Goal: Information Seeking & Learning: Check status

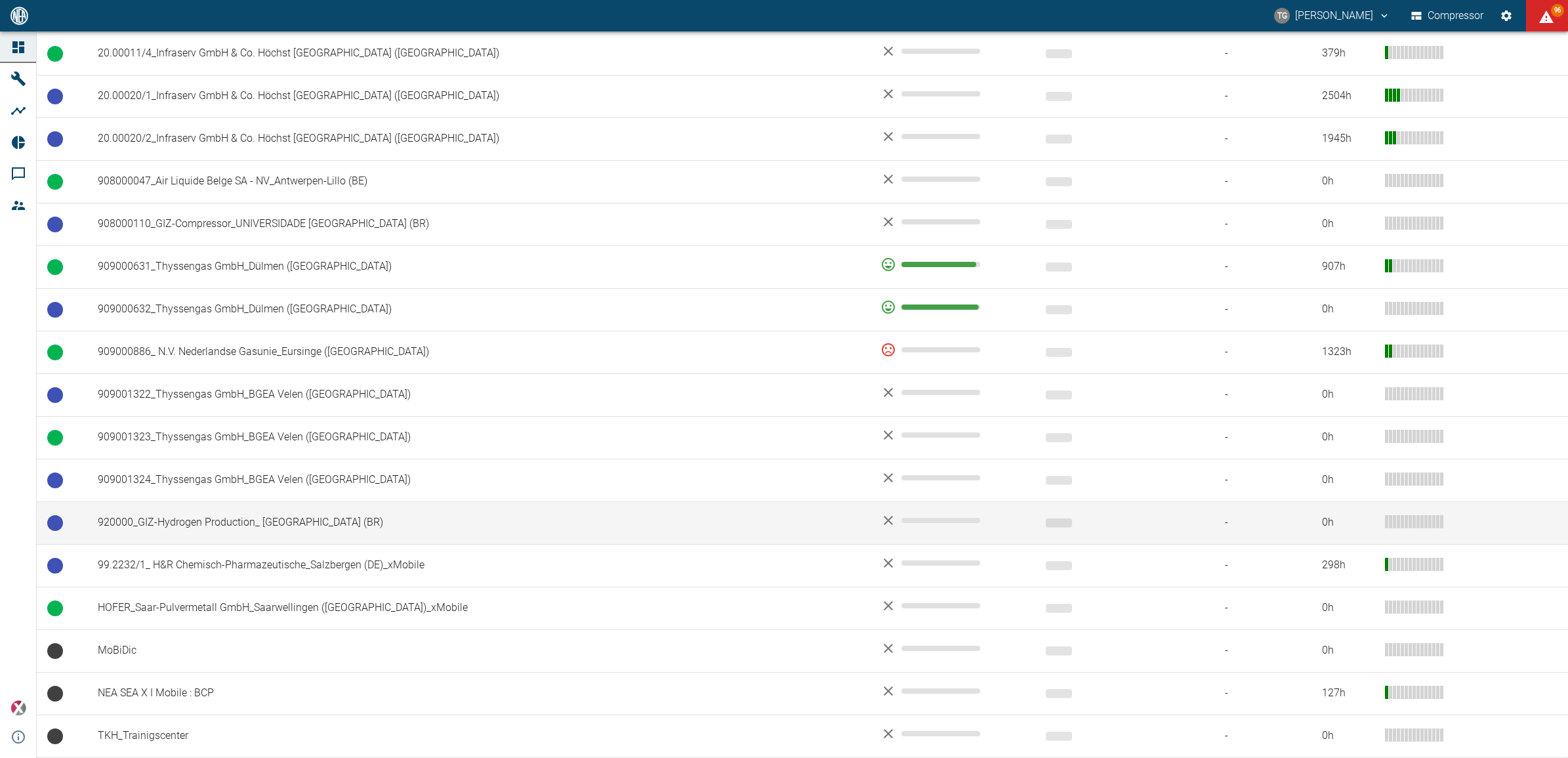
scroll to position [807, 0]
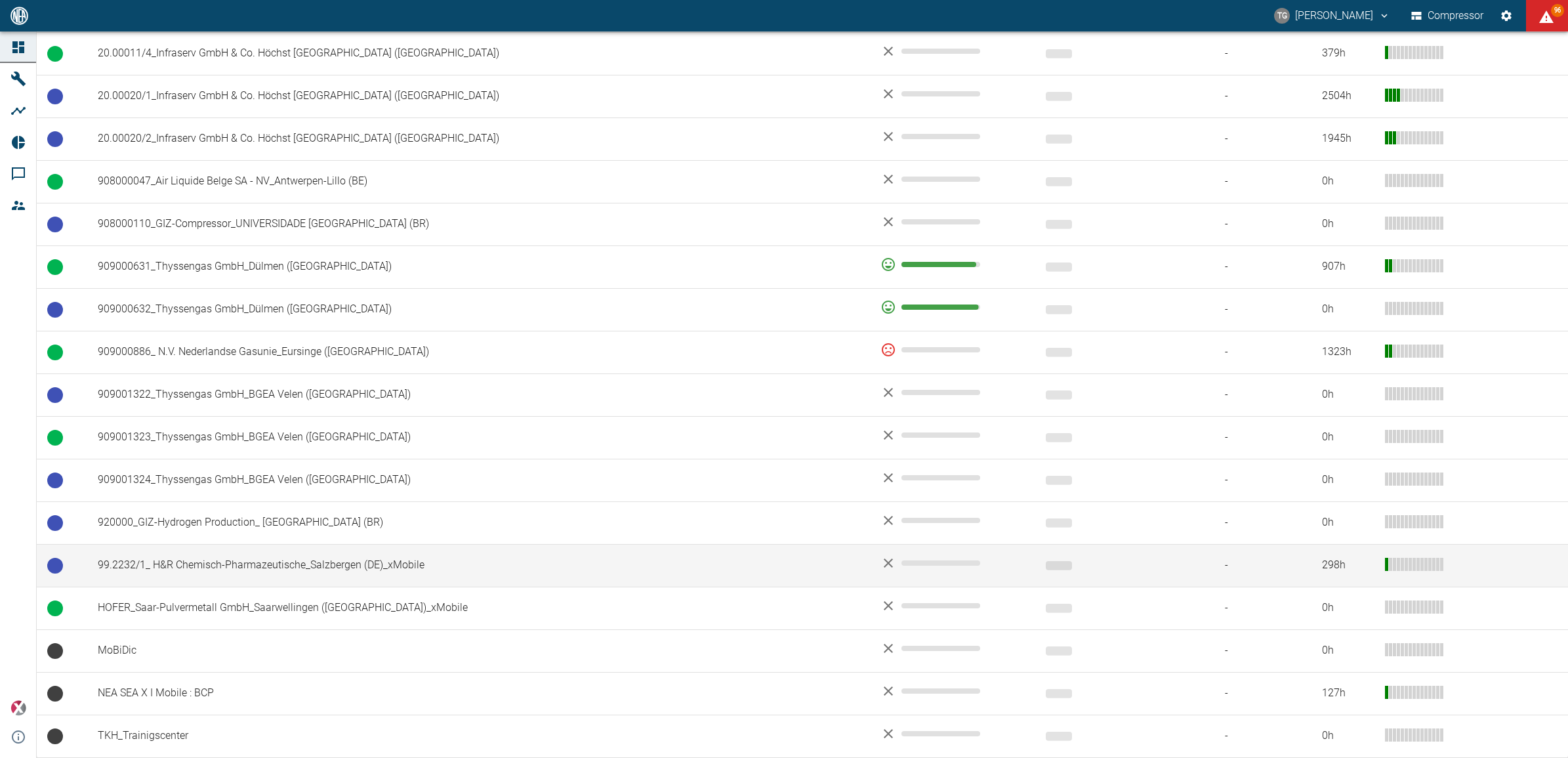
click at [165, 565] on td "99.2232/1_ H&R Chemisch-Pharmazeutische_Salzbergen (DE)_xMobile" at bounding box center [478, 565] width 783 height 42
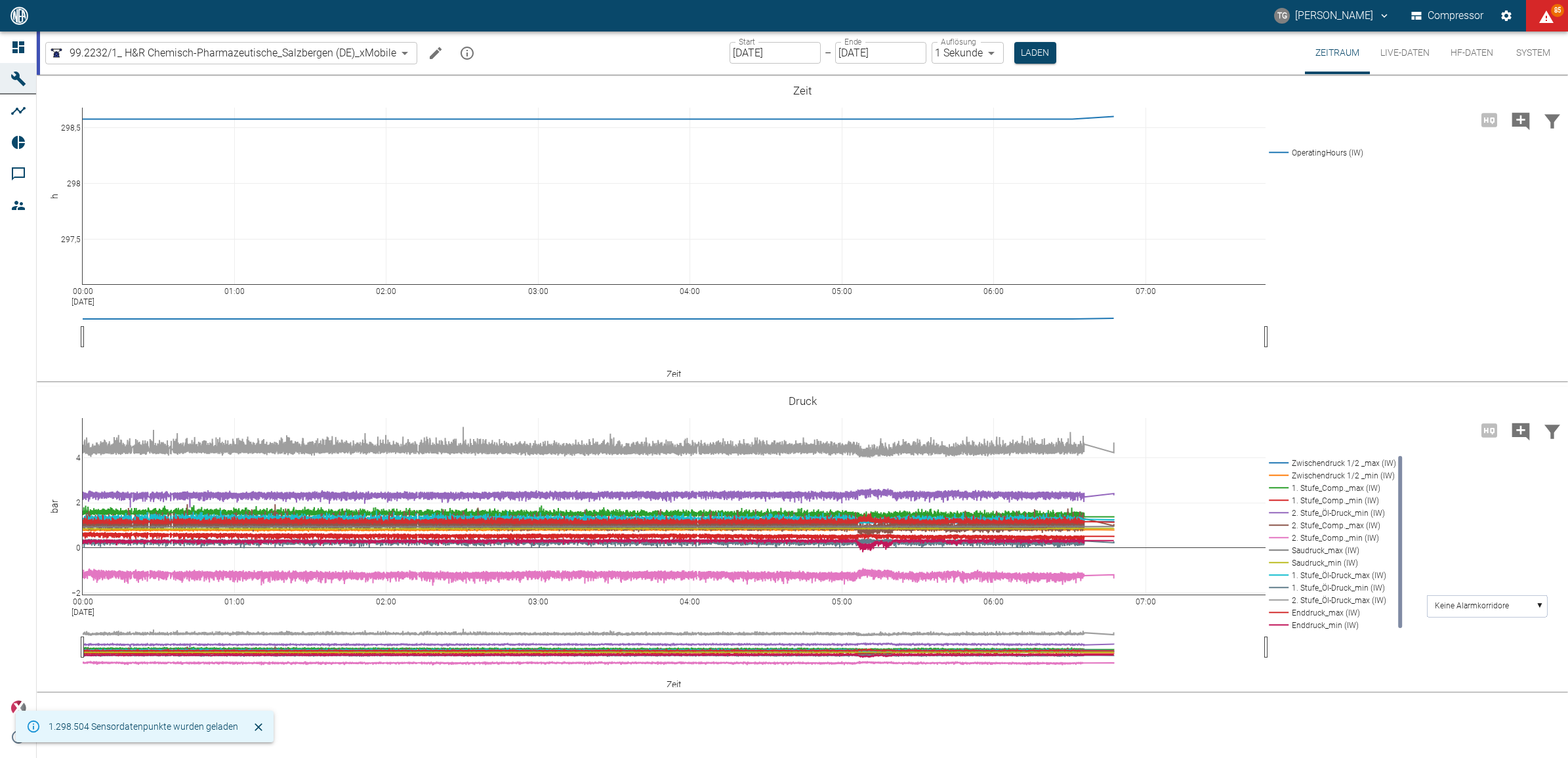
click at [773, 50] on input "16.09.2025" at bounding box center [775, 53] width 91 height 22
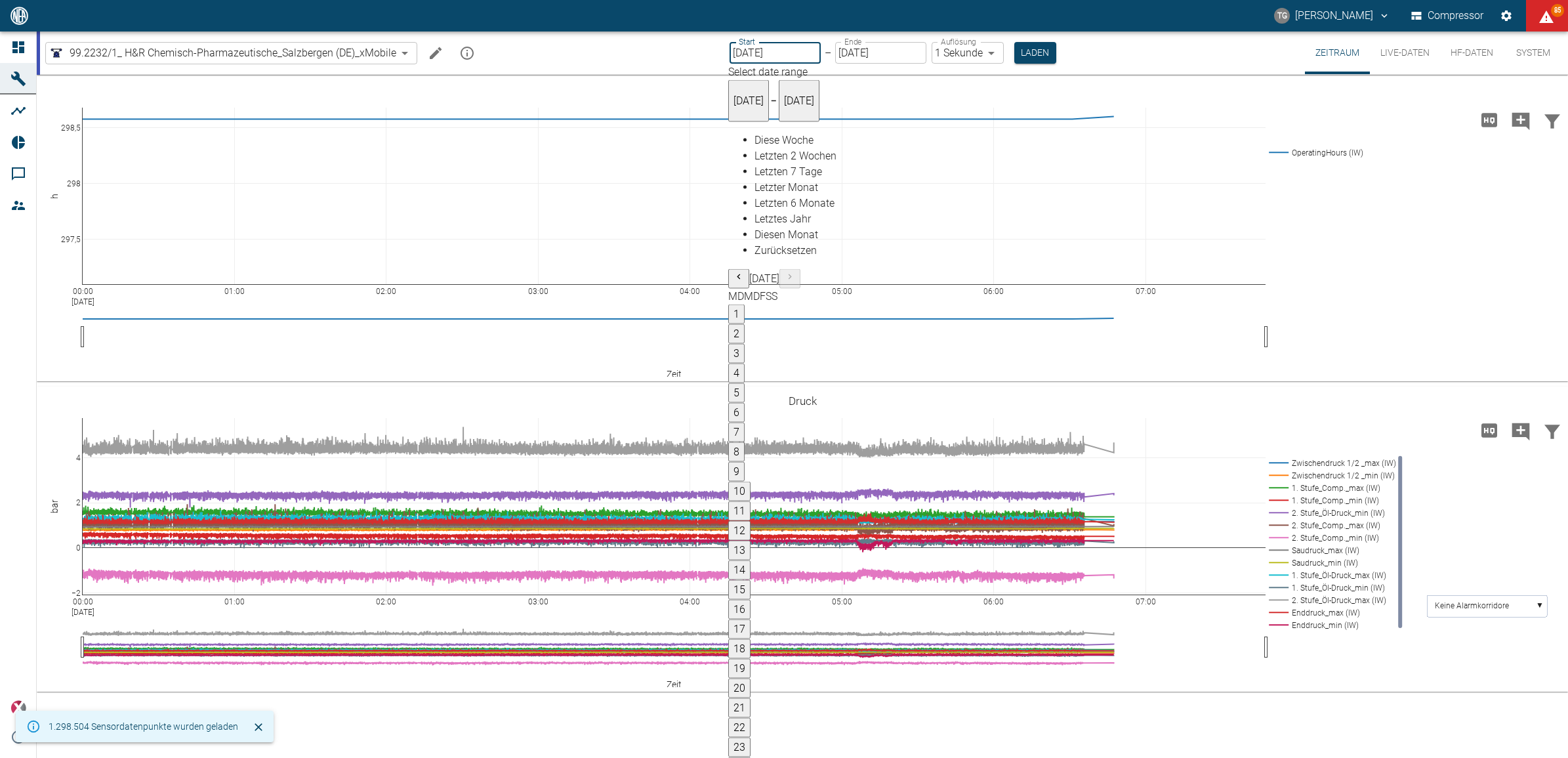
type input "[DATE]"
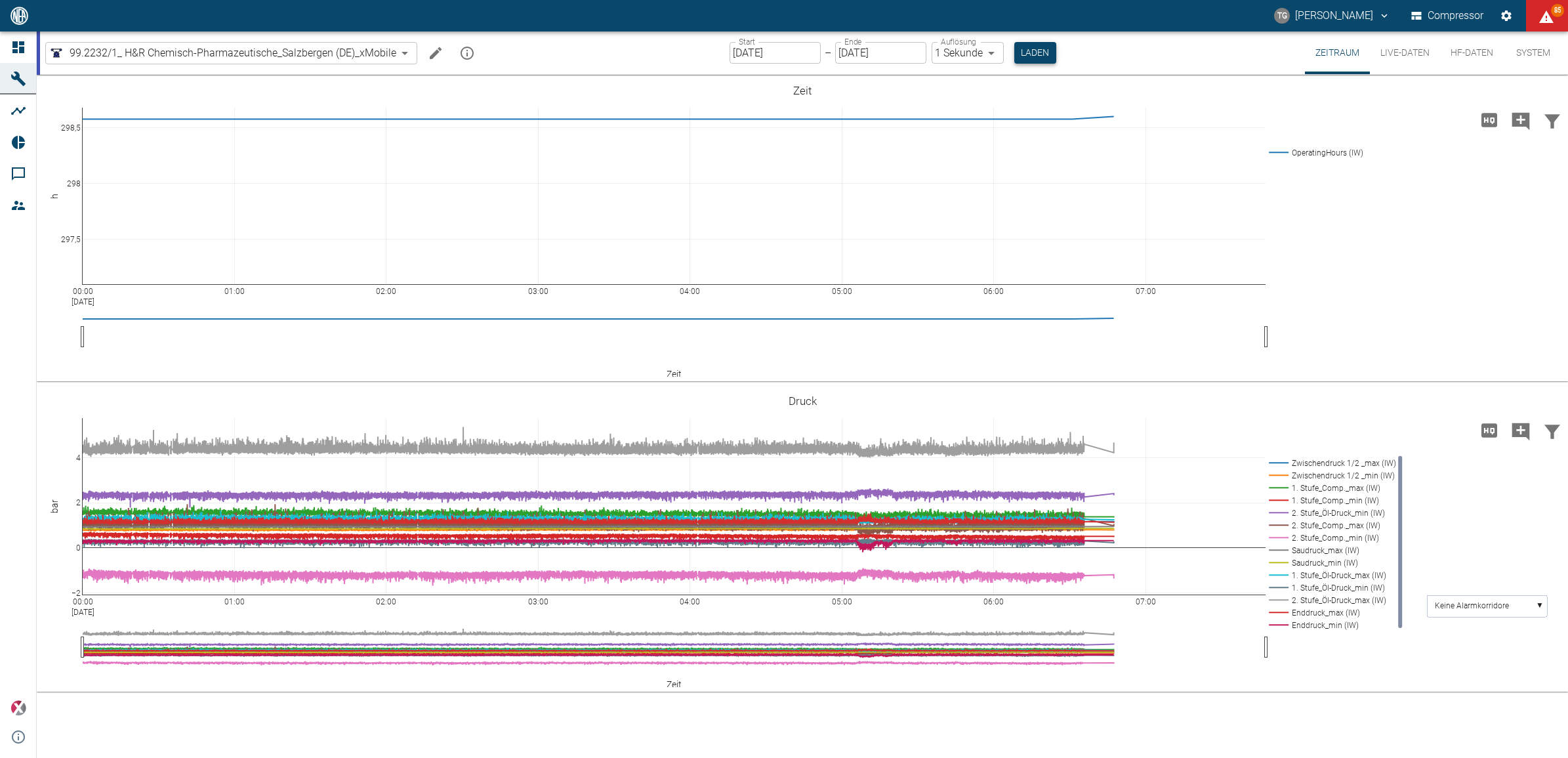
click at [1031, 53] on button "Laden" at bounding box center [1035, 53] width 42 height 22
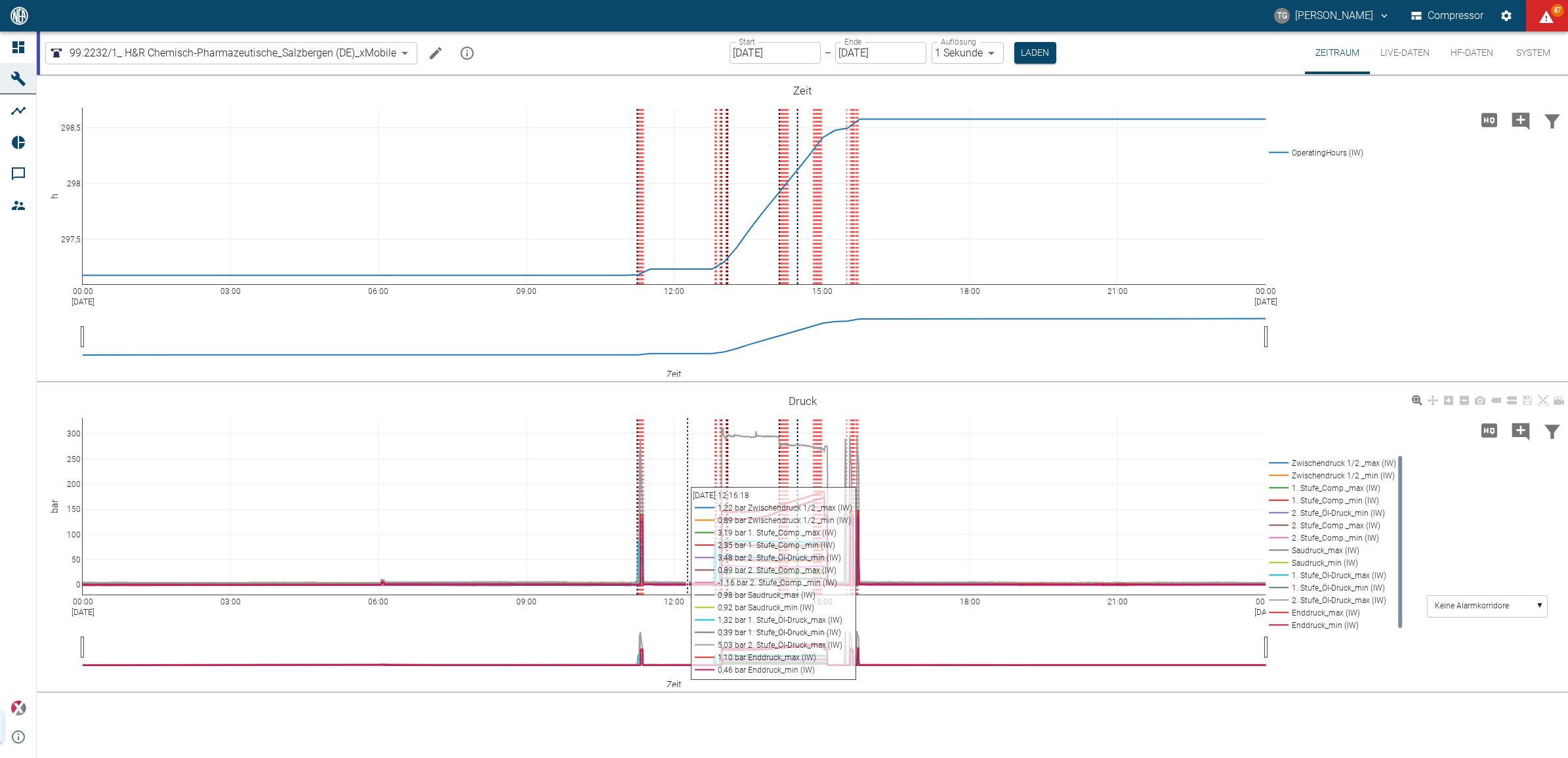
drag, startPoint x: 627, startPoint y: 418, endPoint x: 688, endPoint y: 510, distance: 110.4
click at [688, 510] on div "00:00 Sep 15, 2025 03:00 06:00 09:00 12:00 15:00 18:00 21:00 00:00 Sep 16, 2025…" at bounding box center [802, 539] width 1532 height 296
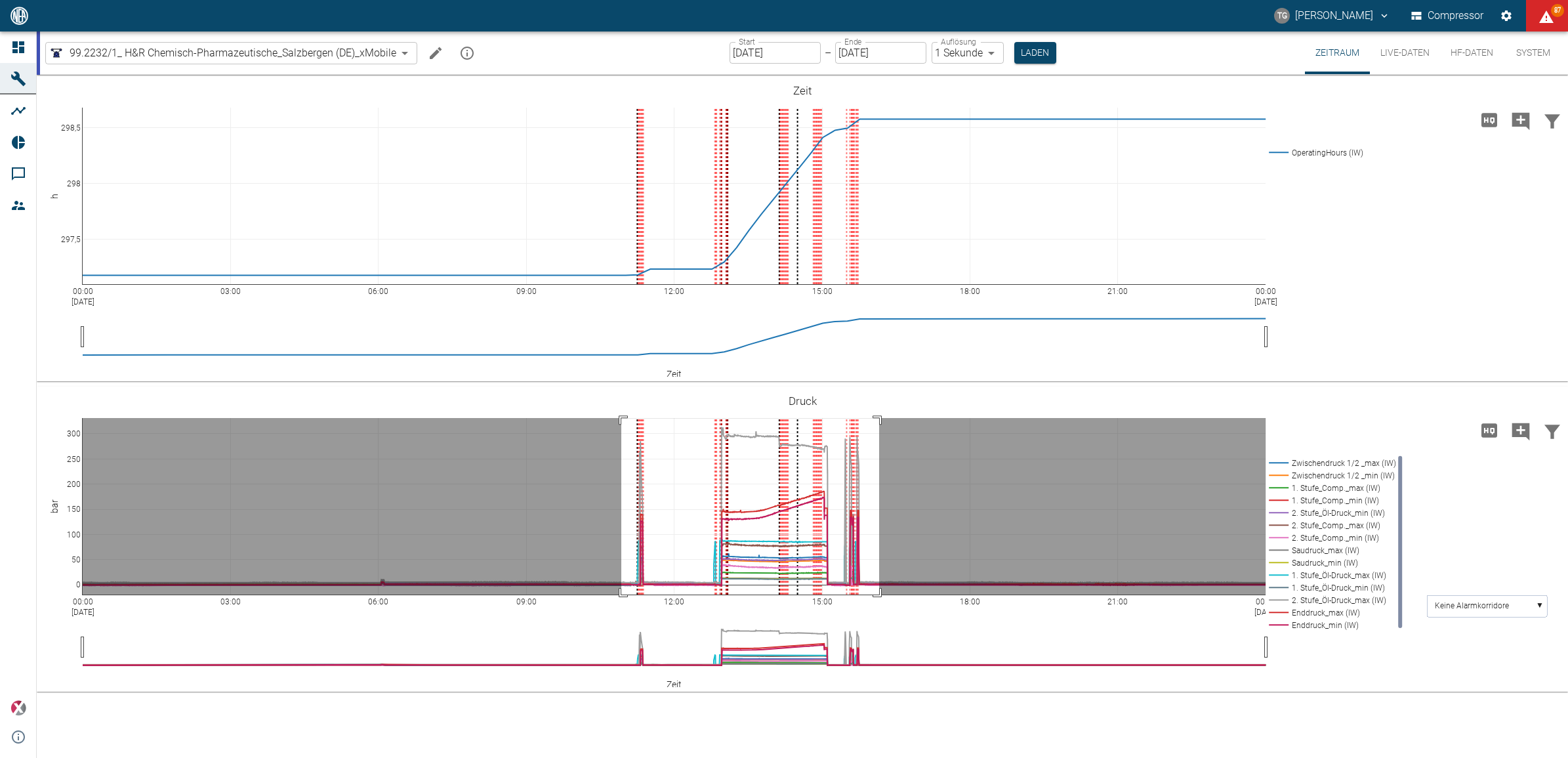
drag, startPoint x: 621, startPoint y: 418, endPoint x: 1243, endPoint y: 694, distance: 680.5
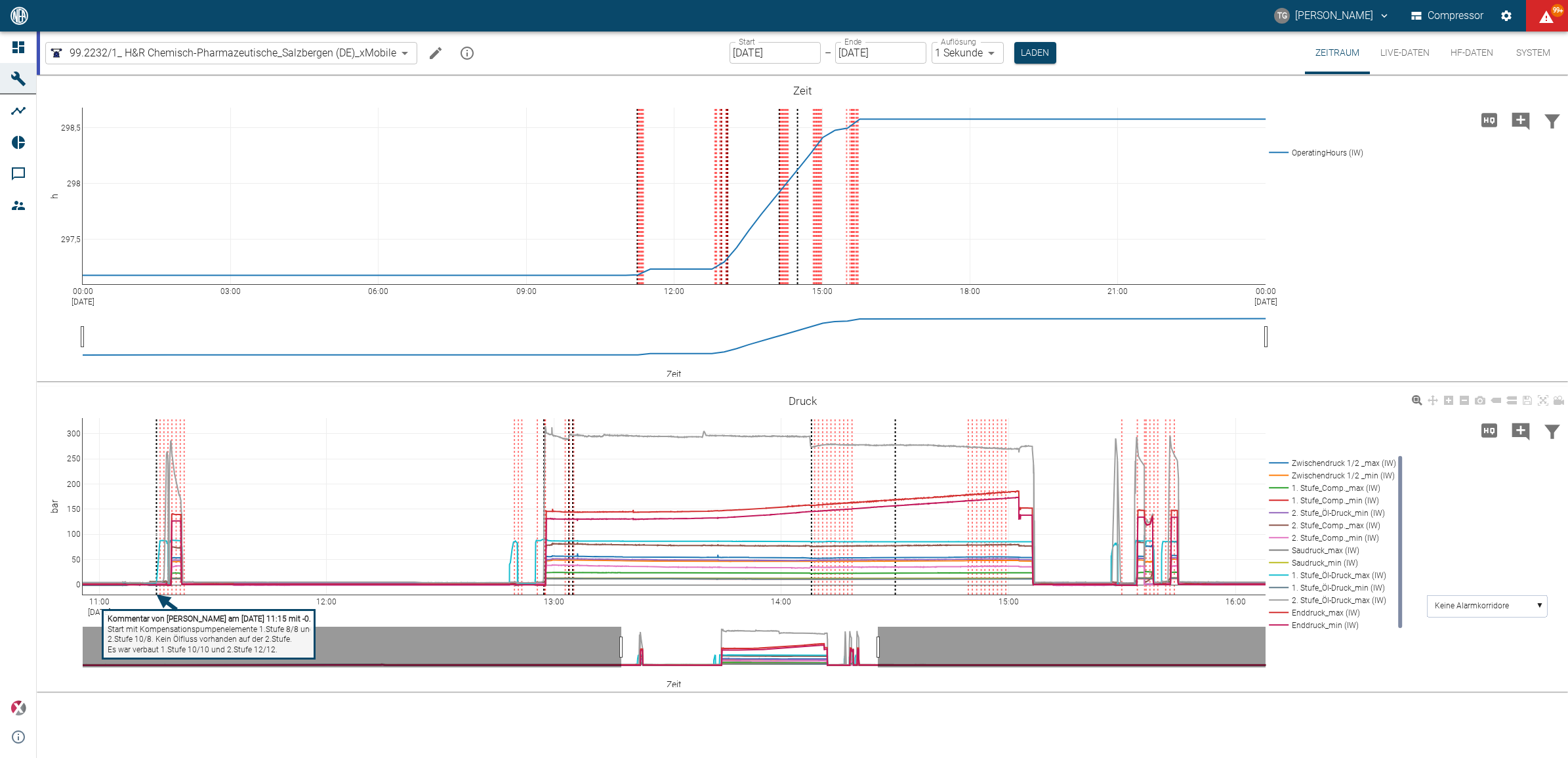
click at [201, 641] on tspan "2.Stufe 10/8. Kein Ölfluss vorhanden auf der 2.Stufe." at bounding box center [200, 639] width 185 height 9
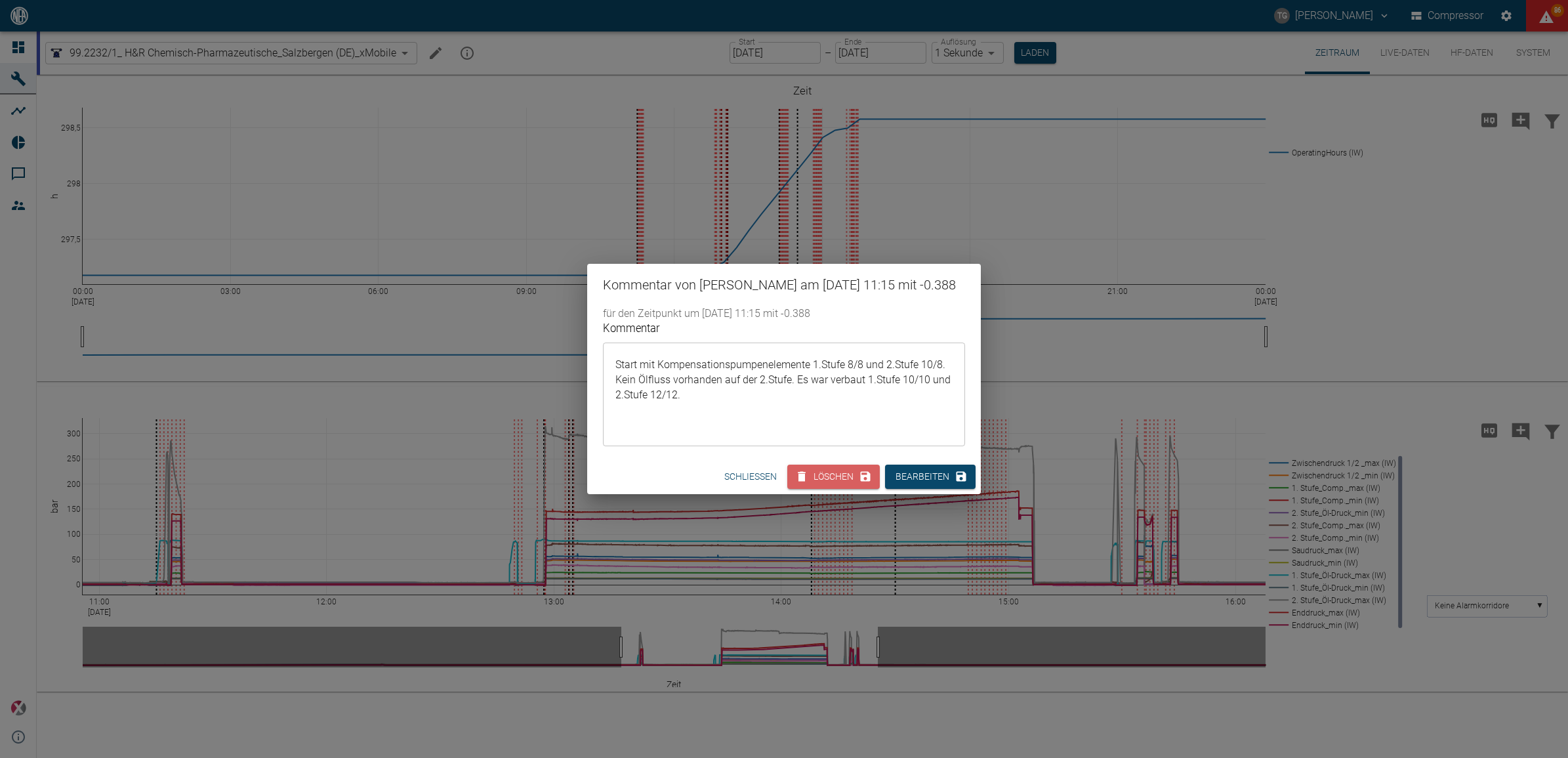
click at [1048, 393] on div "Kommentar von Thomas Gregoir am 15/09/2025 11:15 mit -0.388 für den Zeitpunkt u…" at bounding box center [784, 379] width 1568 height 758
click at [1048, 393] on div "11:00 Sep 15, 2025 12:00 13:00 14:00 15:00 16:00 0 50 100 150 200 250 300 Zwisc…" at bounding box center [802, 539] width 1532 height 296
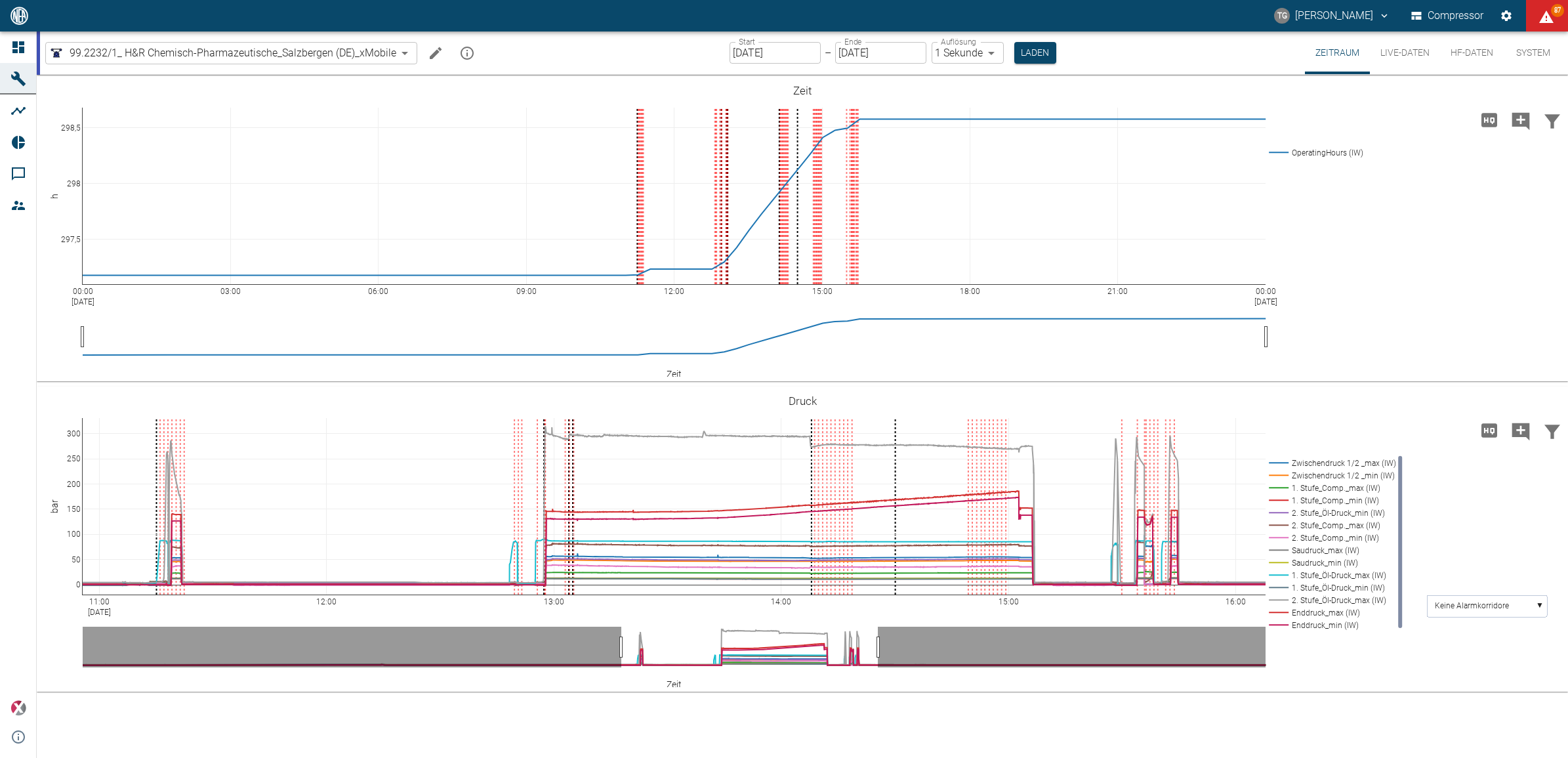
drag, startPoint x: 395, startPoint y: 2, endPoint x: 760, endPoint y: 0, distance: 365.0
click at [369, 0] on html "TG Thomas Gregoir Compressor 87 Dashboard Maschinen Analysen Reports Kommentare…" at bounding box center [784, 379] width 1568 height 758
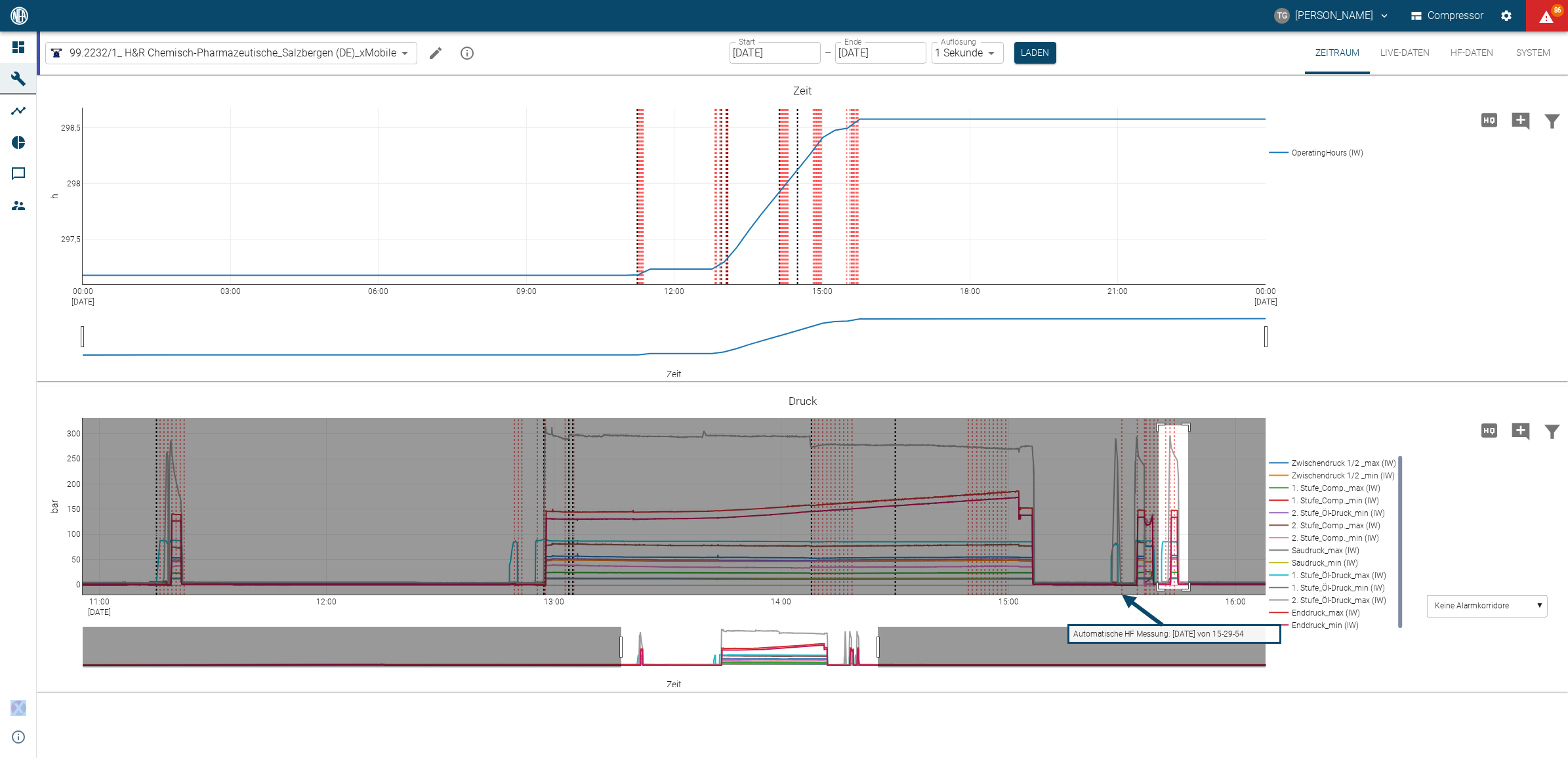
drag, startPoint x: 1159, startPoint y: 425, endPoint x: 1189, endPoint y: 589, distance: 166.7
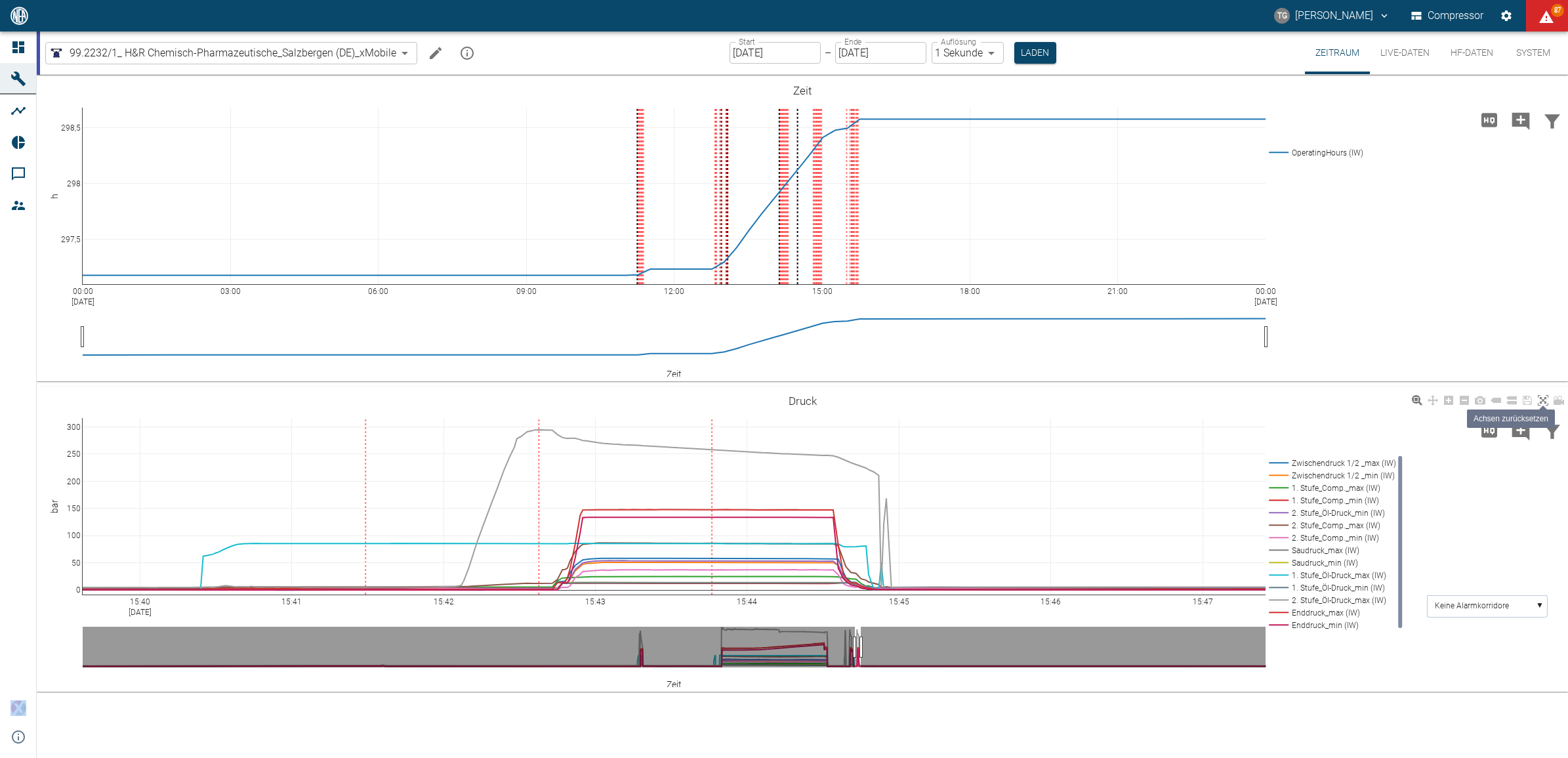
click at [1546, 400] on icon at bounding box center [1543, 400] width 11 height 11
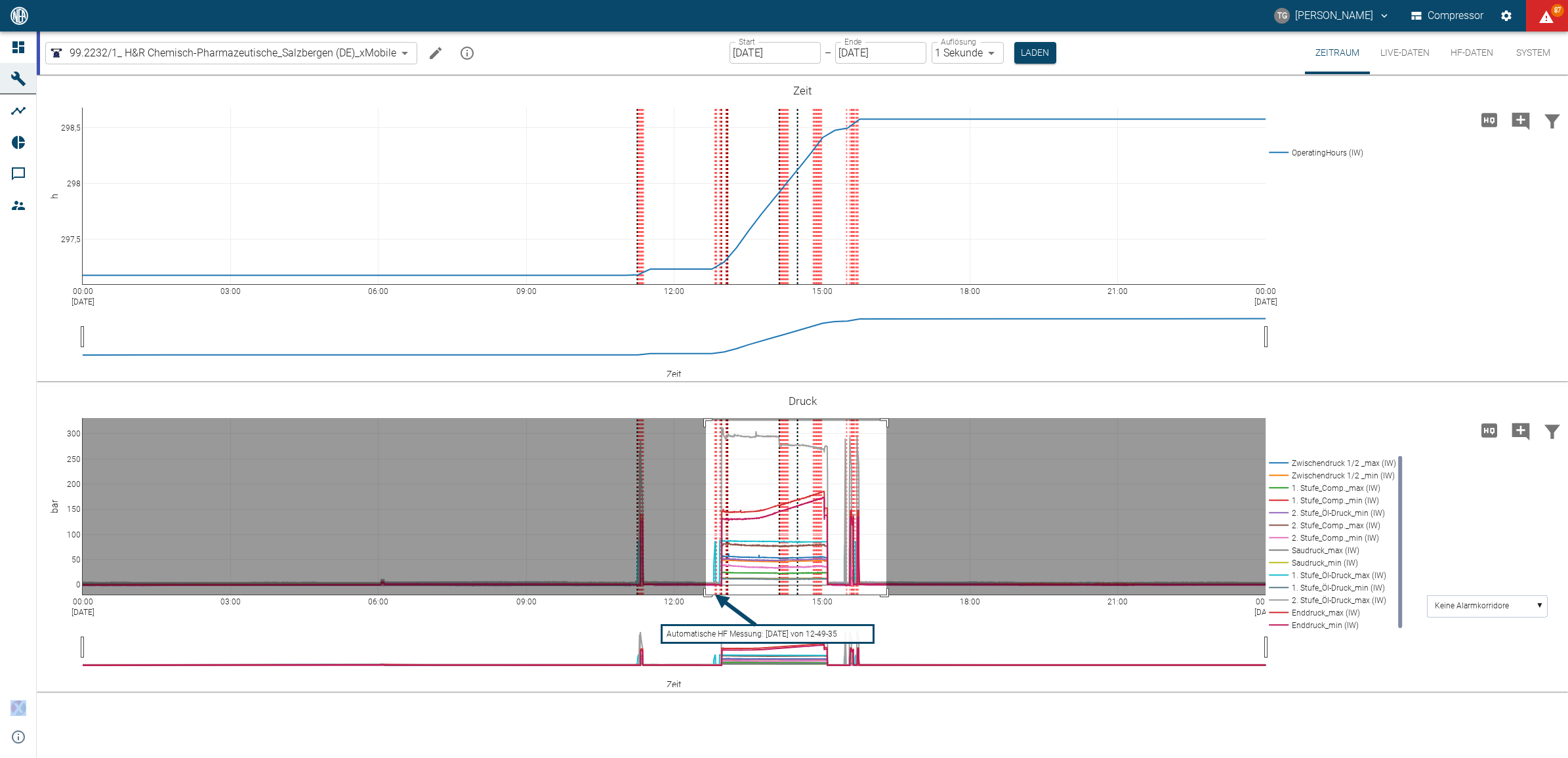
drag, startPoint x: 706, startPoint y: 421, endPoint x: 886, endPoint y: 619, distance: 267.6
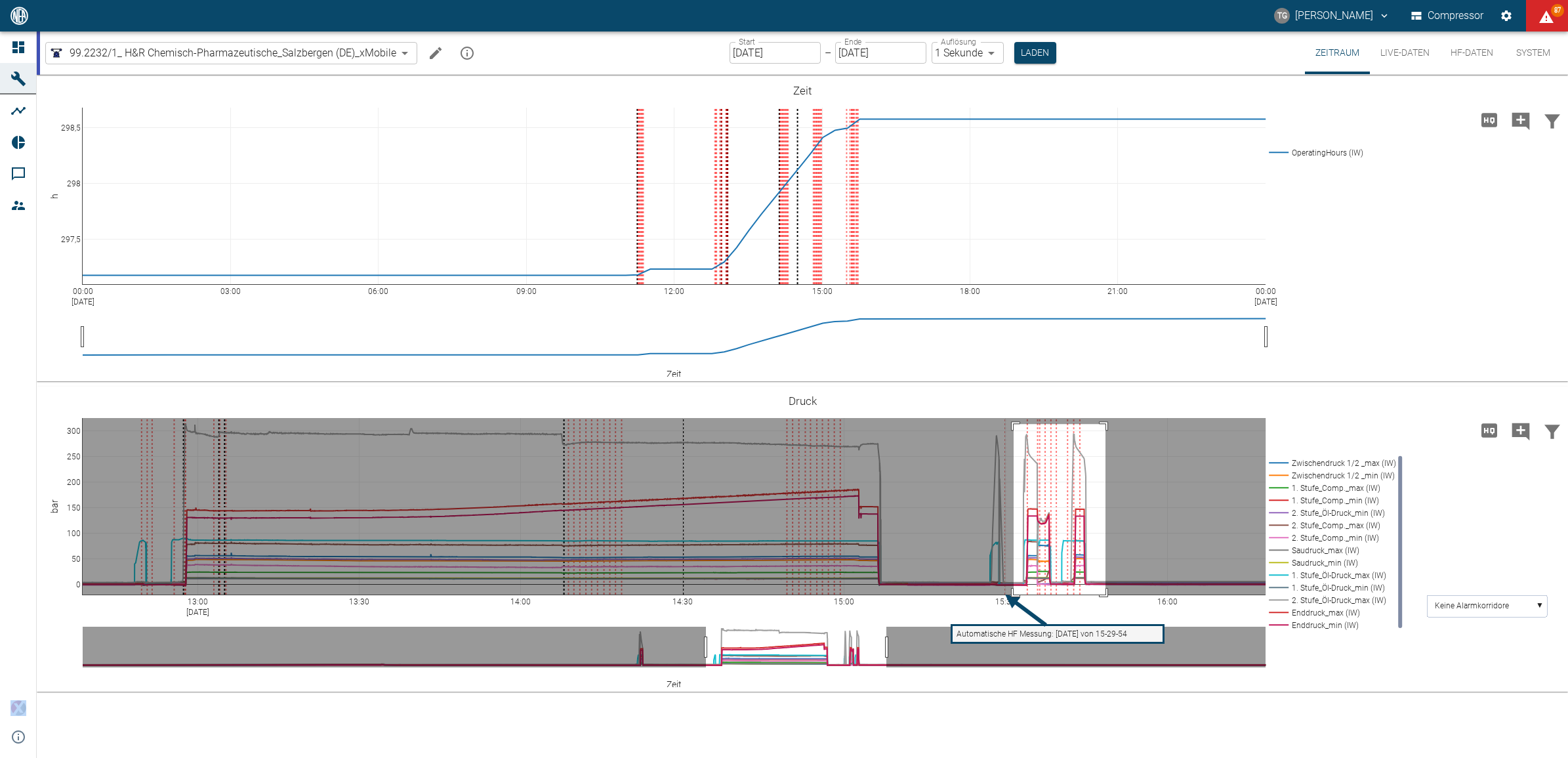
drag, startPoint x: 1014, startPoint y: 424, endPoint x: 1106, endPoint y: 595, distance: 194.2
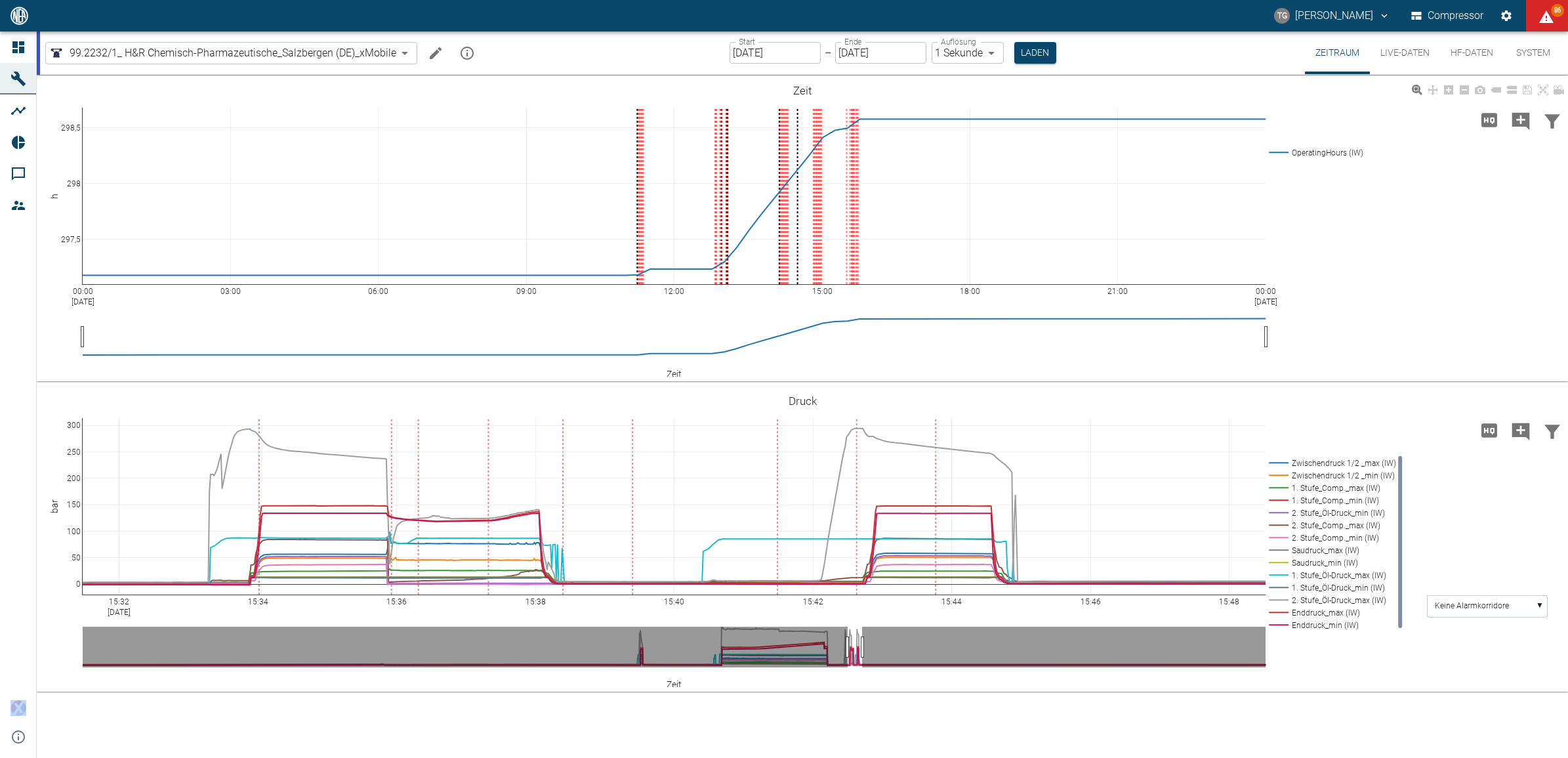
click at [1482, 54] on button "HF-Daten" at bounding box center [1472, 52] width 64 height 42
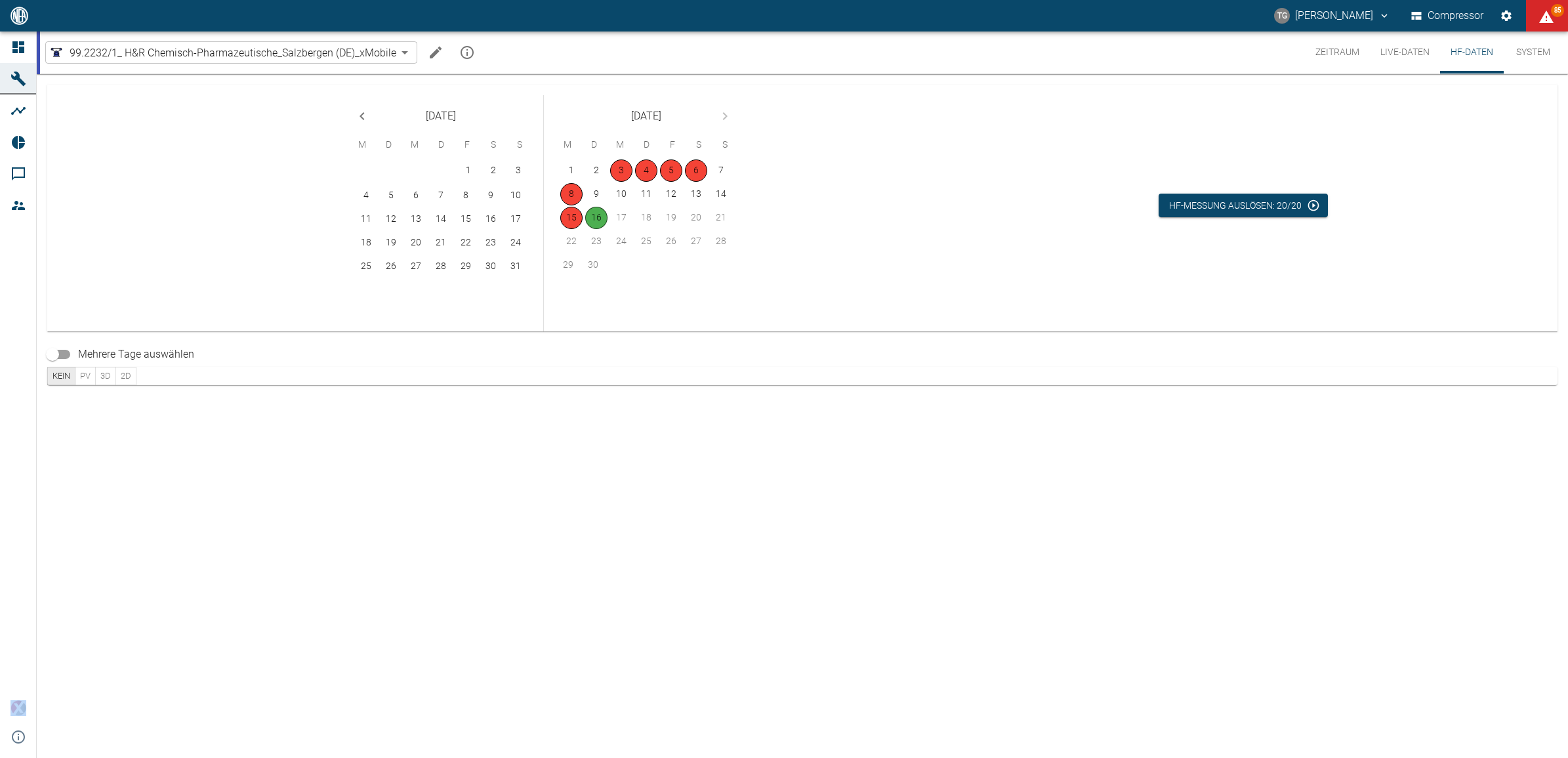
click at [1464, 58] on button "HF-Daten" at bounding box center [1472, 52] width 64 height 42
click at [565, 218] on button "15" at bounding box center [572, 218] width 22 height 22
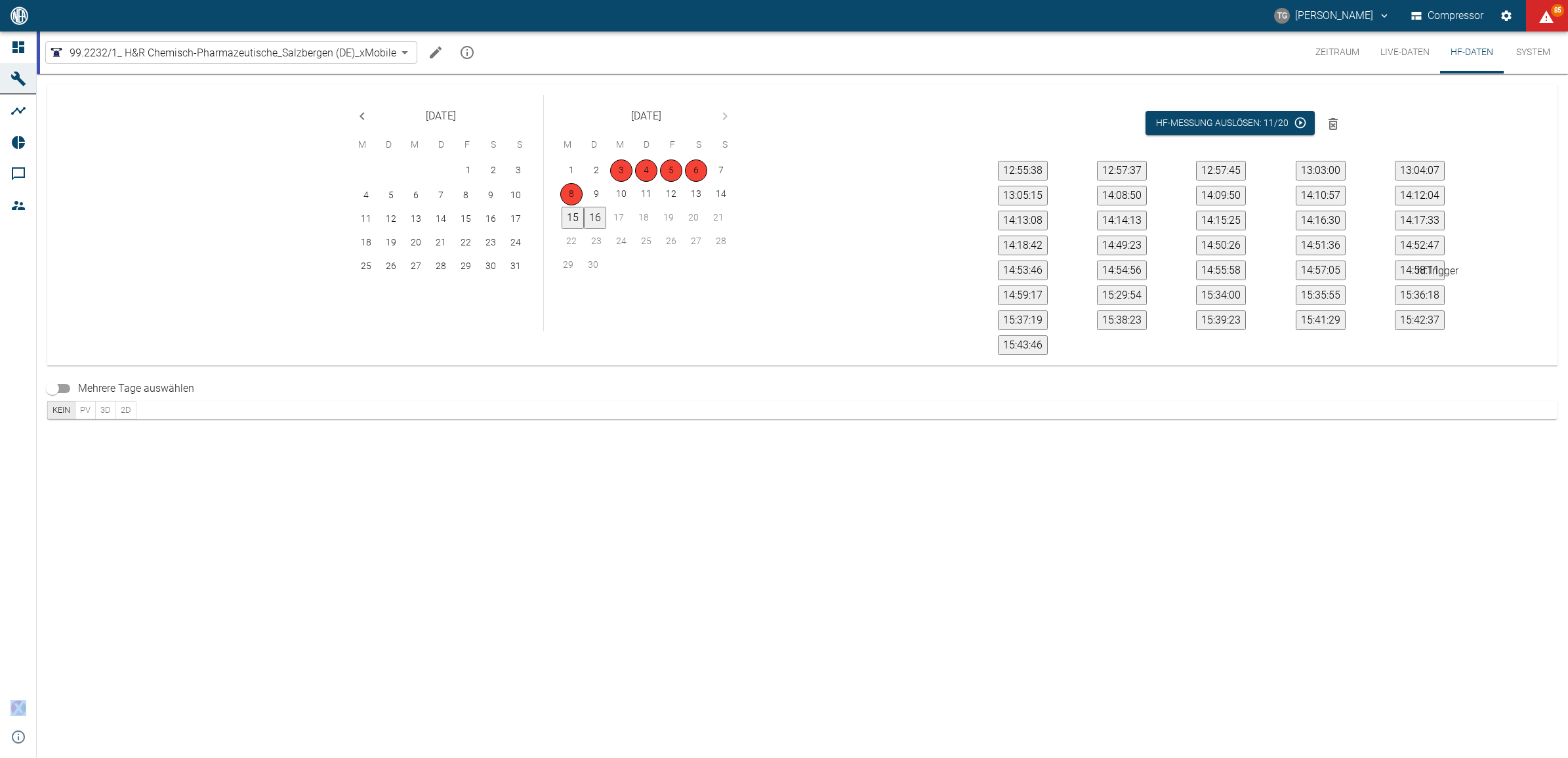
scroll to position [106, 0]
click at [1417, 312] on button "15:42:37" at bounding box center [1420, 321] width 50 height 20
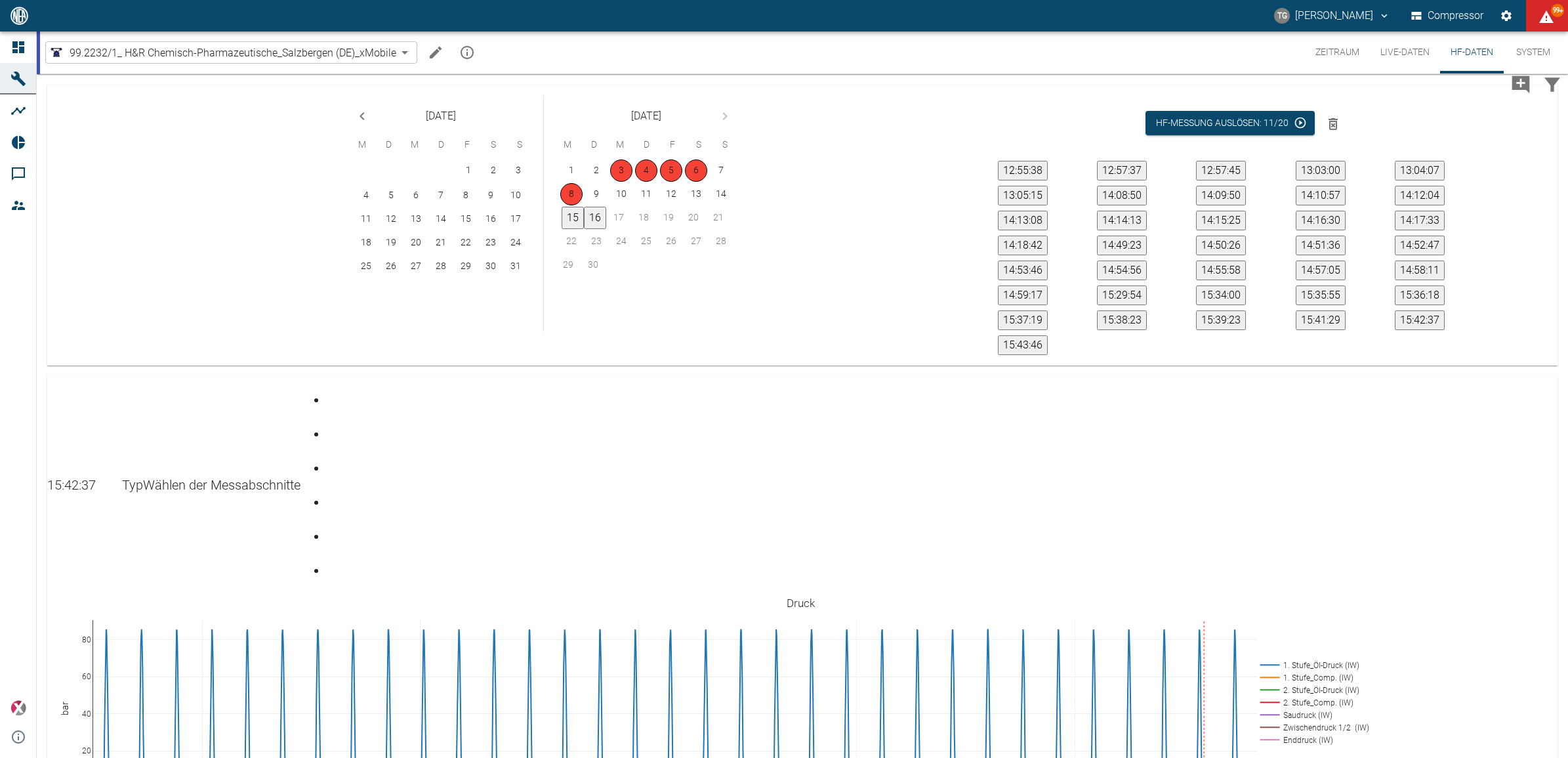
click at [332, 560] on div "Gehe zu Seite 6" at bounding box center [330, 560] width 5 height 0
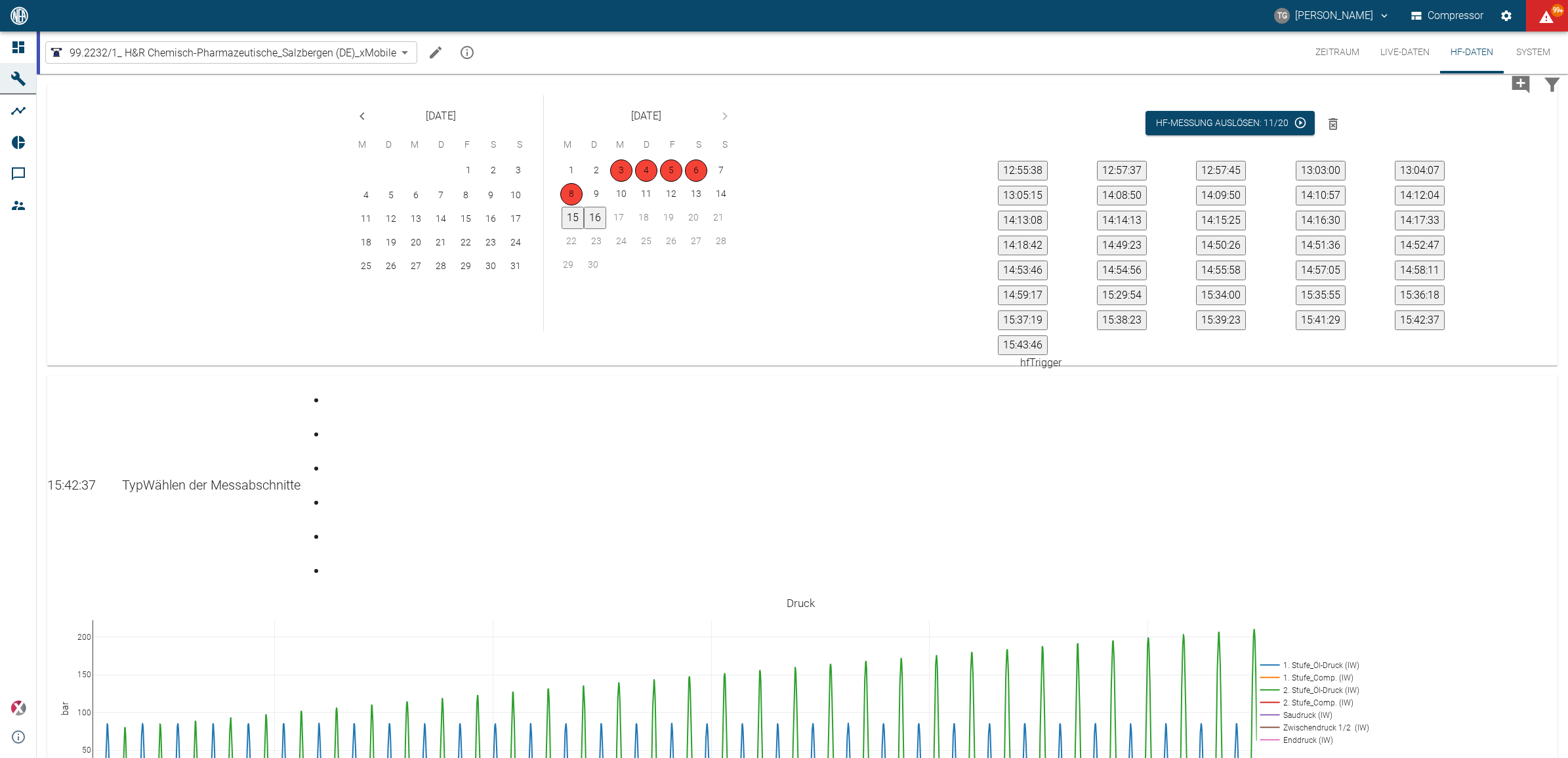
click at [1048, 342] on button "15:43:46" at bounding box center [1023, 345] width 50 height 20
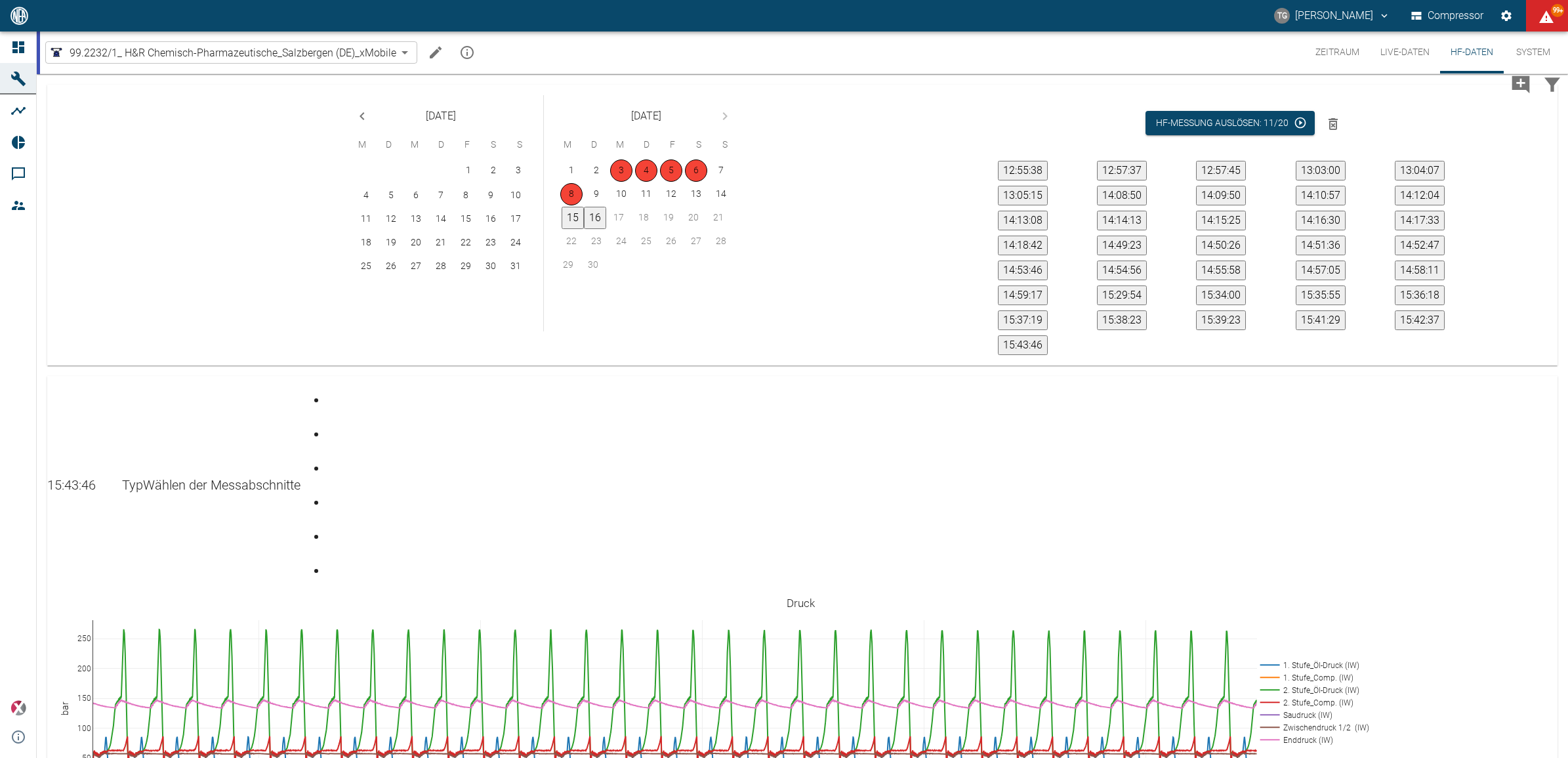
click at [332, 389] on div "Gehe zu Seite 1" at bounding box center [330, 389] width 5 height 0
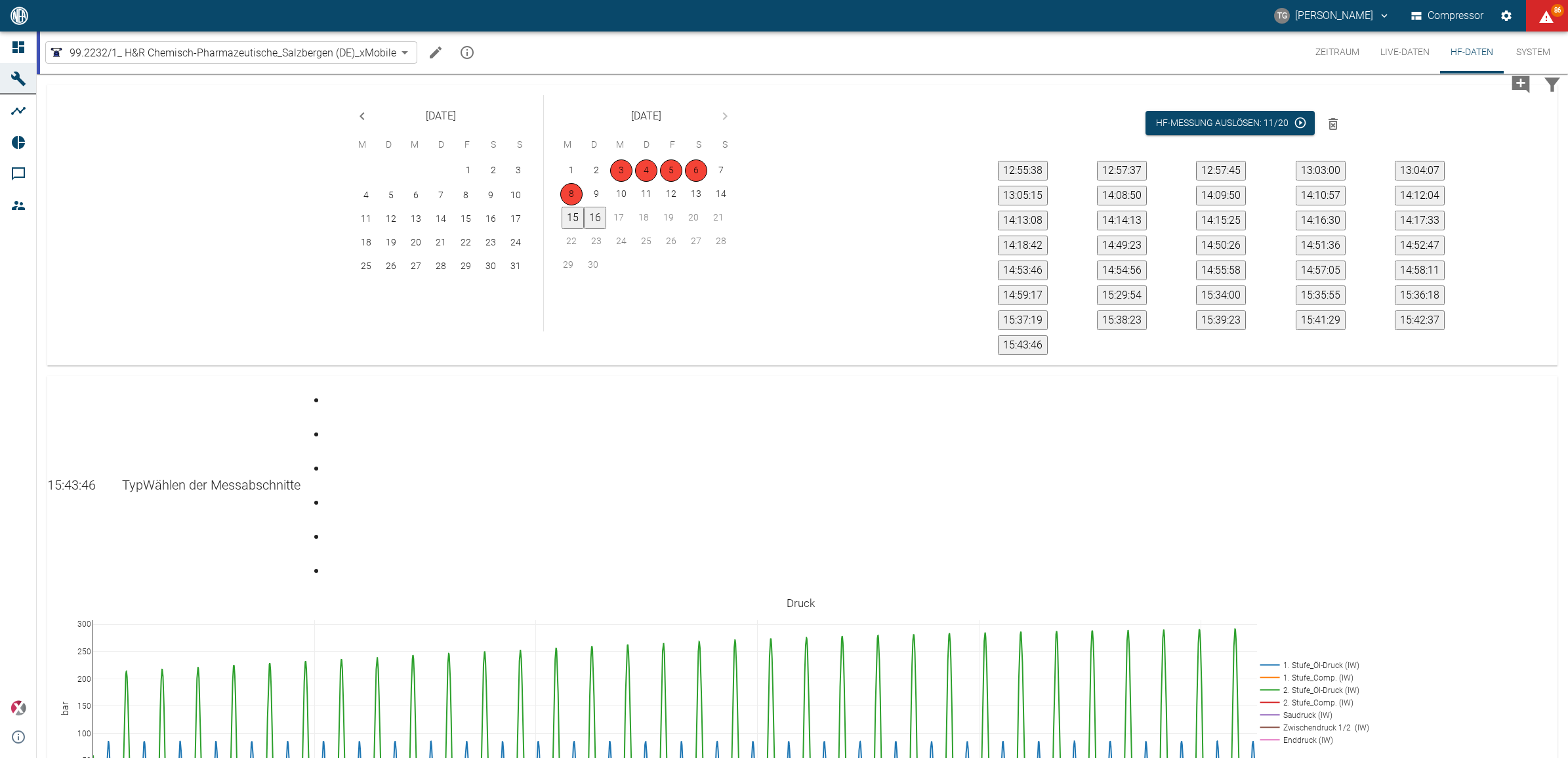
click at [332, 560] on div "Gehe zu Seite 6" at bounding box center [330, 560] width 5 height 0
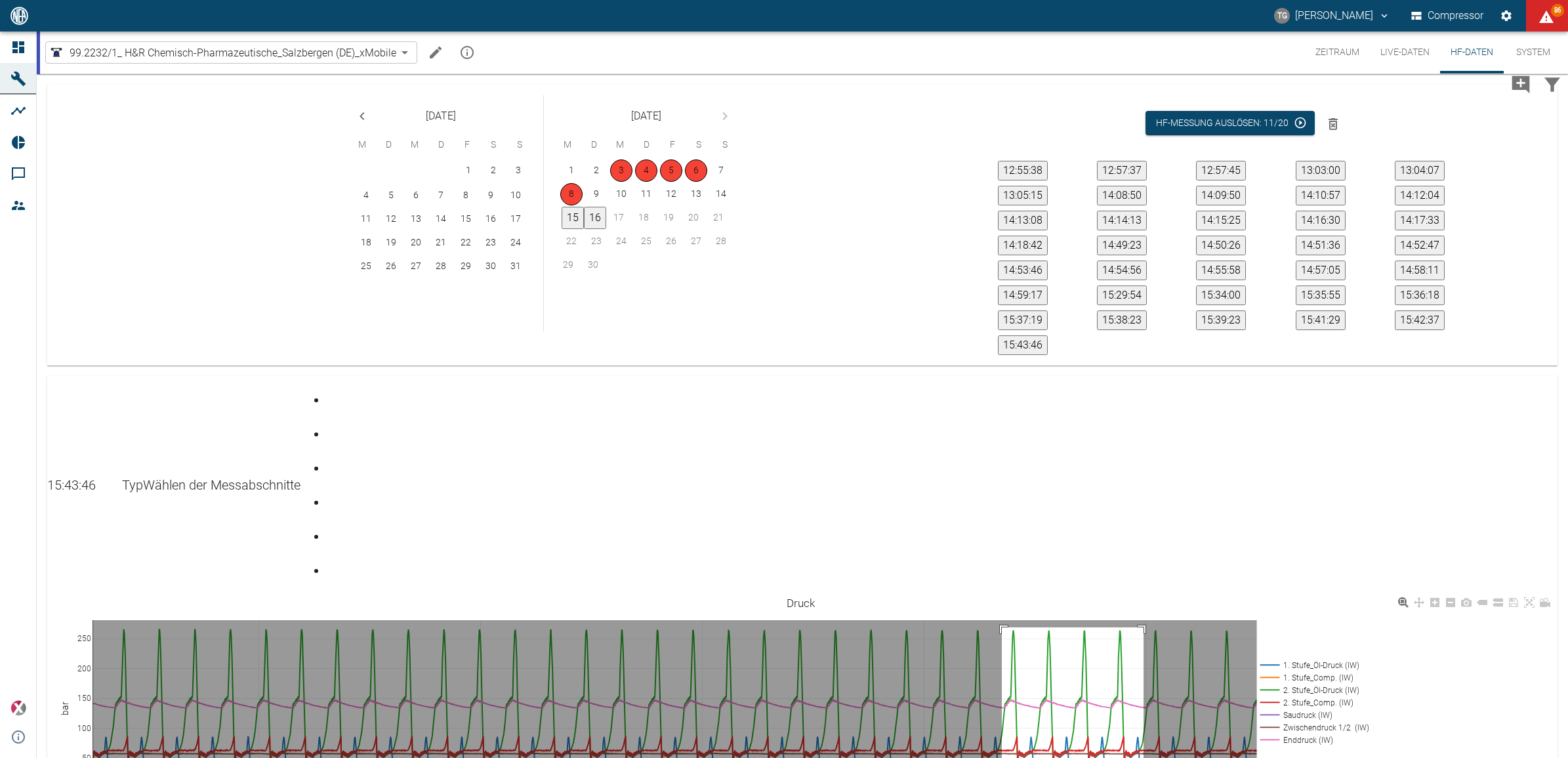
drag, startPoint x: 1144, startPoint y: 458, endPoint x: 1019, endPoint y: 659, distance: 236.7
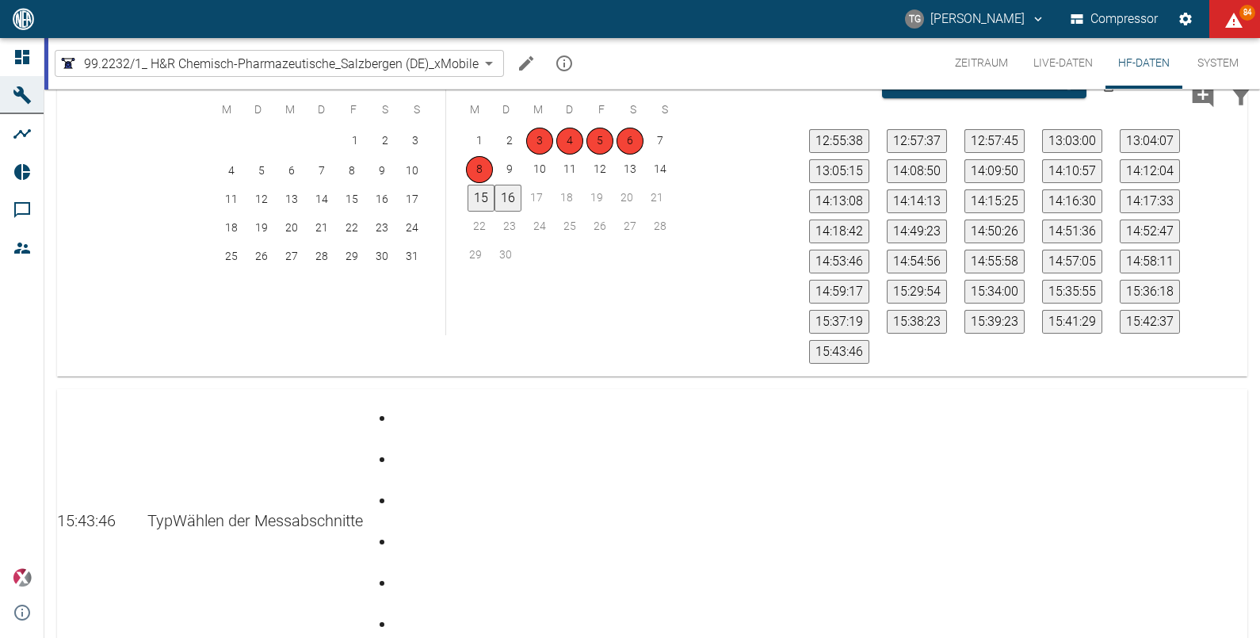
scroll to position [121, 0]
click at [967, 64] on button "Zeitraum" at bounding box center [981, 63] width 78 height 51
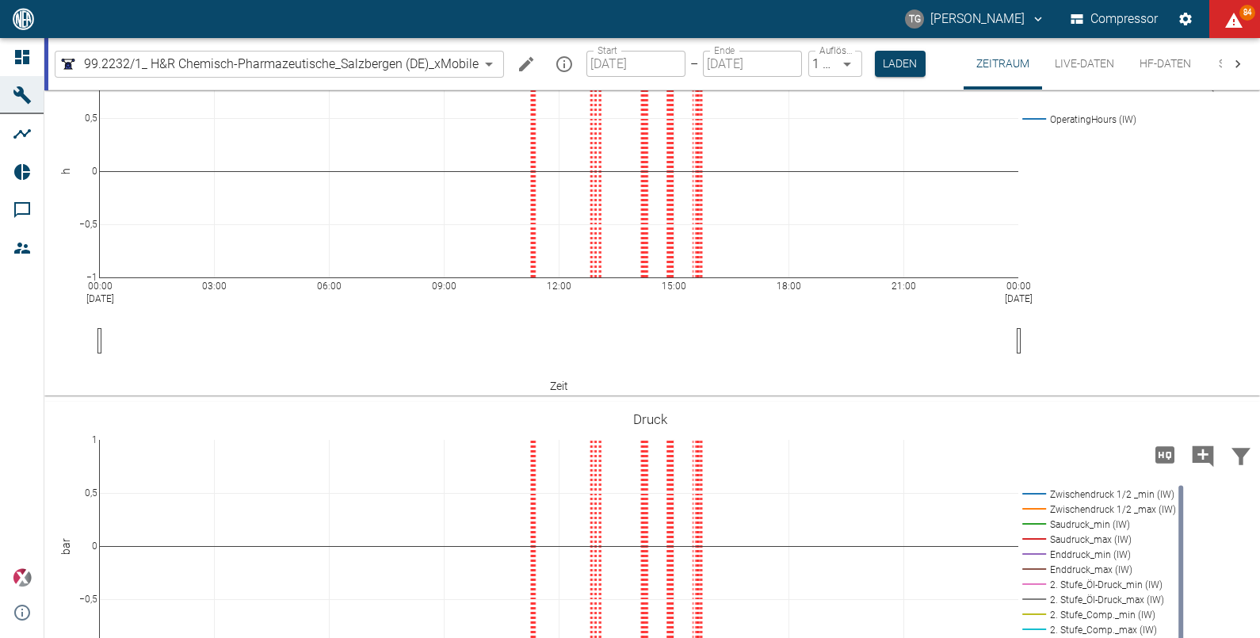
scroll to position [34, 0]
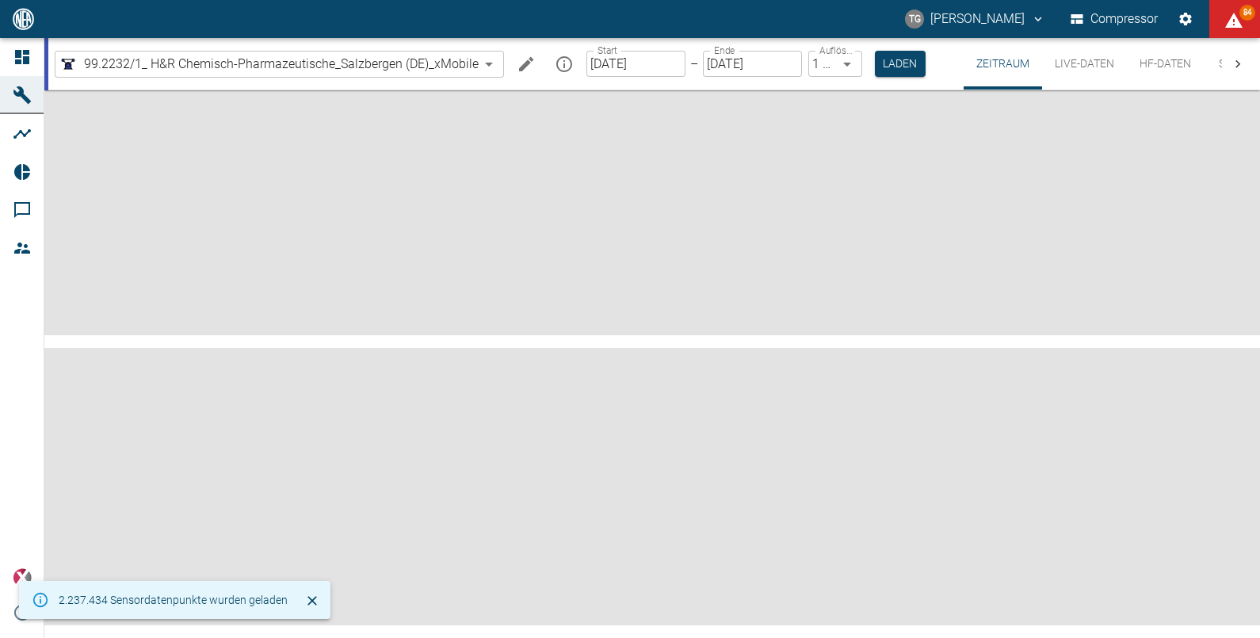
drag, startPoint x: 627, startPoint y: 65, endPoint x: 612, endPoint y: 63, distance: 15.2
click at [612, 63] on input "15.09.2025" at bounding box center [635, 64] width 99 height 26
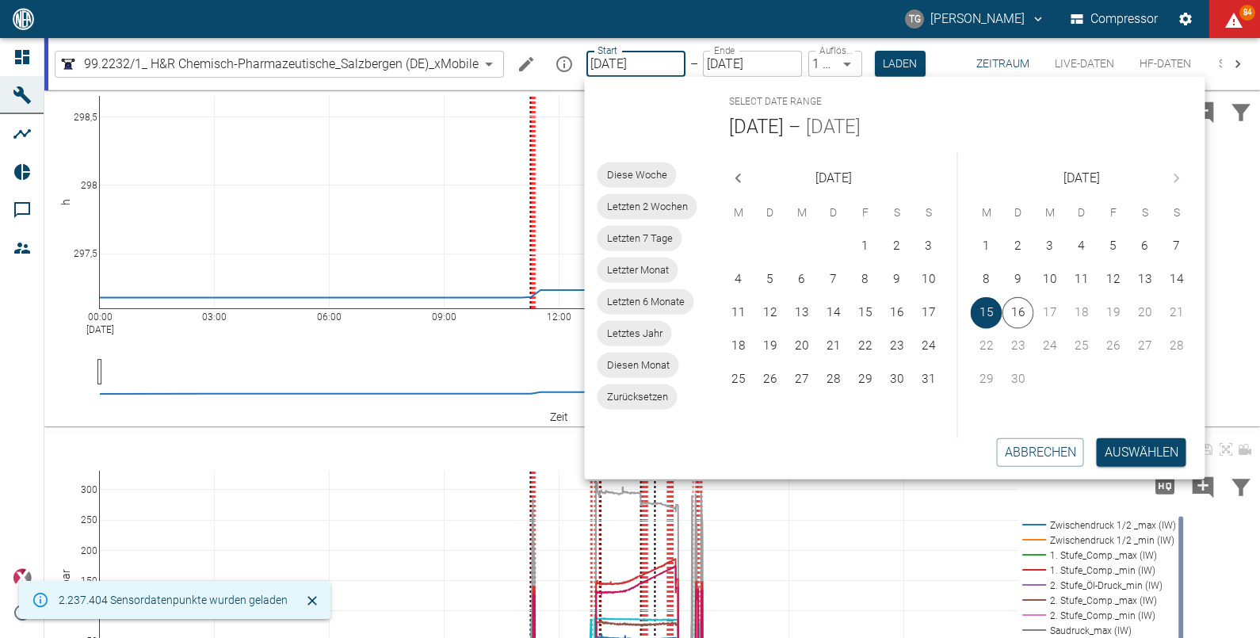
drag, startPoint x: 435, startPoint y: 444, endPoint x: 706, endPoint y: 392, distance: 275.8
click at [436, 444] on div "00:00 Sep 15, 2025 03:00 06:00 09:00 12:00 15:00 18:00 21:00 00:00 Sep 16, 2025…" at bounding box center [649, 617] width 1211 height 357
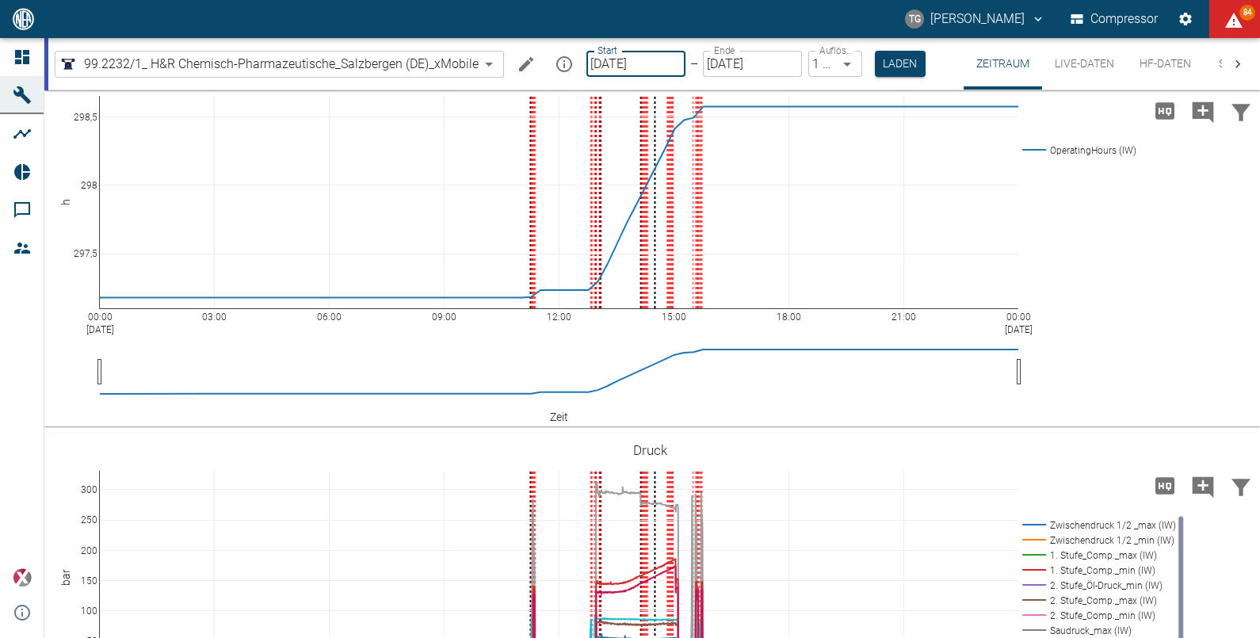
click at [626, 66] on input "15.09.2025" at bounding box center [635, 64] width 99 height 26
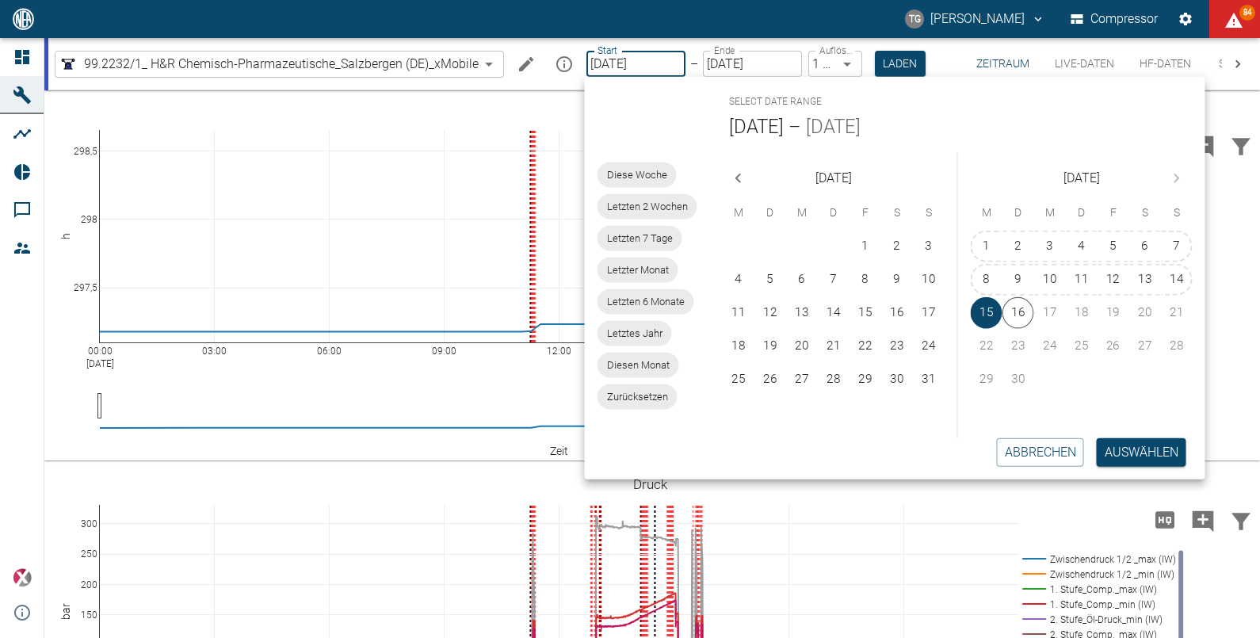
scroll to position [34, 0]
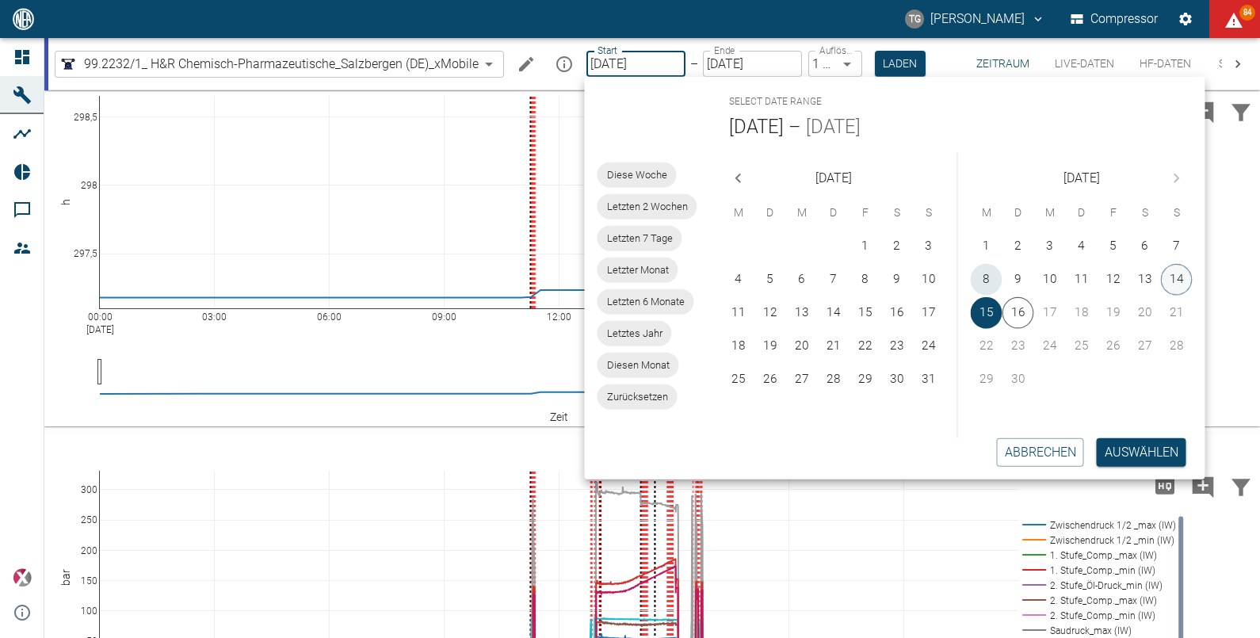
drag, startPoint x: 986, startPoint y: 277, endPoint x: 1171, endPoint y: 283, distance: 185.5
click at [1171, 283] on div "8 9 10 11 12 13 14" at bounding box center [1081, 280] width 247 height 32
click at [1171, 282] on button "14" at bounding box center [1177, 280] width 32 height 32
drag, startPoint x: 980, startPoint y: 274, endPoint x: 1115, endPoint y: 292, distance: 135.8
click at [981, 274] on button "8" at bounding box center [986, 280] width 32 height 32
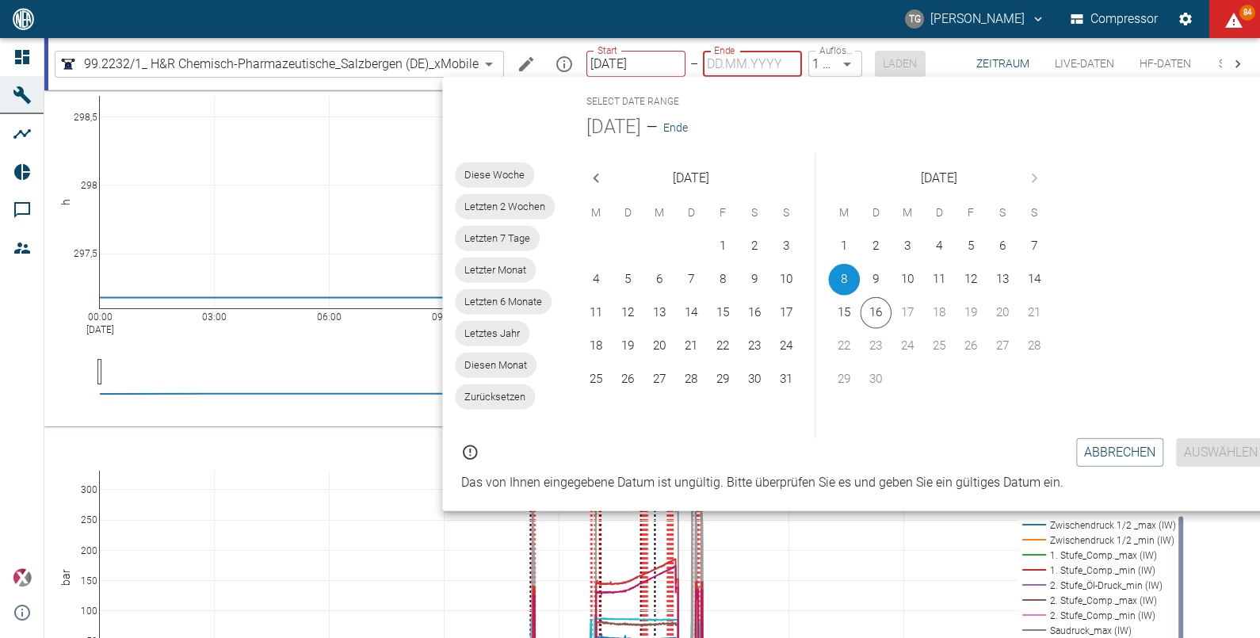
type input "08.09.2025"
click at [1035, 276] on button "14" at bounding box center [1035, 280] width 32 height 32
type input "14.09.2025"
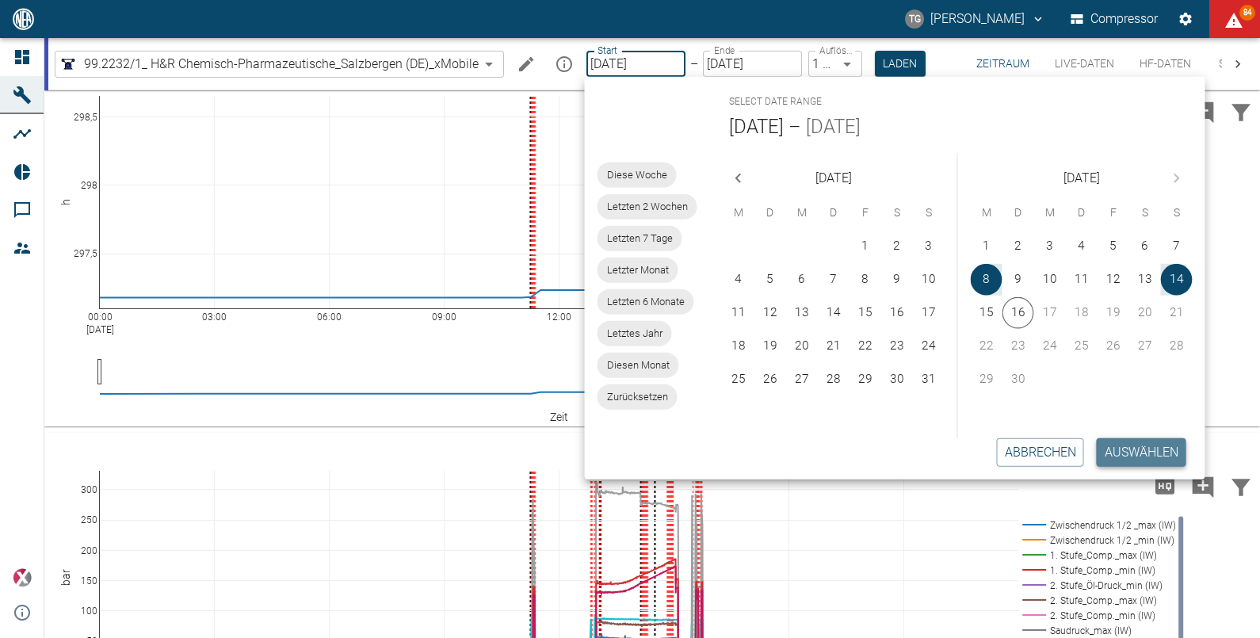
click at [1124, 443] on button "Auswählen" at bounding box center [1141, 452] width 90 height 29
type input "2min"
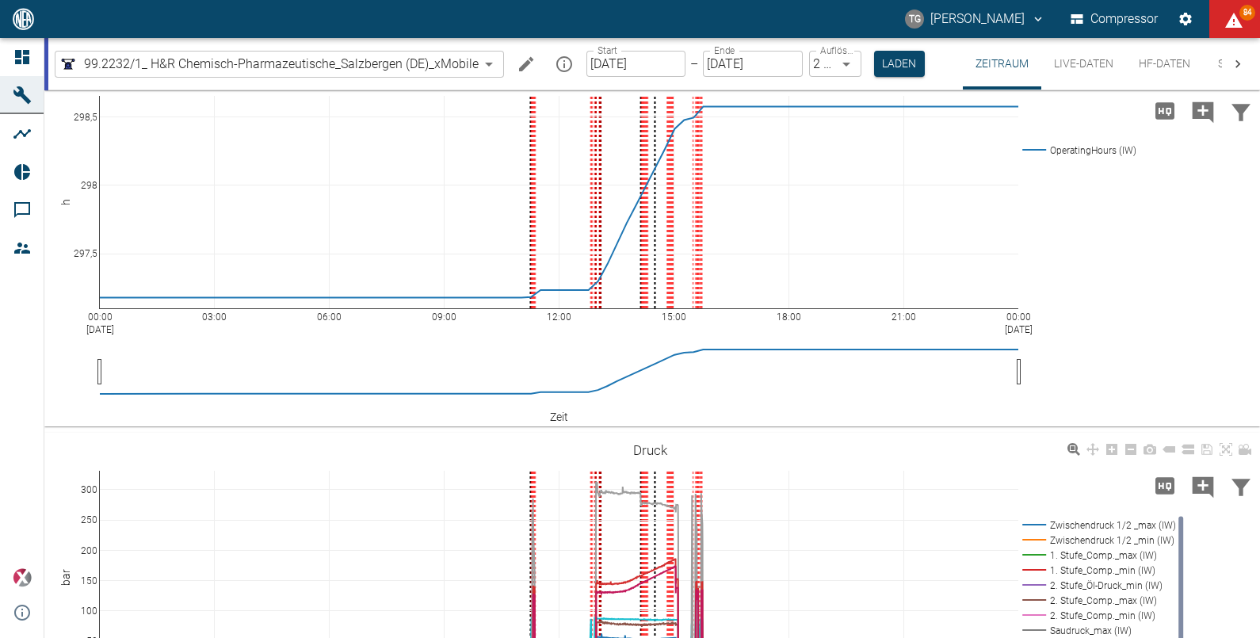
click at [895, 64] on button "Laden" at bounding box center [899, 64] width 51 height 26
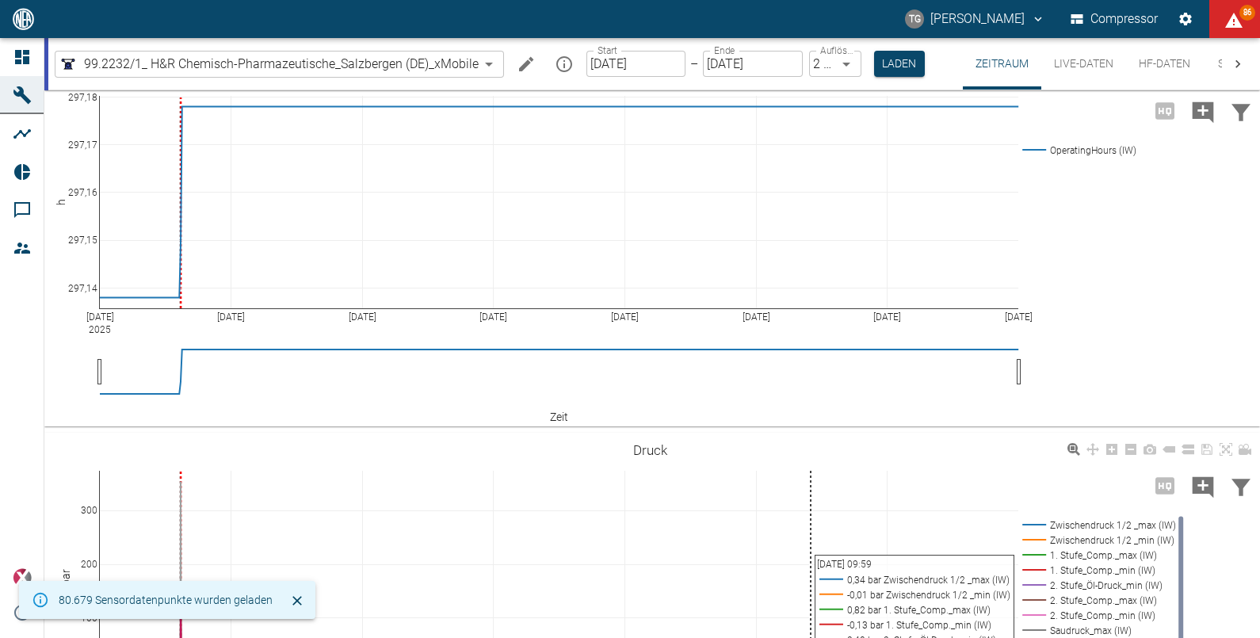
scroll to position [204, 0]
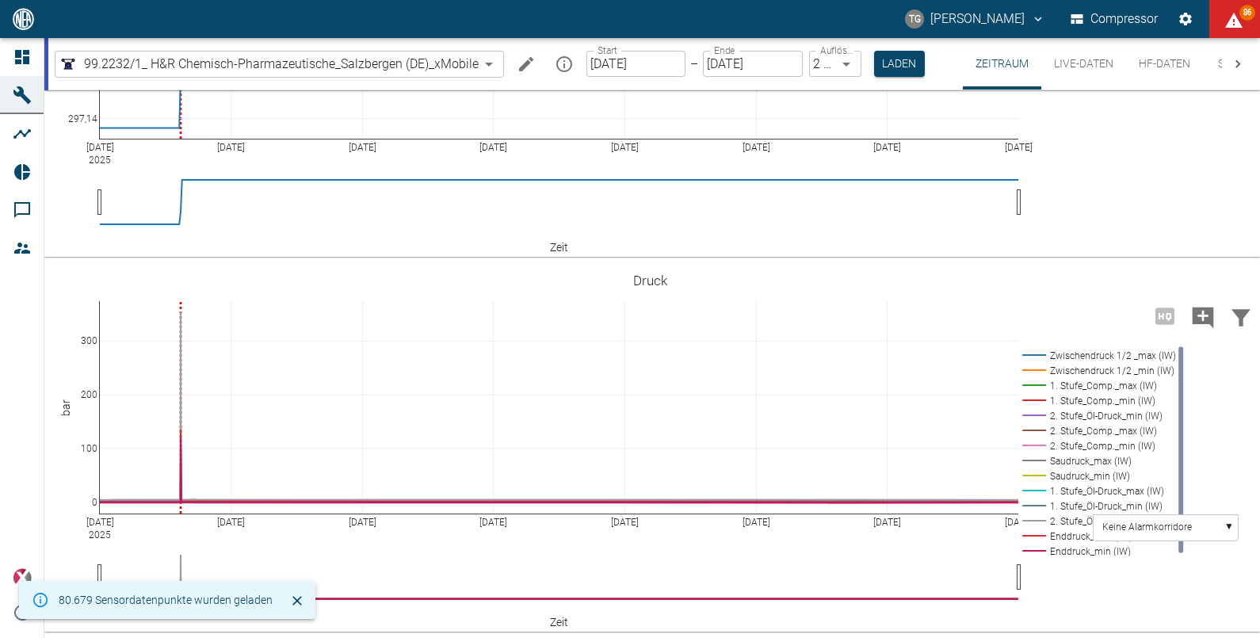
drag, startPoint x: 642, startPoint y: 81, endPoint x: 644, endPoint y: 69, distance: 12.1
click at [642, 79] on div "Start 08.09.2025 Start – Ende 14.09.2025 Ende Auflösung 2 Minuten 2min Auflösun…" at bounding box center [755, 63] width 338 height 51
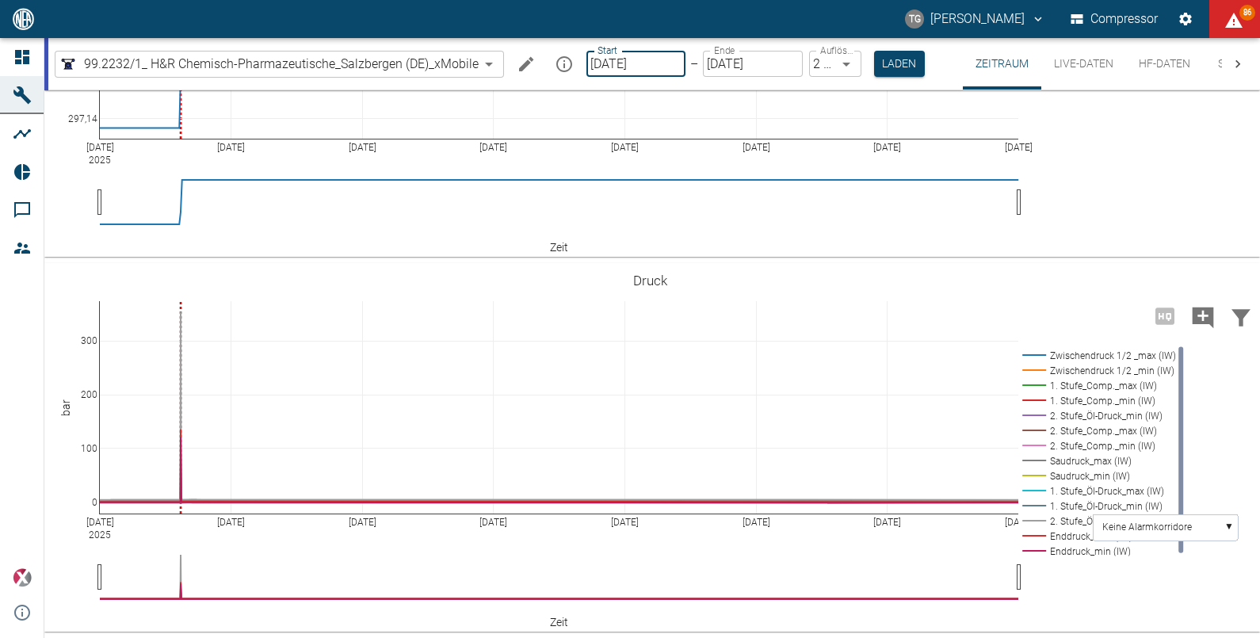
click at [644, 69] on input "08.09.2025" at bounding box center [635, 64] width 99 height 26
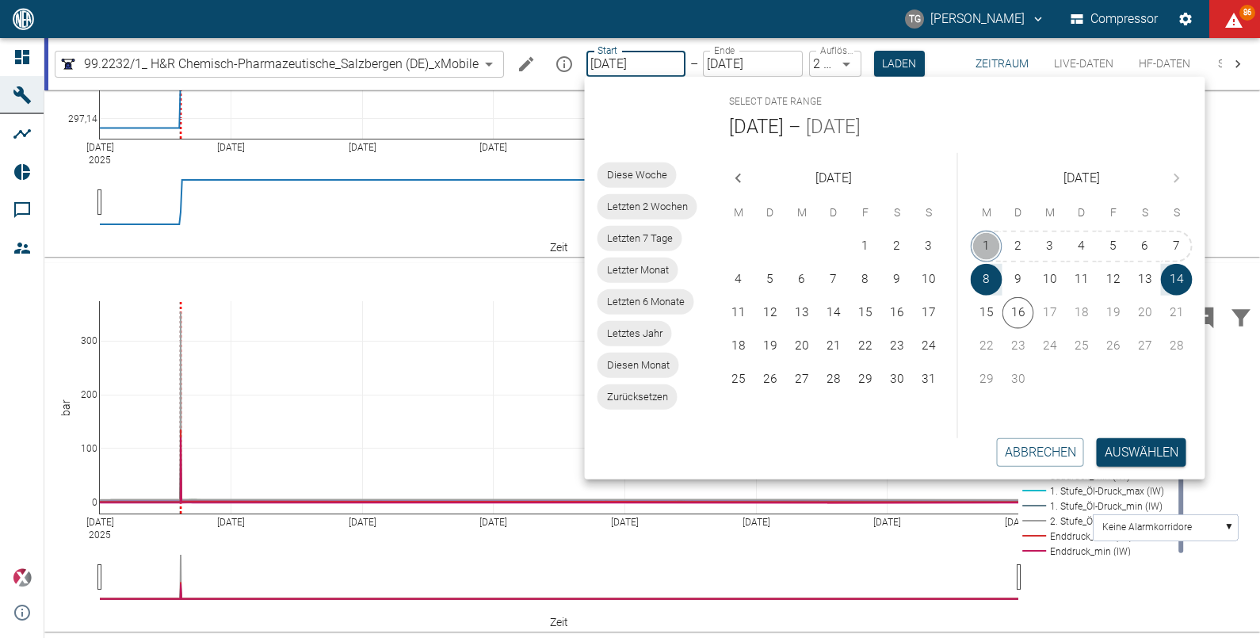
click at [986, 254] on button "1" at bounding box center [986, 247] width 32 height 32
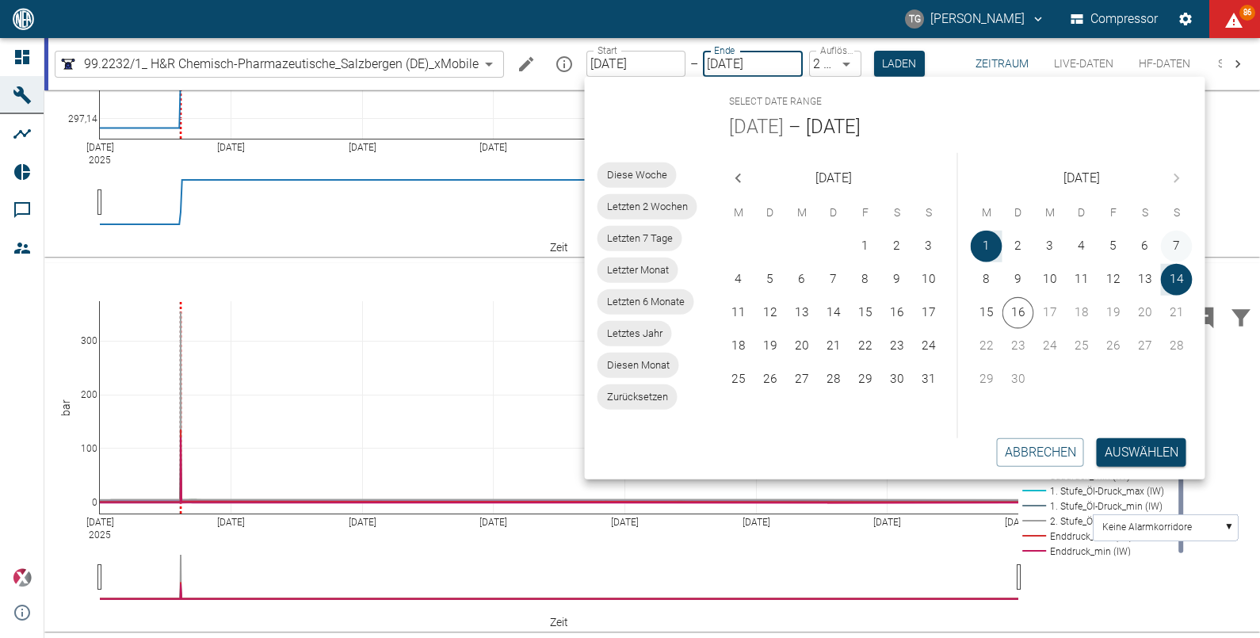
type input "01.09.2025"
click at [1180, 246] on button "7" at bounding box center [1177, 247] width 32 height 32
type input "07.09.2025"
click at [1157, 452] on button "Auswählen" at bounding box center [1141, 452] width 90 height 29
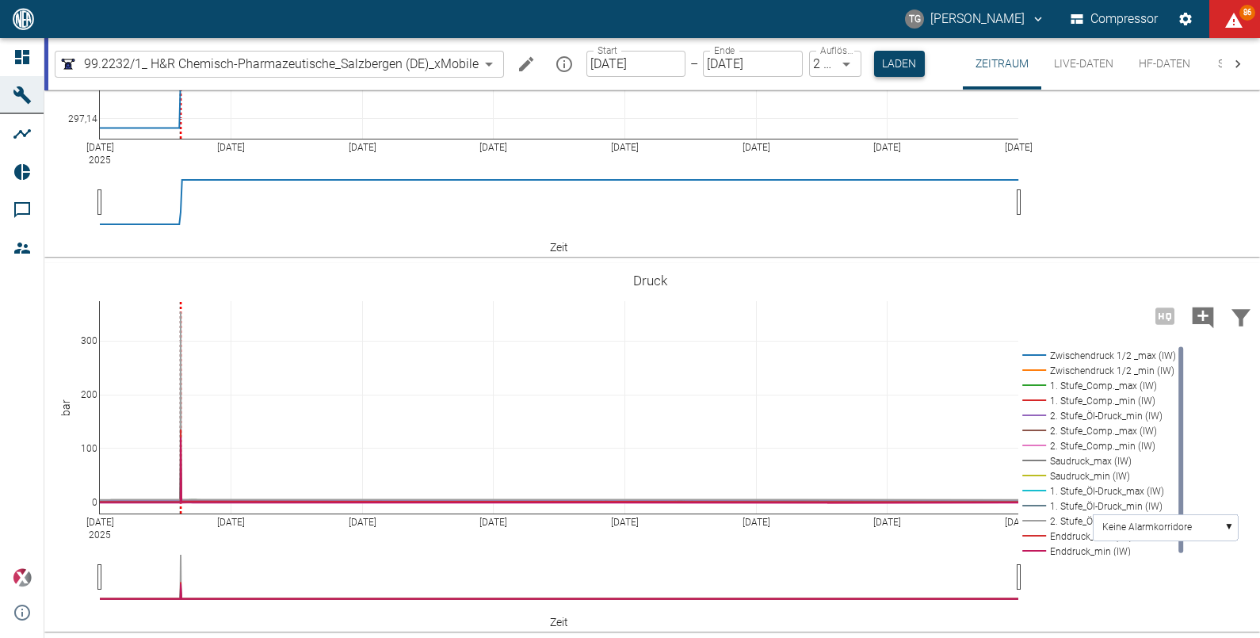
click at [893, 63] on button "Laden" at bounding box center [899, 64] width 51 height 26
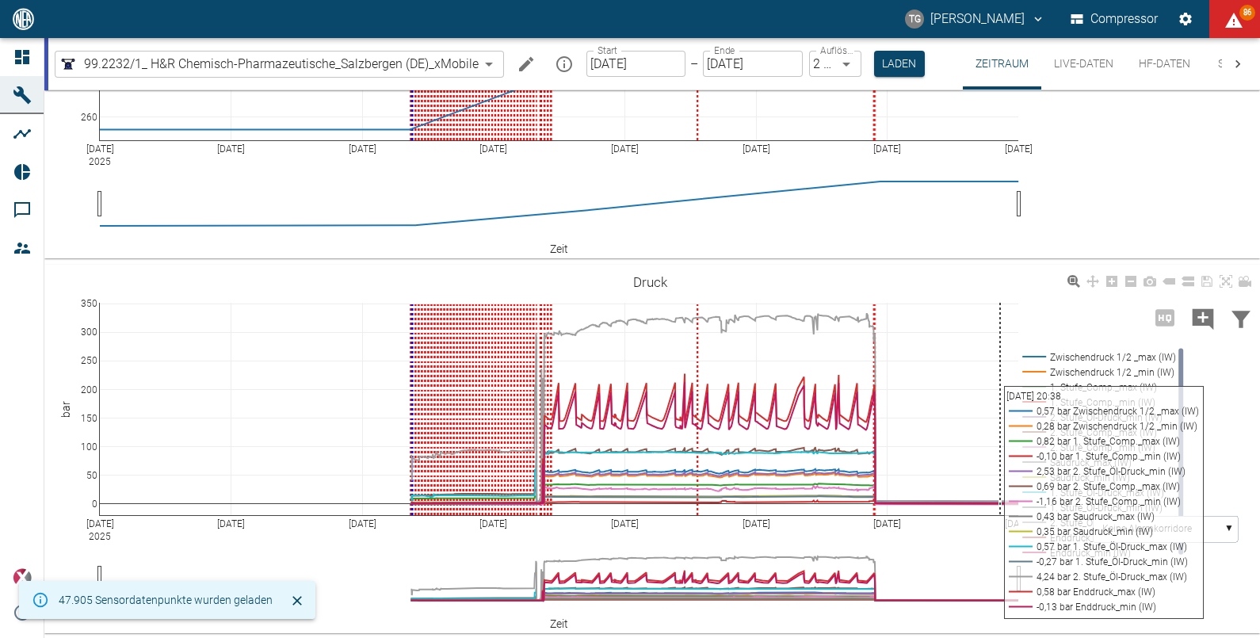
scroll to position [204, 0]
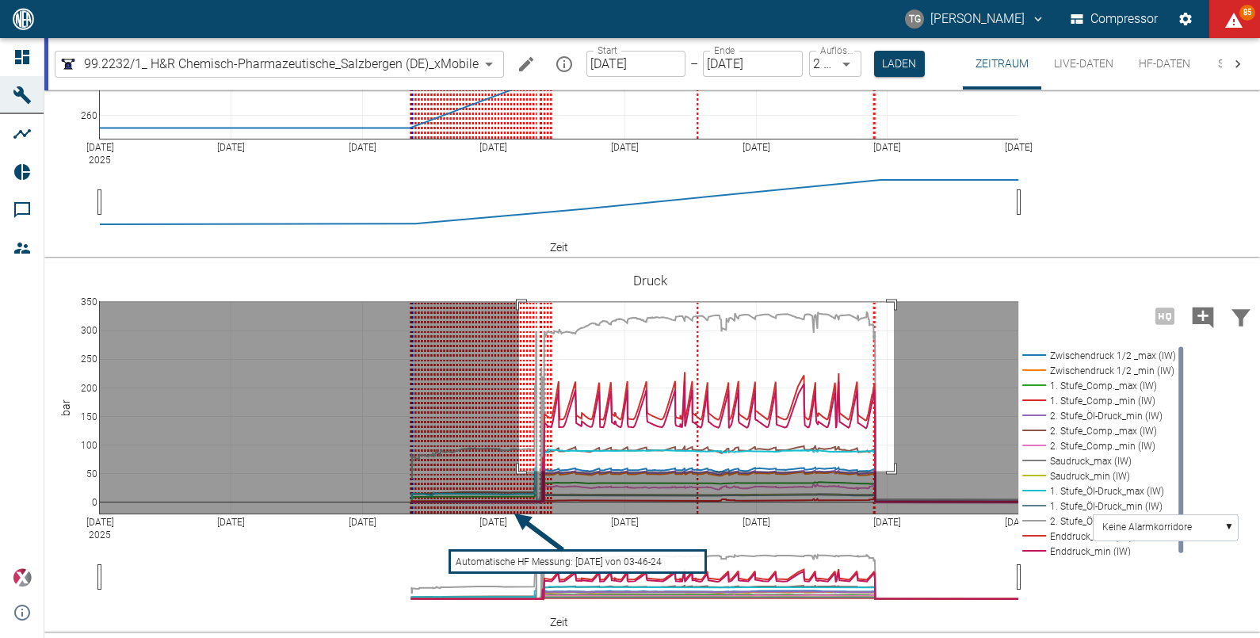
drag, startPoint x: 519, startPoint y: 302, endPoint x: 894, endPoint y: 471, distance: 411.0
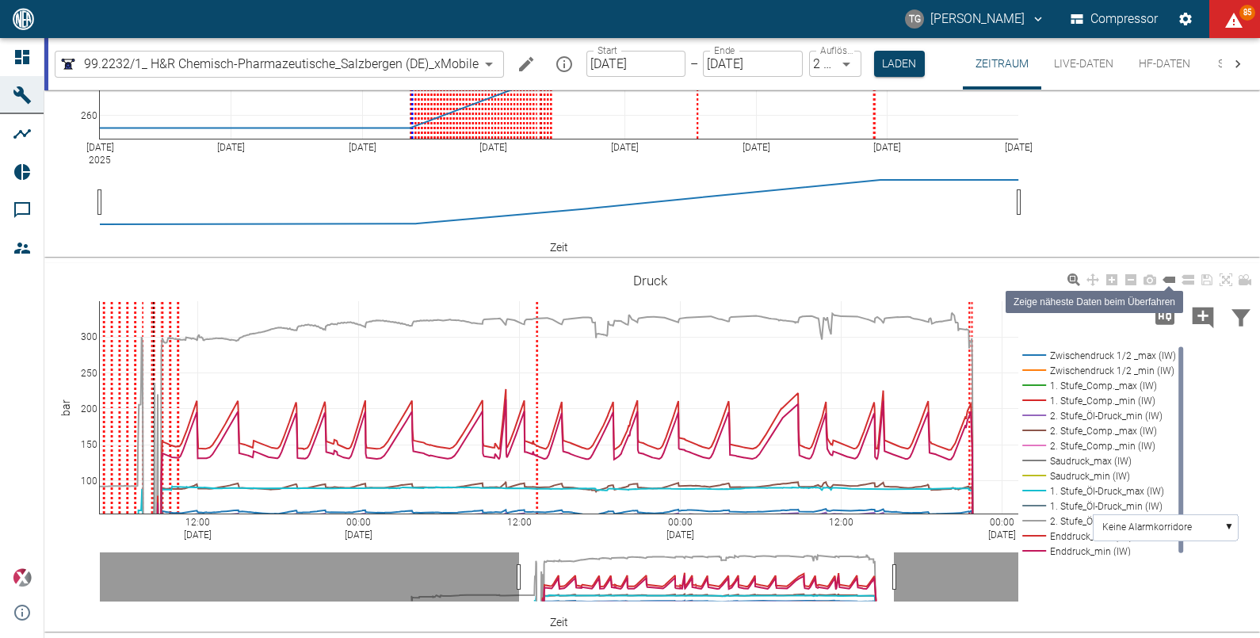
click at [1169, 280] on icon at bounding box center [1168, 279] width 13 height 6
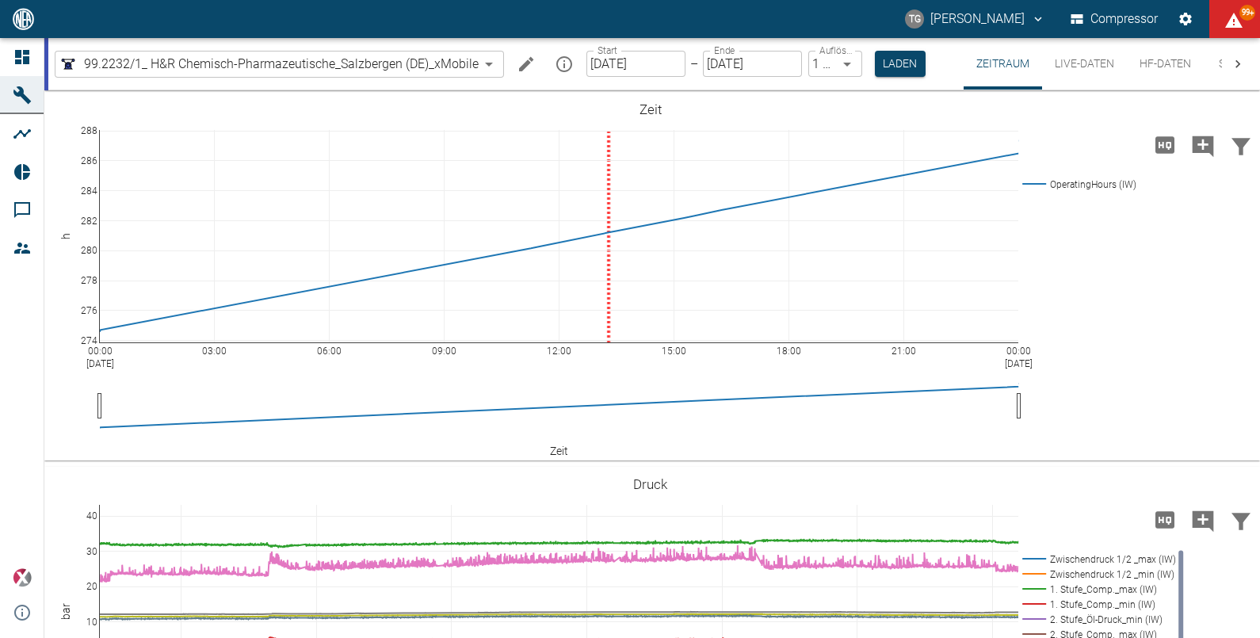
scroll to position [133, 0]
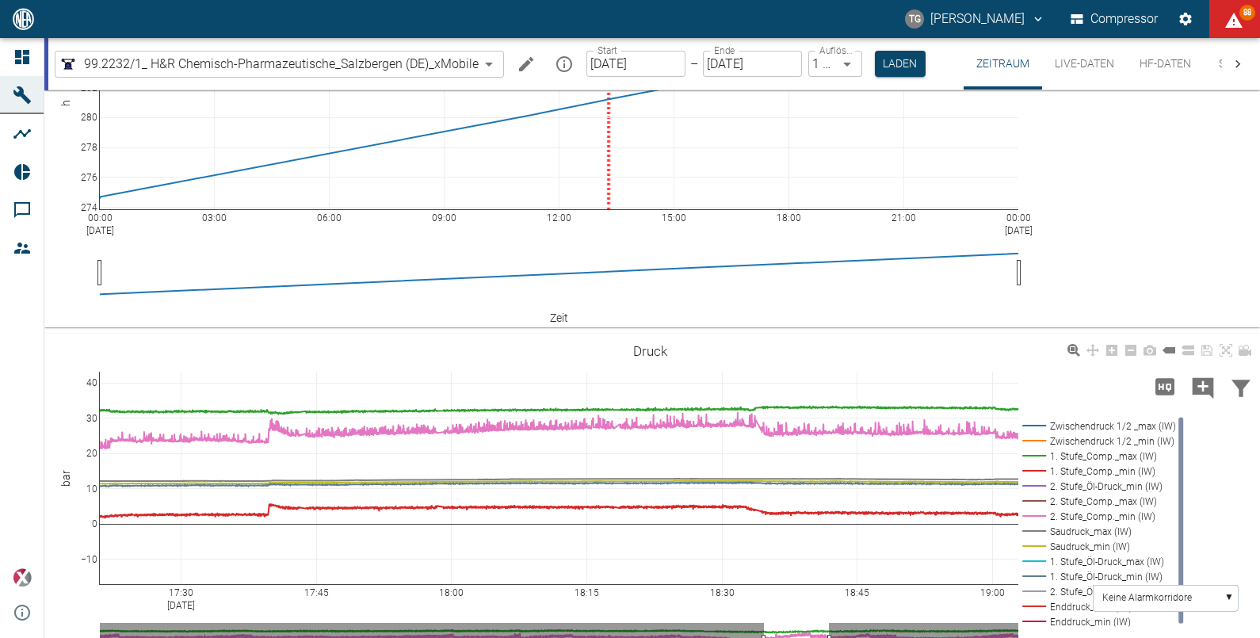
click at [1038, 533] on rect at bounding box center [1095, 531] width 155 height 15
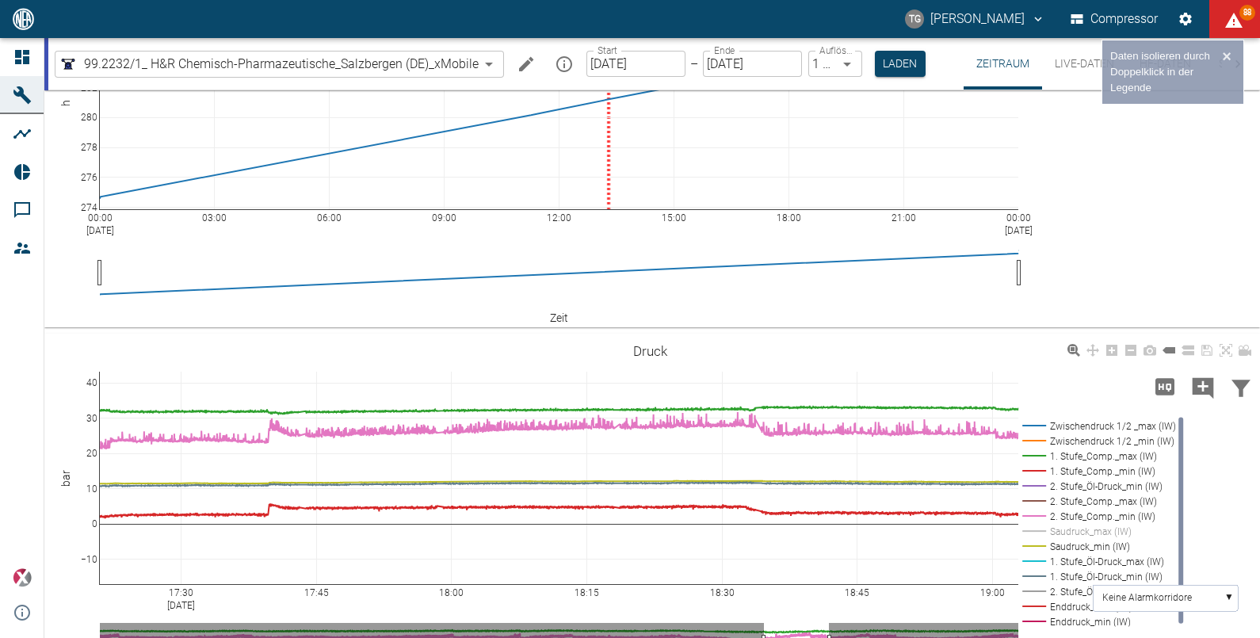
click at [1040, 528] on rect at bounding box center [1095, 531] width 155 height 15
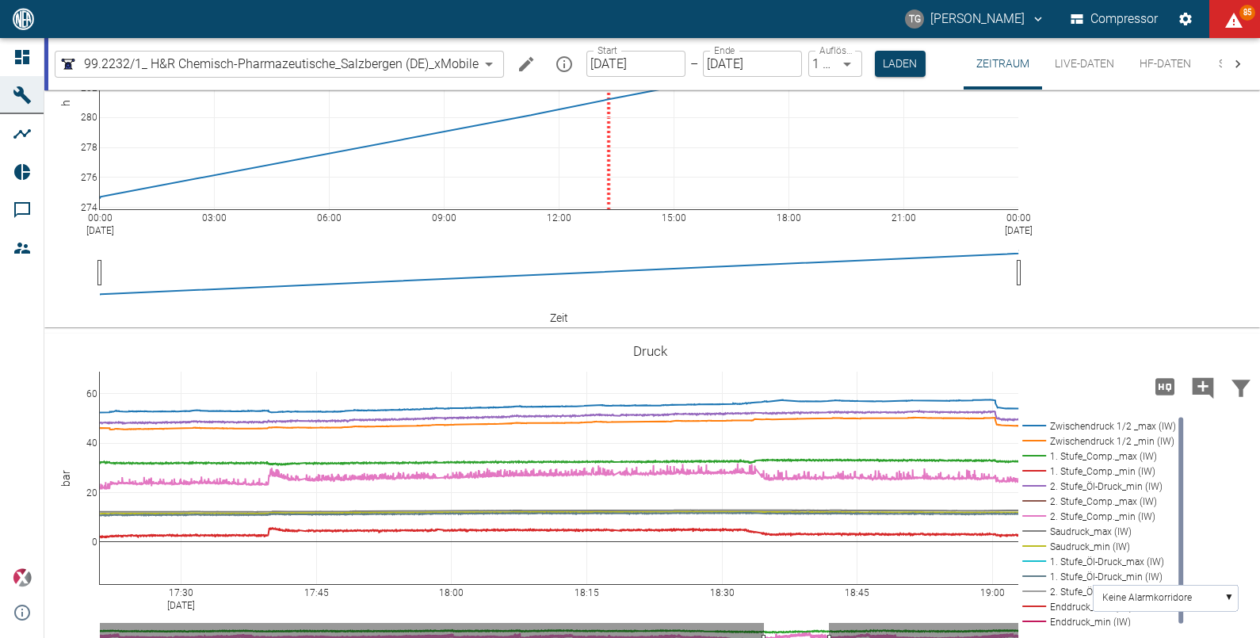
drag, startPoint x: 94, startPoint y: 378, endPoint x: 90, endPoint y: 441, distance: 63.6
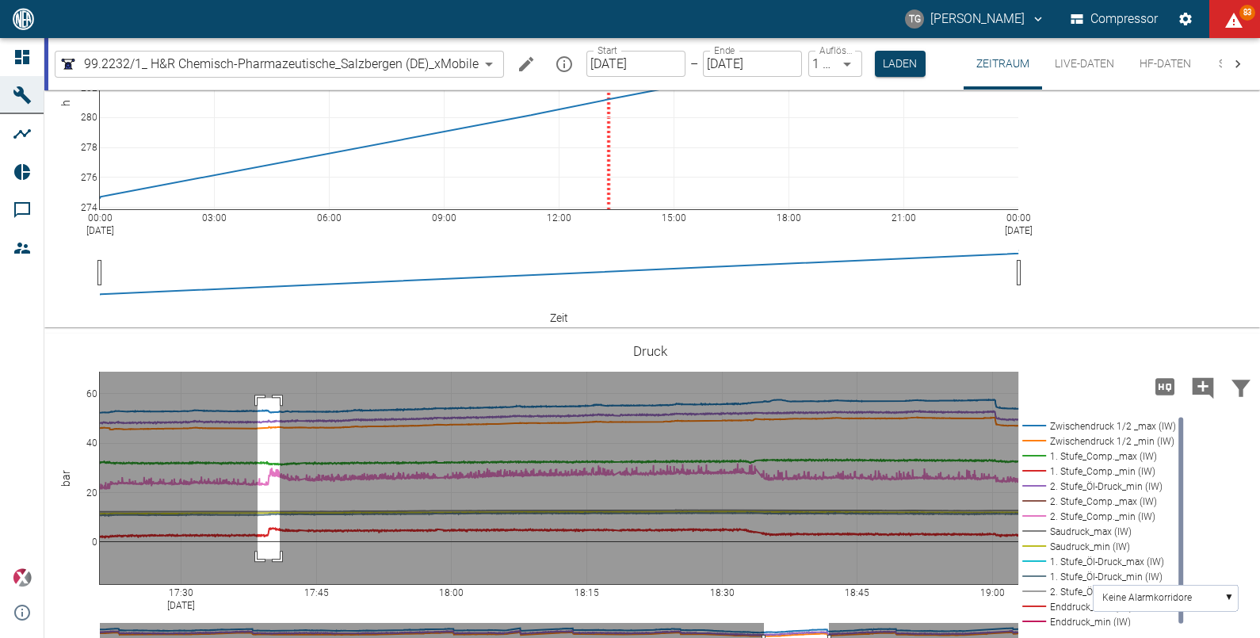
drag, startPoint x: 257, startPoint y: 398, endPoint x: 280, endPoint y: 559, distance: 162.3
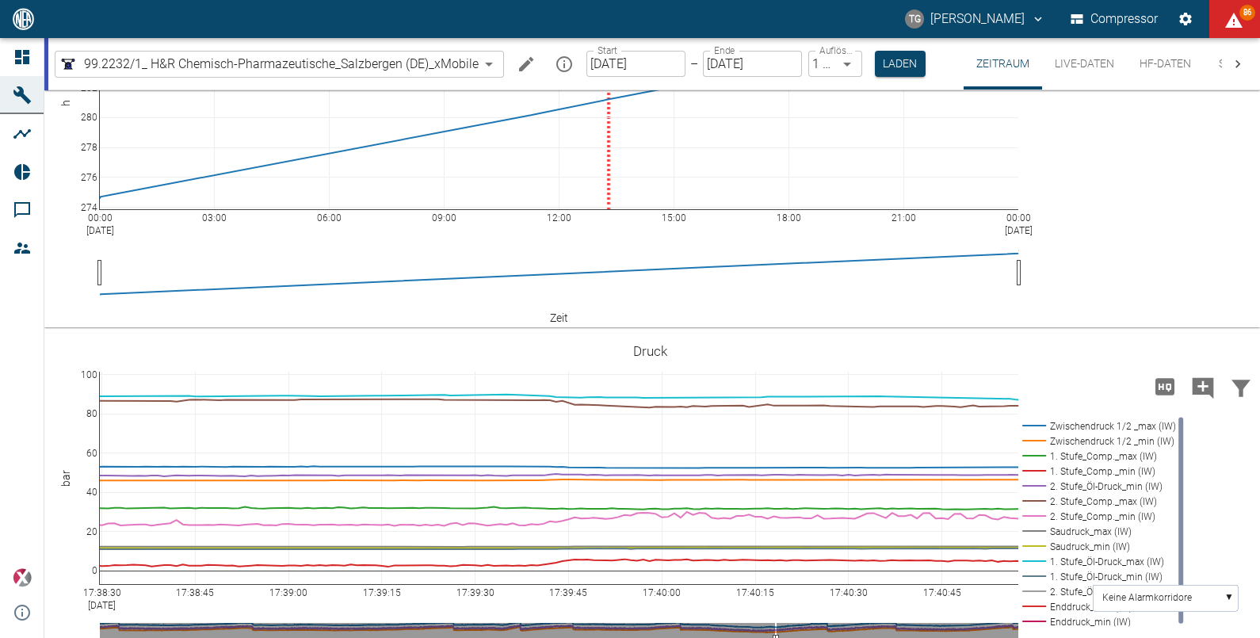
drag, startPoint x: 95, startPoint y: 379, endPoint x: 81, endPoint y: 463, distance: 86.0
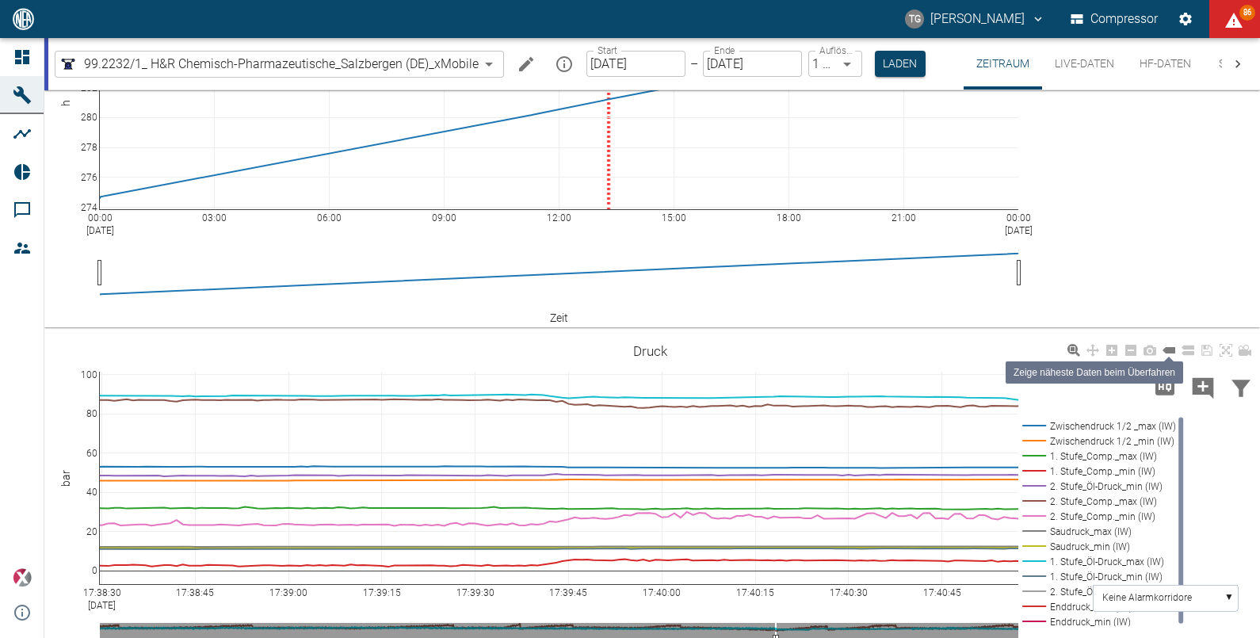
click at [1171, 349] on icon at bounding box center [1168, 350] width 13 height 6
drag, startPoint x: 1225, startPoint y: 345, endPoint x: 887, endPoint y: 479, distance: 363.8
click at [1225, 346] on icon at bounding box center [1225, 350] width 13 height 13
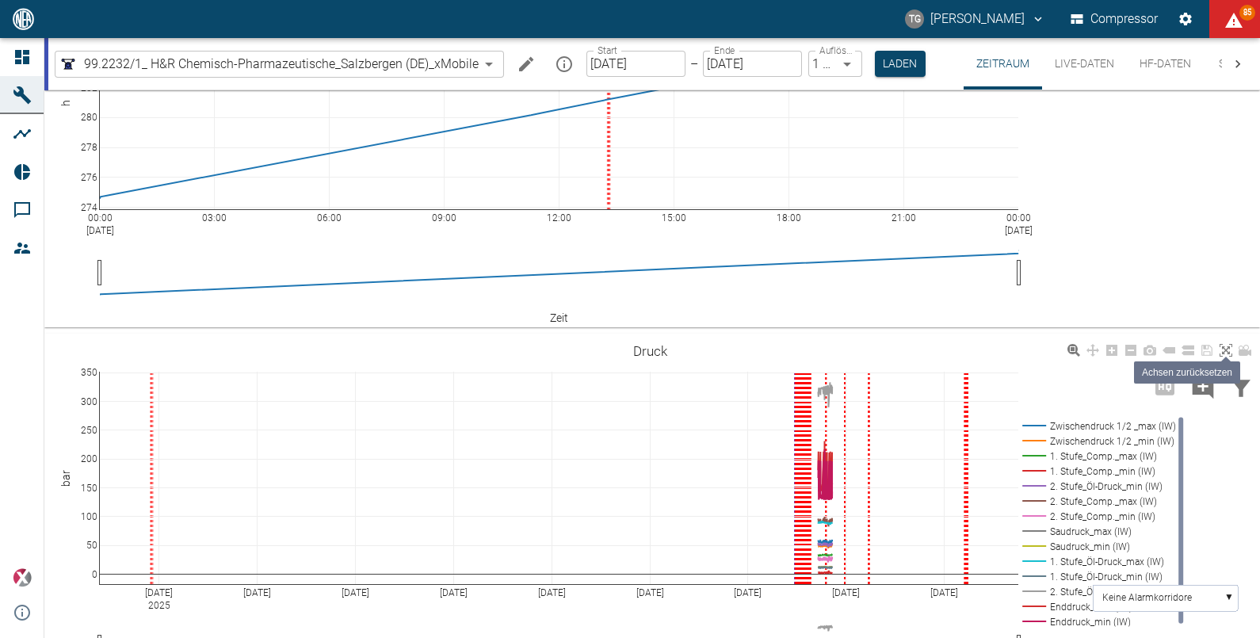
click at [1226, 348] on icon at bounding box center [1225, 350] width 13 height 13
click at [1161, 63] on button "HF-Daten" at bounding box center [1165, 63] width 77 height 51
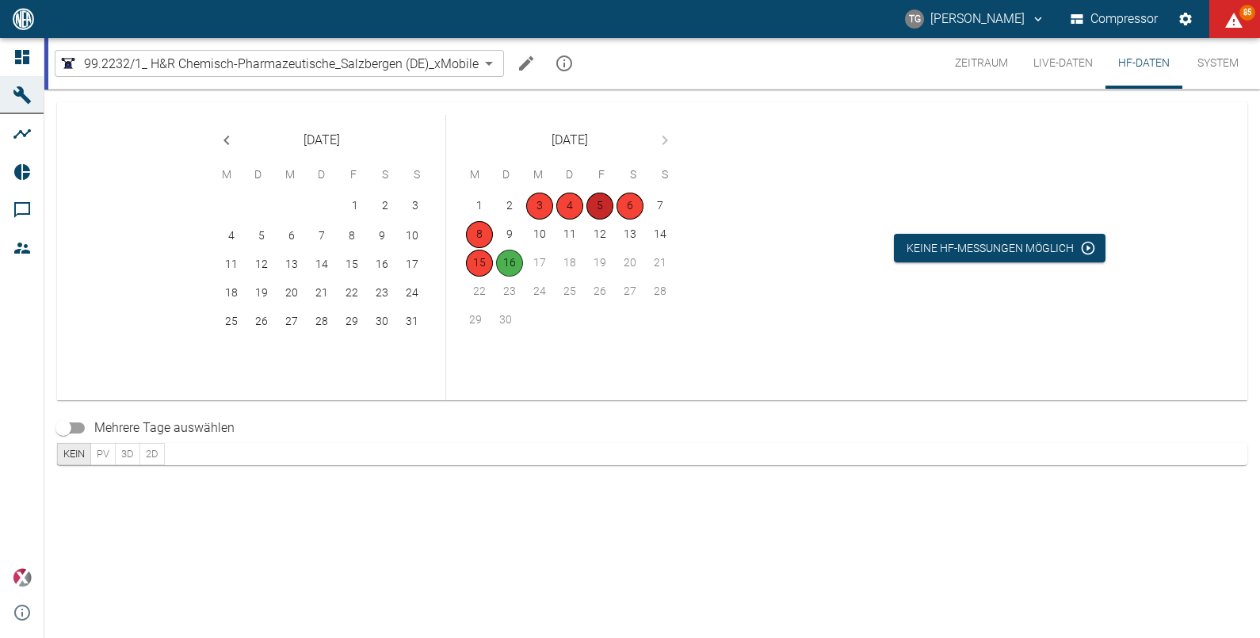
click at [593, 198] on button "5" at bounding box center [599, 206] width 27 height 27
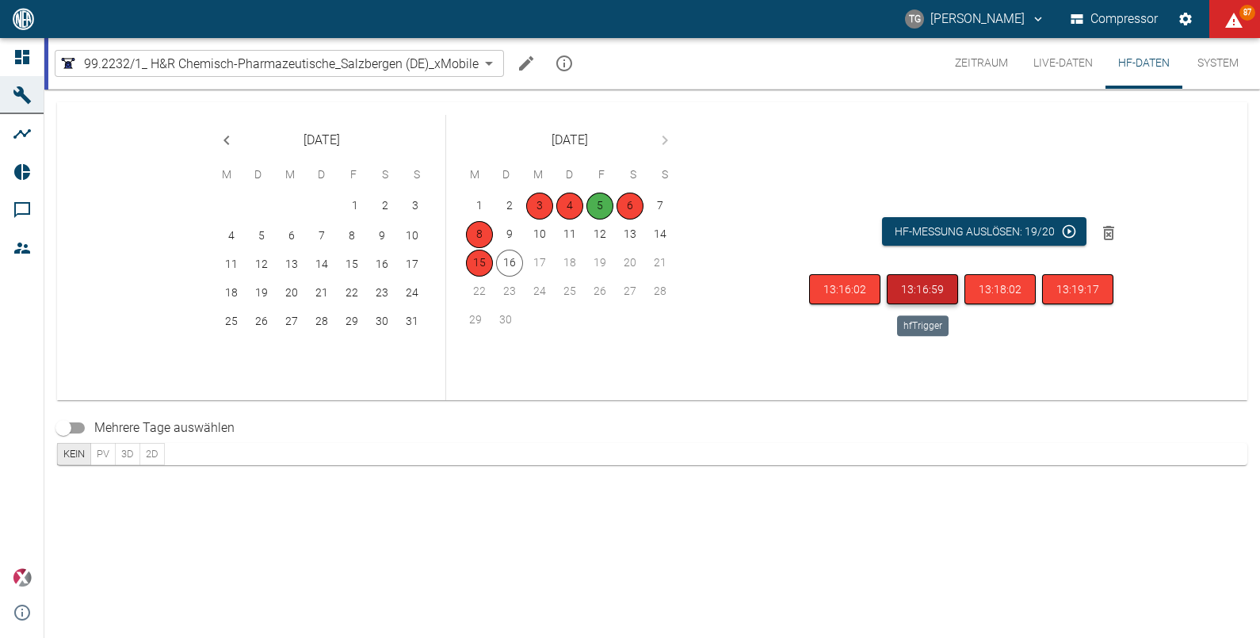
click at [903, 287] on button "13:16:59" at bounding box center [922, 289] width 71 height 31
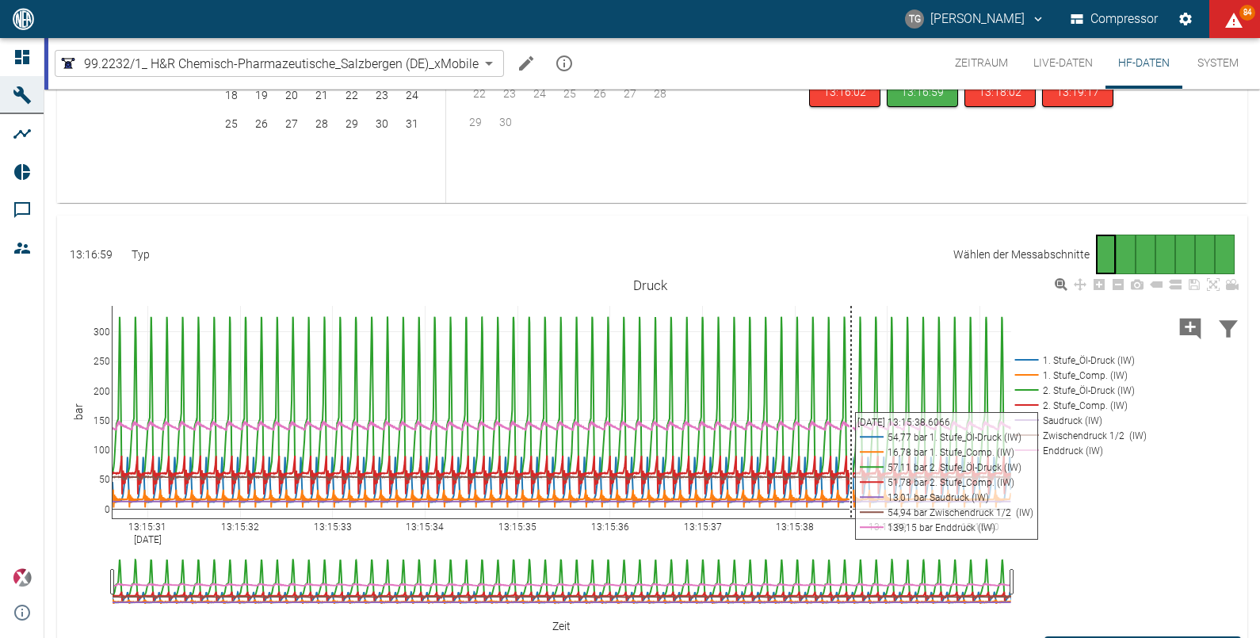
scroll to position [297, 0]
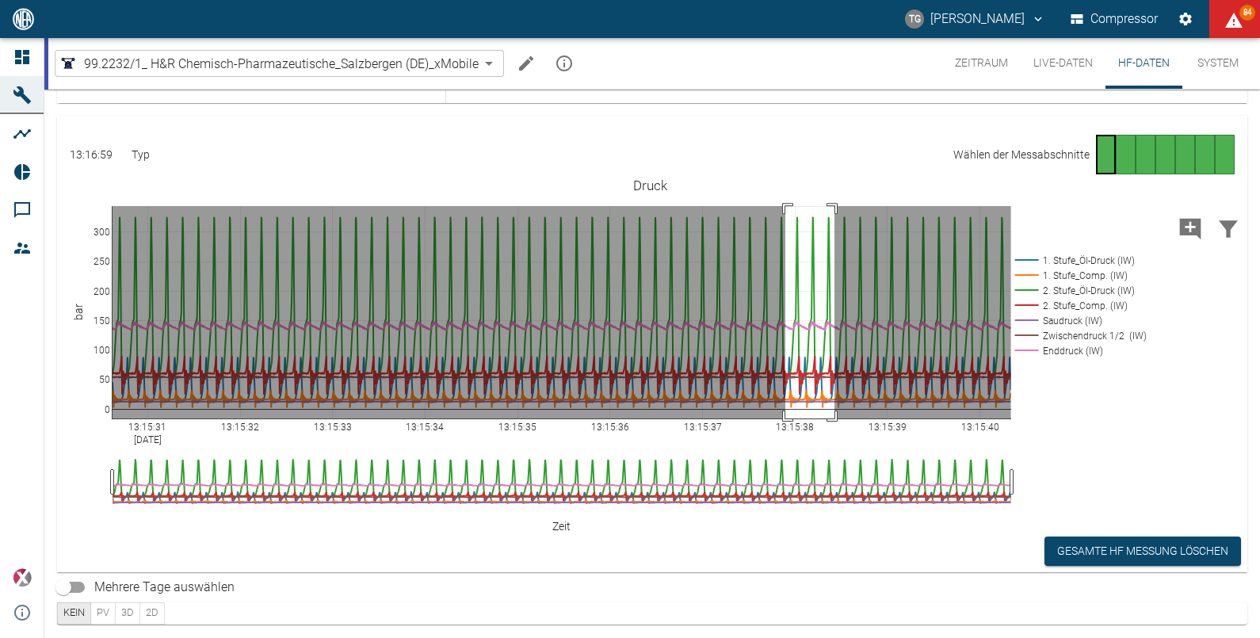
drag, startPoint x: 834, startPoint y: 206, endPoint x: 785, endPoint y: 421, distance: 221.0
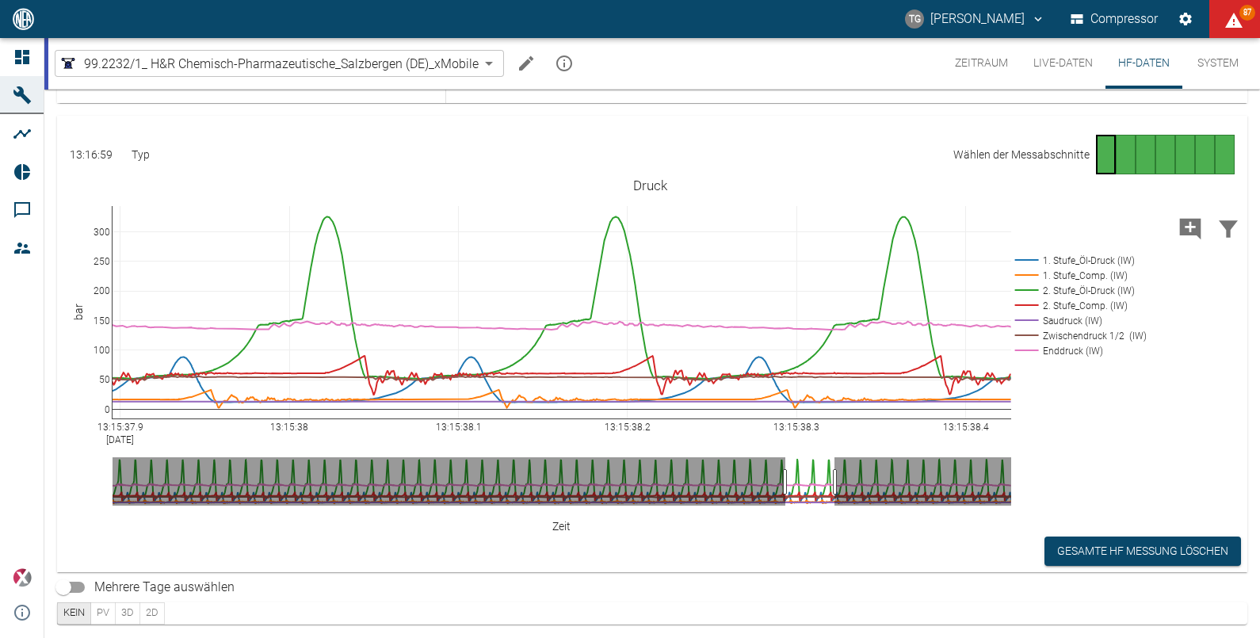
scroll to position [0, 0]
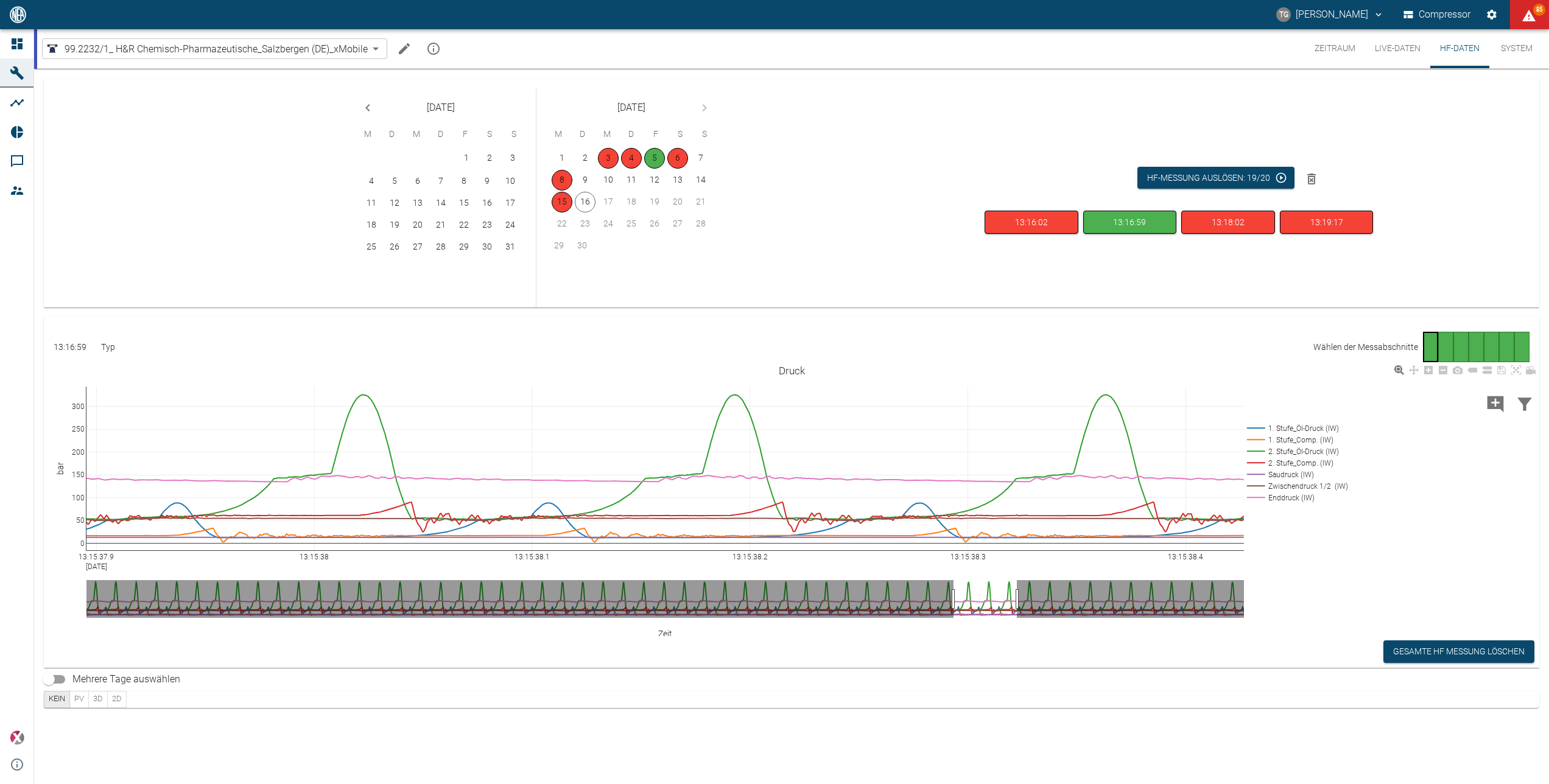
click at [968, 465] on rect at bounding box center [1295, 463] width 102 height 12
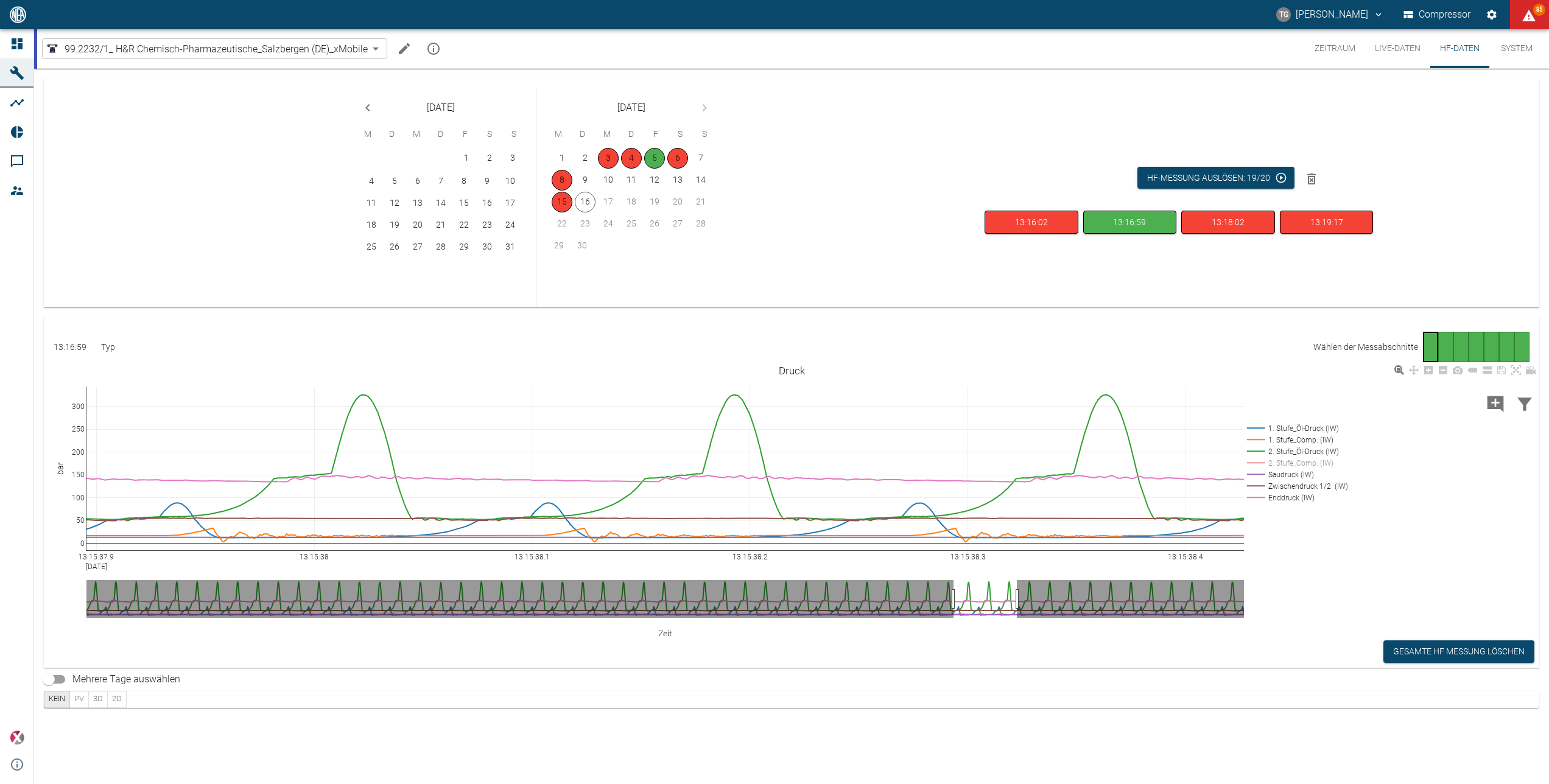
click at [968, 452] on rect at bounding box center [1295, 451] width 102 height 12
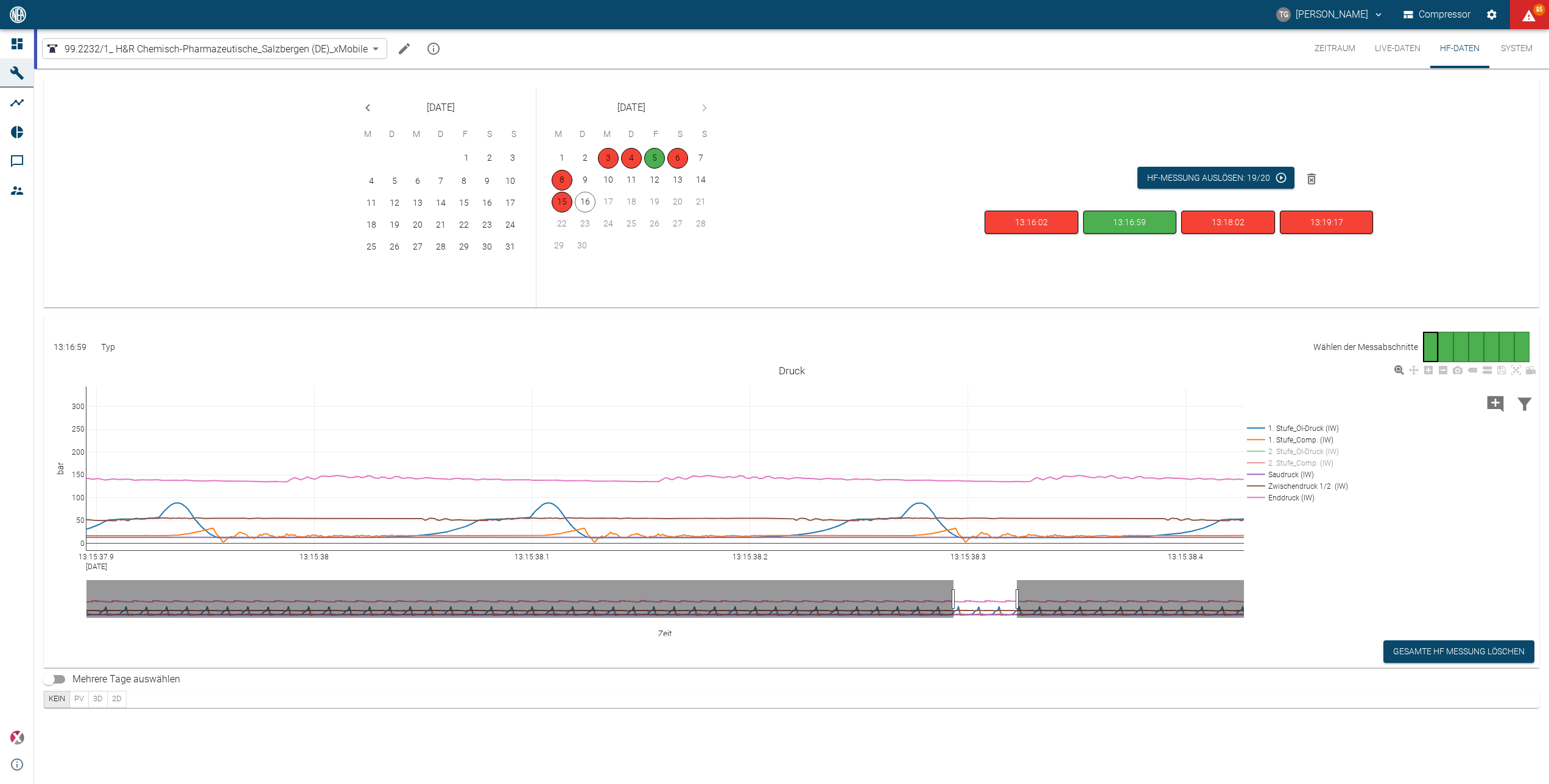
click at [968, 490] on rect at bounding box center [1295, 497] width 102 height 12
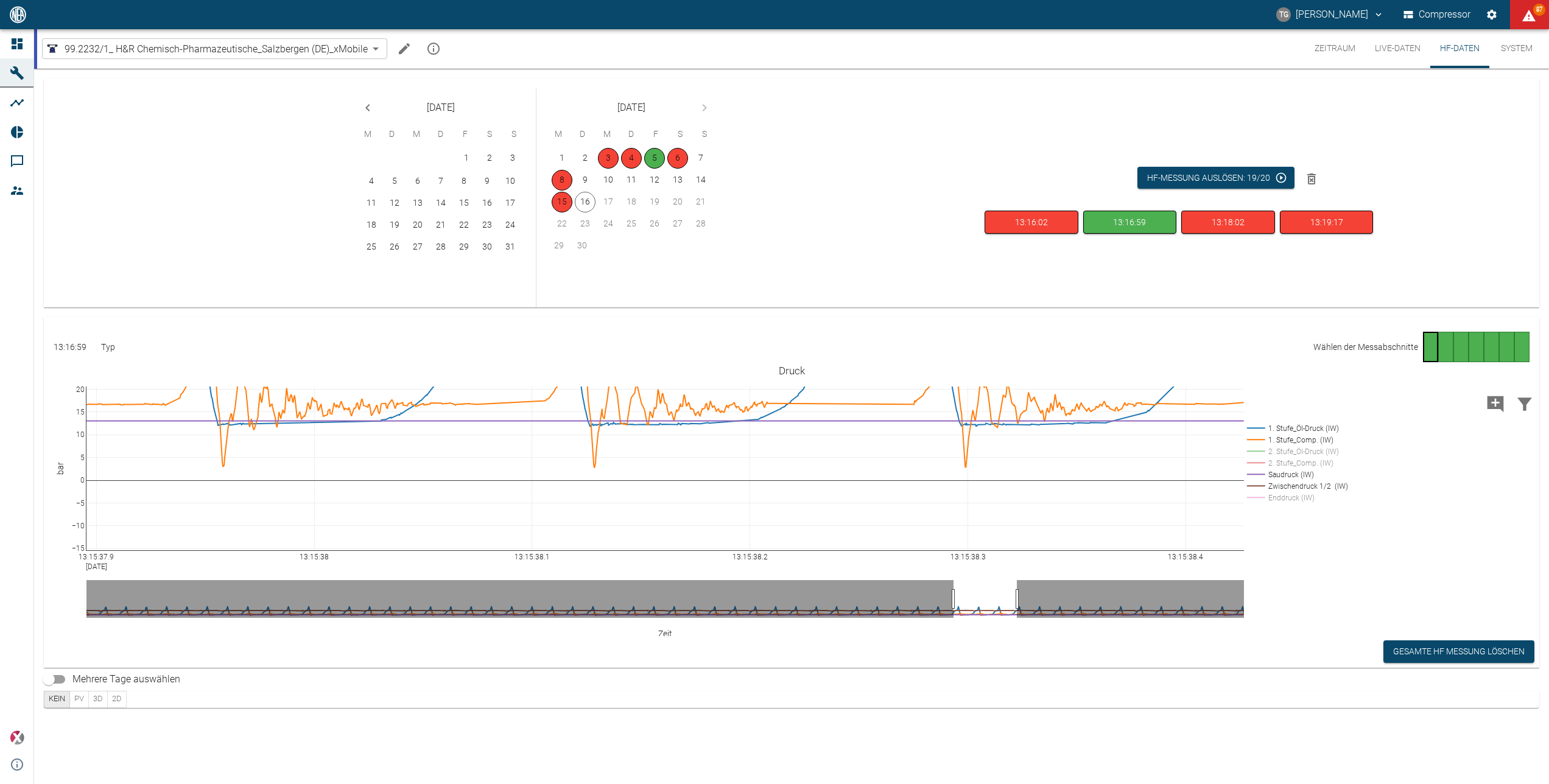
drag, startPoint x: 81, startPoint y: 392, endPoint x: 77, endPoint y: 341, distance: 51.2
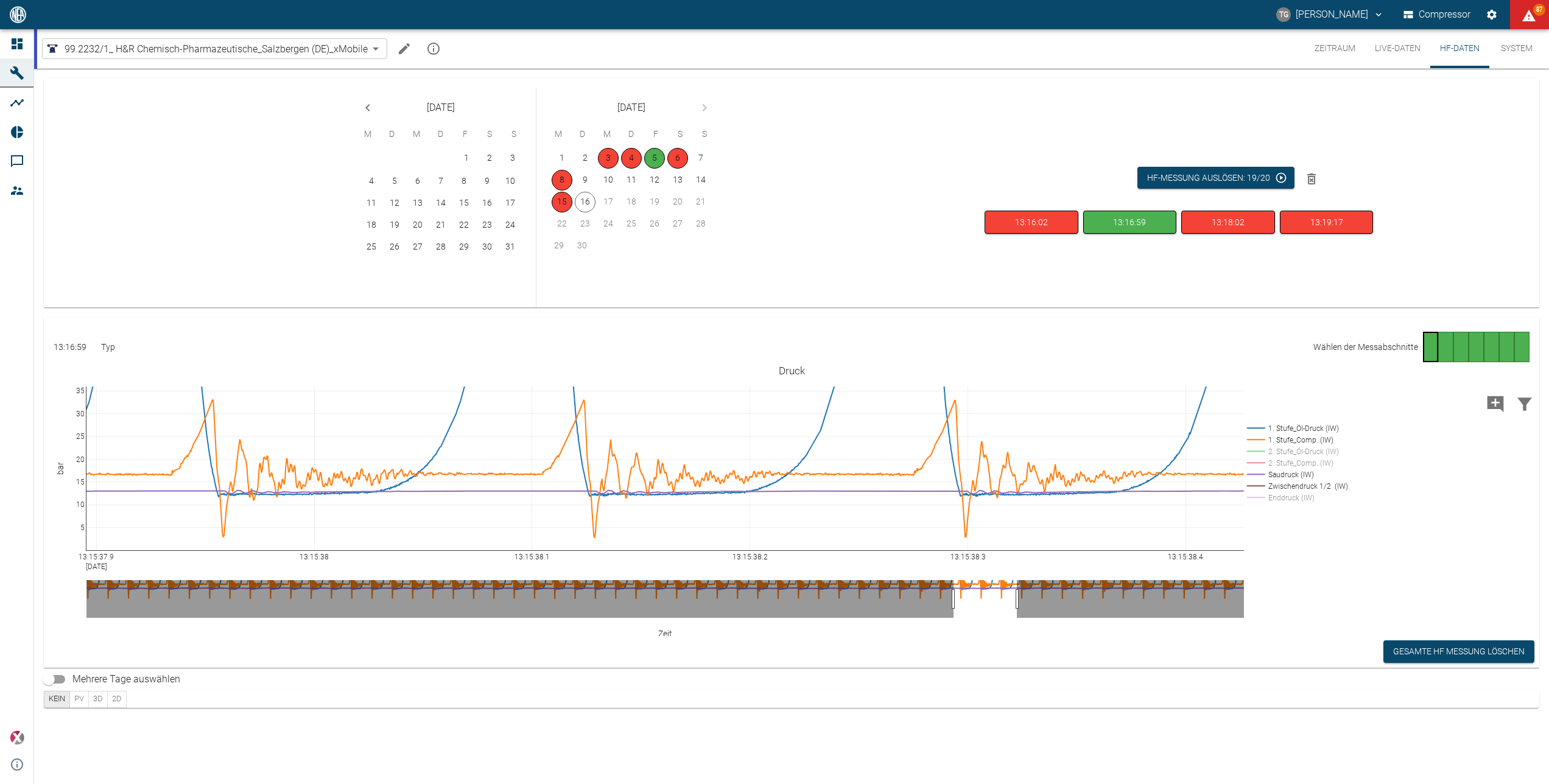
drag, startPoint x: 78, startPoint y: 479, endPoint x: 55, endPoint y: 549, distance: 73.7
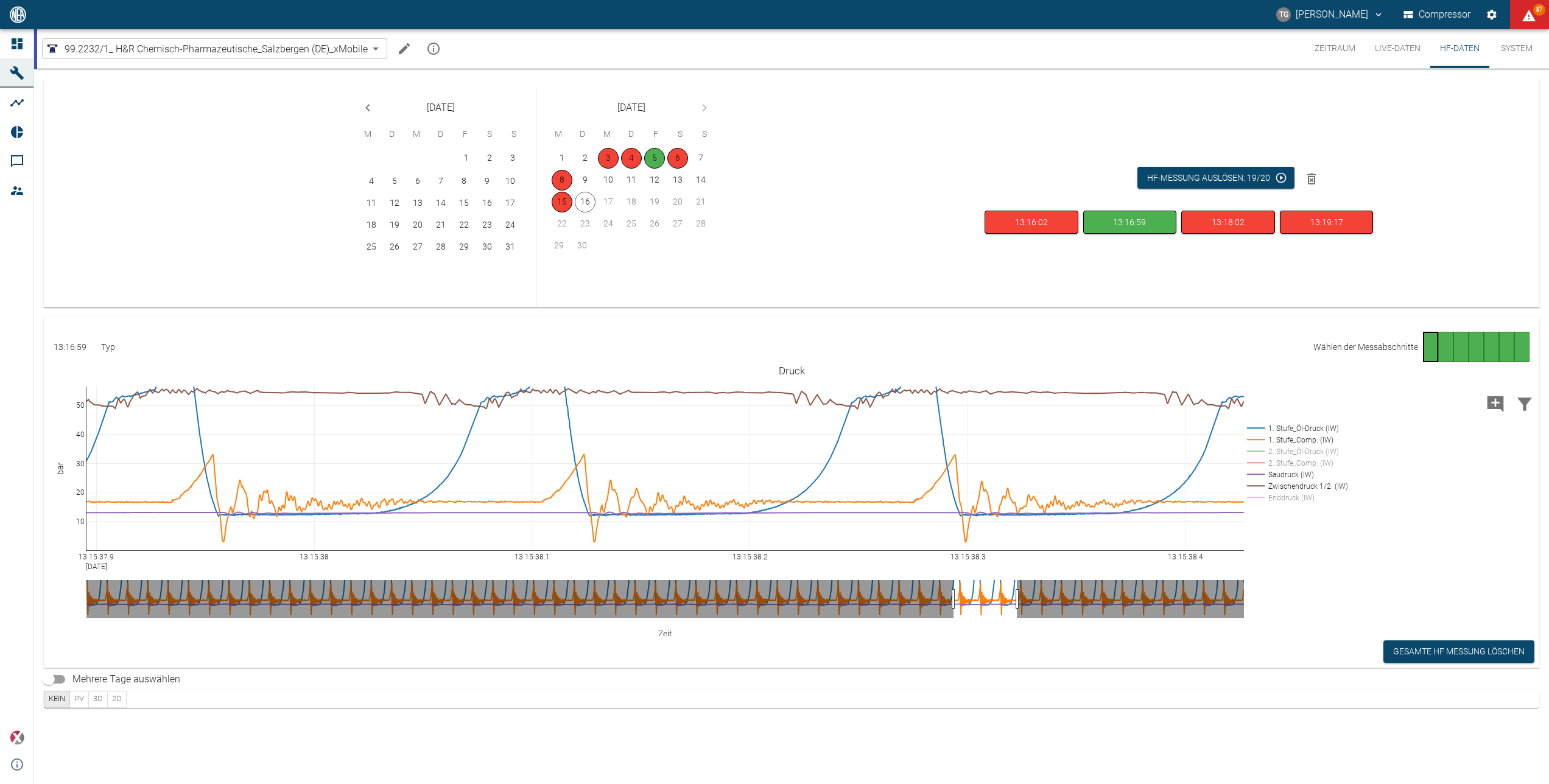
drag, startPoint x: 81, startPoint y: 388, endPoint x: 81, endPoint y: 448, distance: 60.0
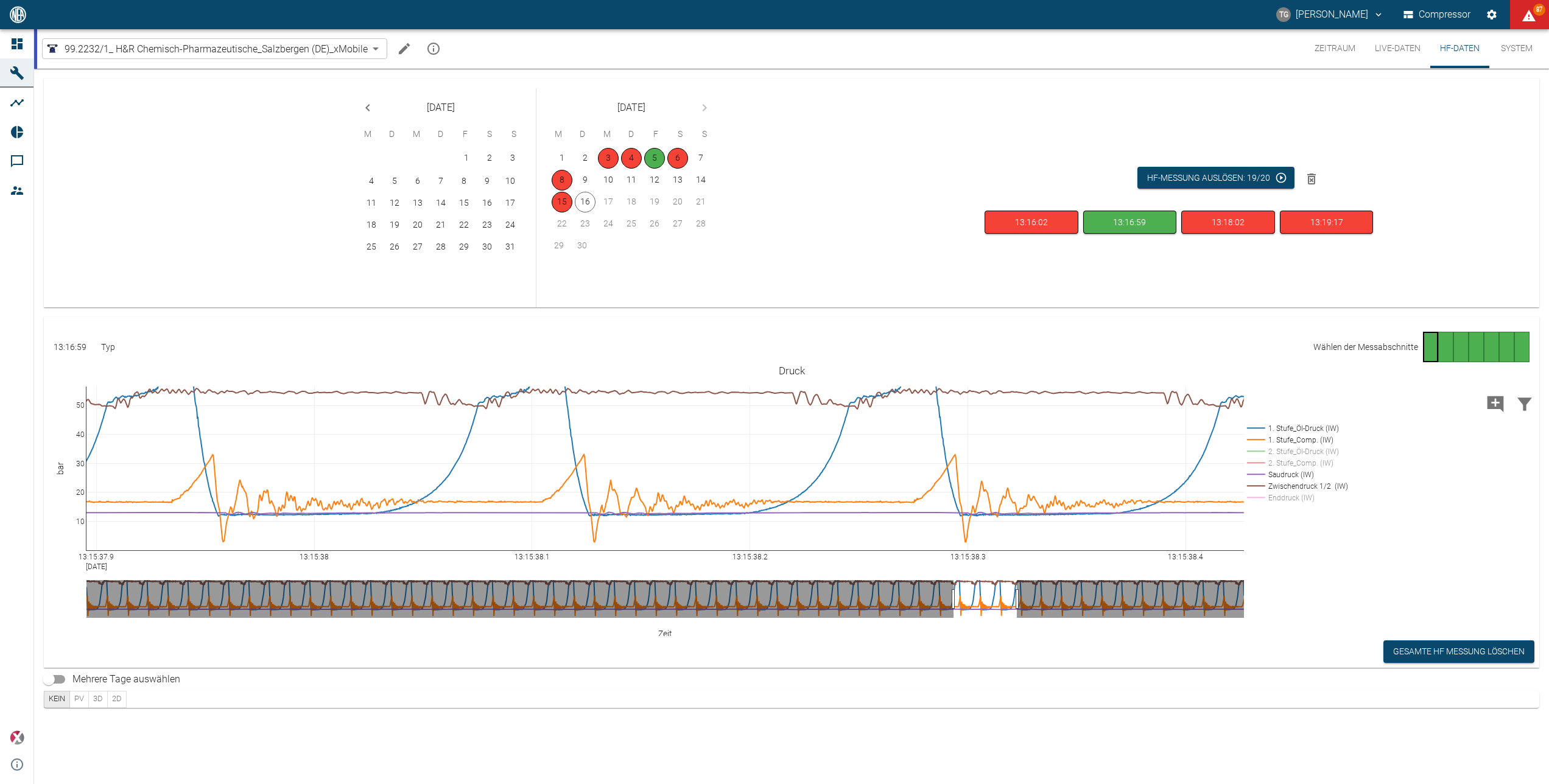
drag, startPoint x: 85, startPoint y: 473, endPoint x: 69, endPoint y: 477, distance: 16.5
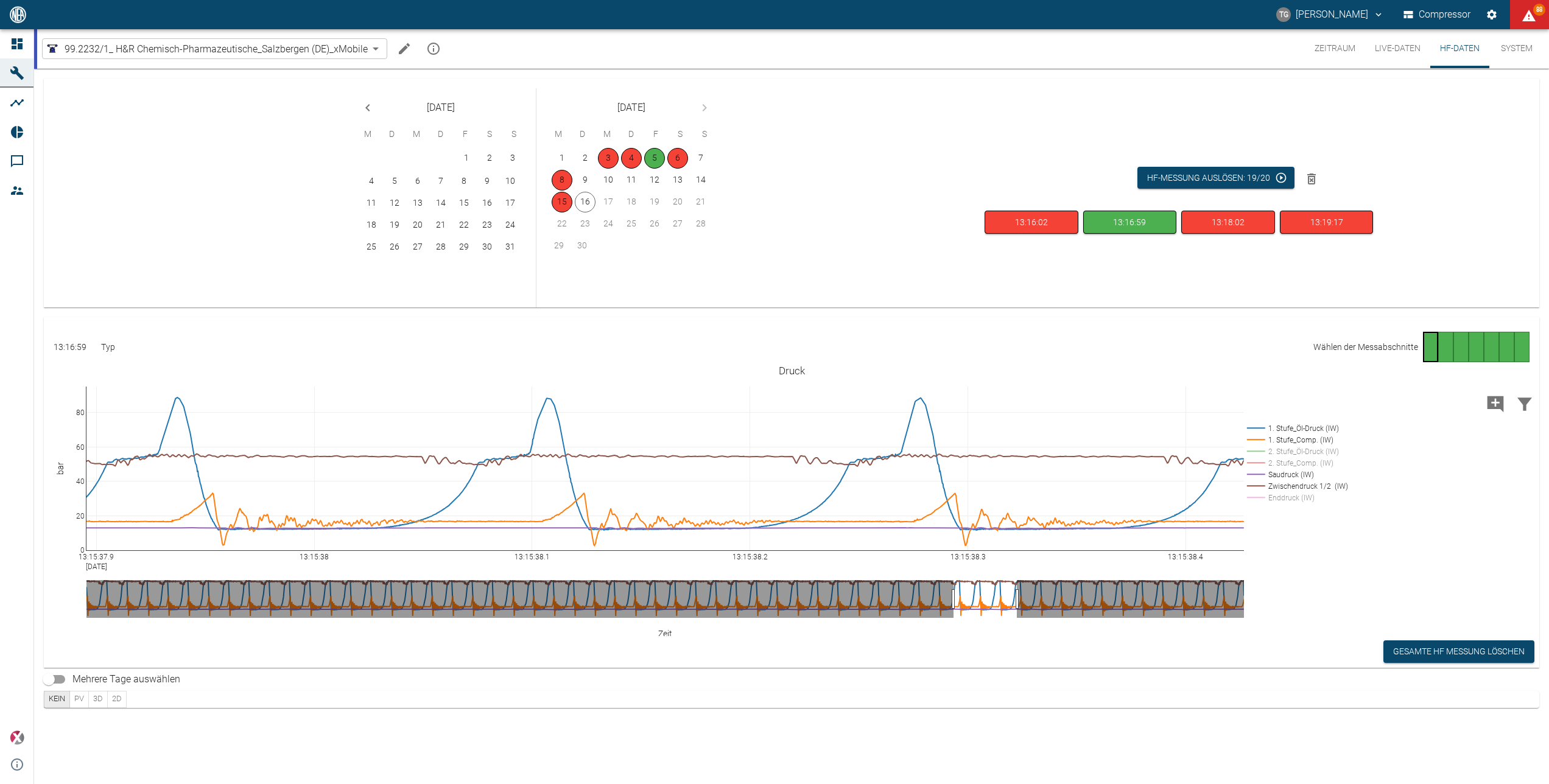
drag, startPoint x: 81, startPoint y: 392, endPoint x: 66, endPoint y: 459, distance: 68.7
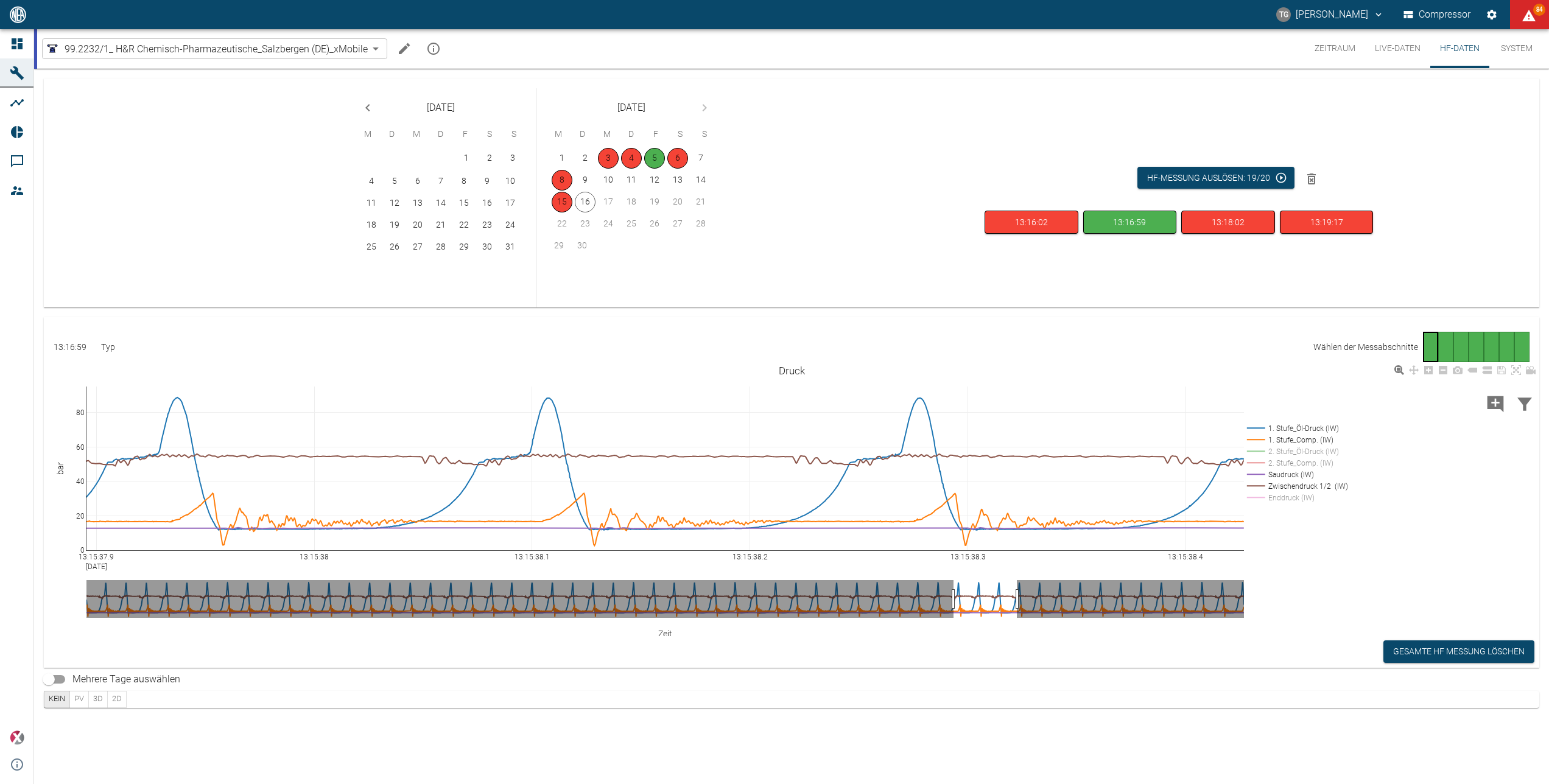
click at [968, 452] on rect at bounding box center [1295, 451] width 102 height 12
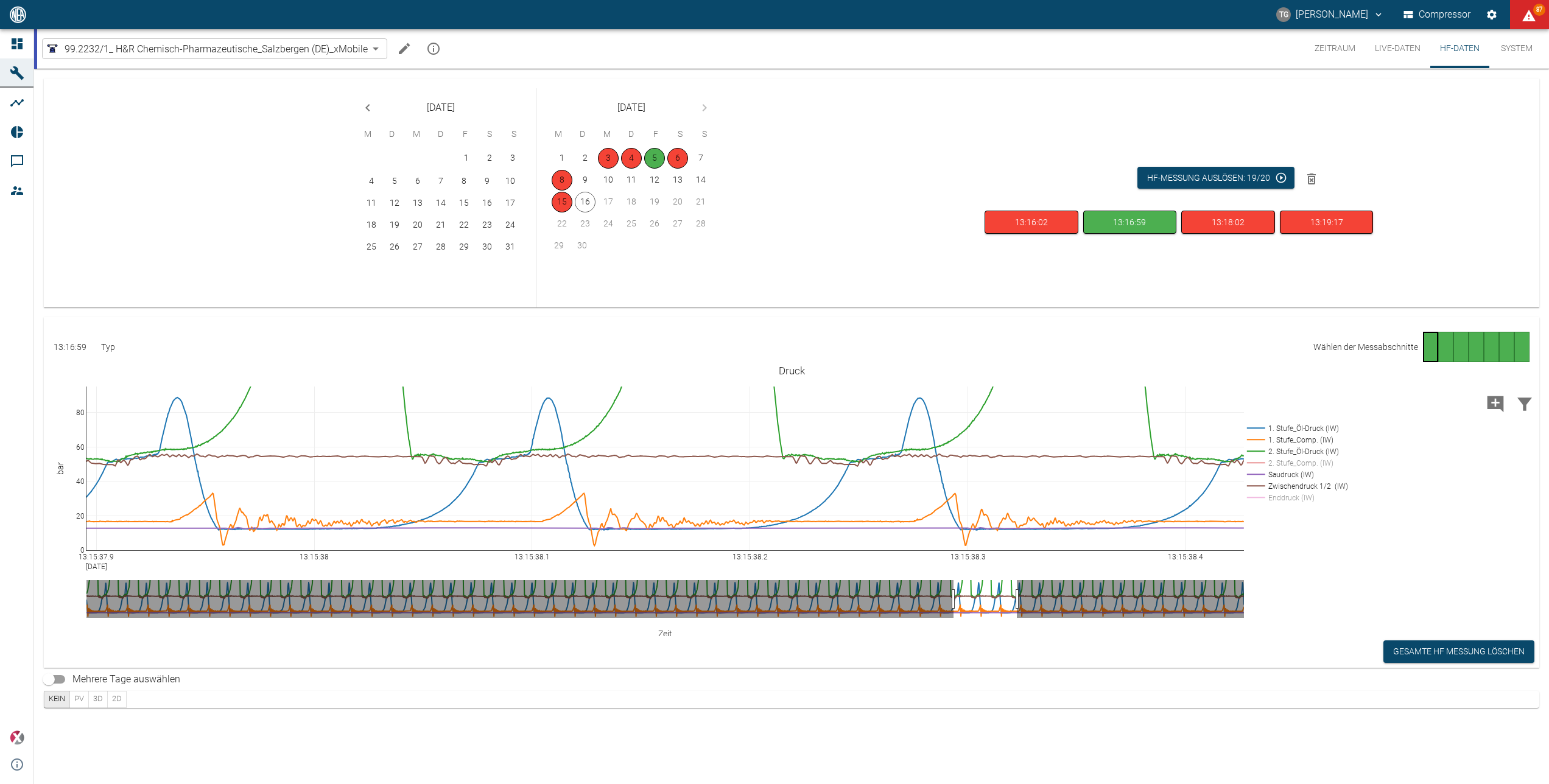
click at [968, 48] on button "Live-Daten" at bounding box center [1398, 48] width 65 height 39
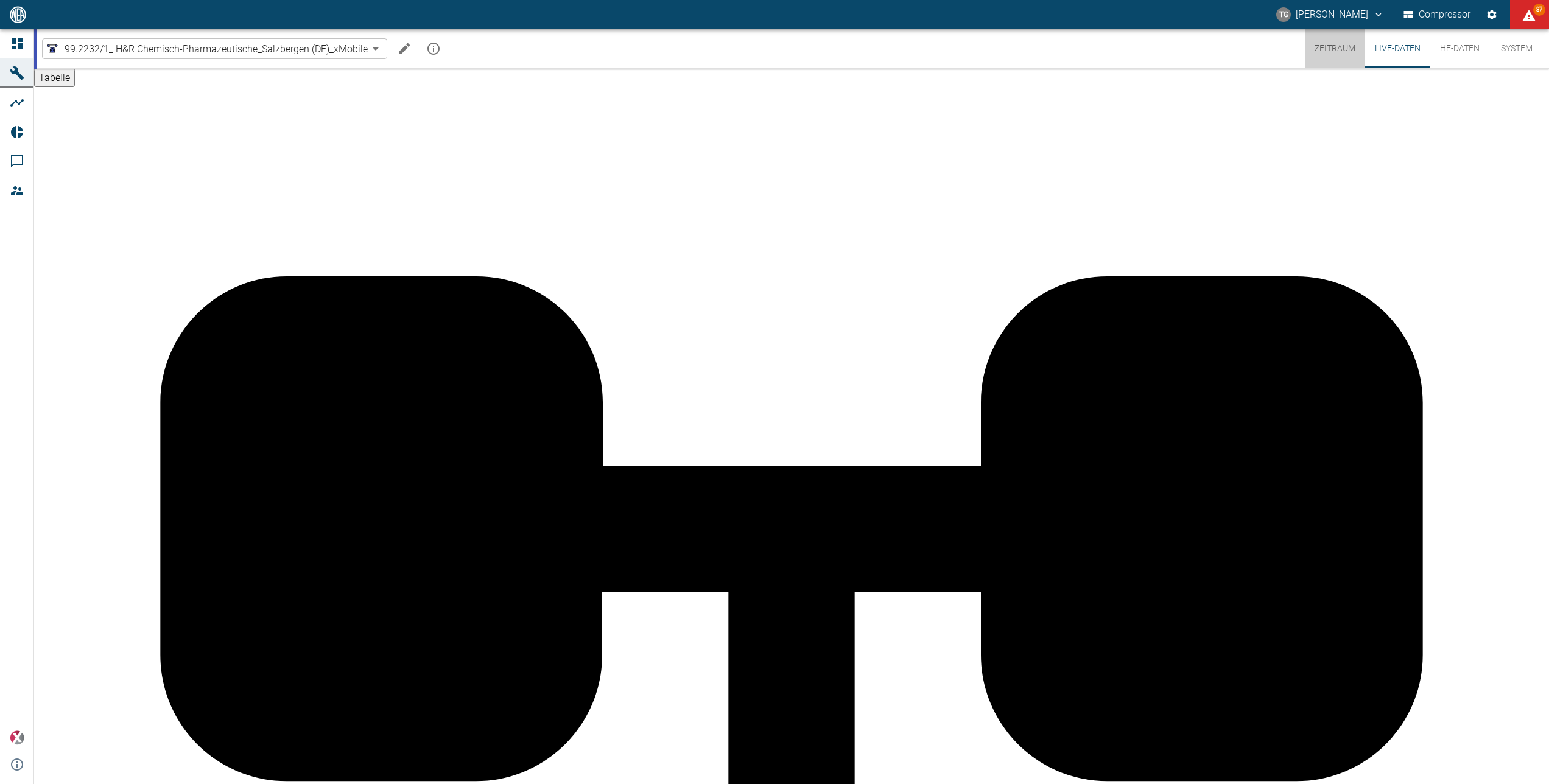
click at [968, 50] on button "Zeitraum" at bounding box center [1335, 48] width 60 height 39
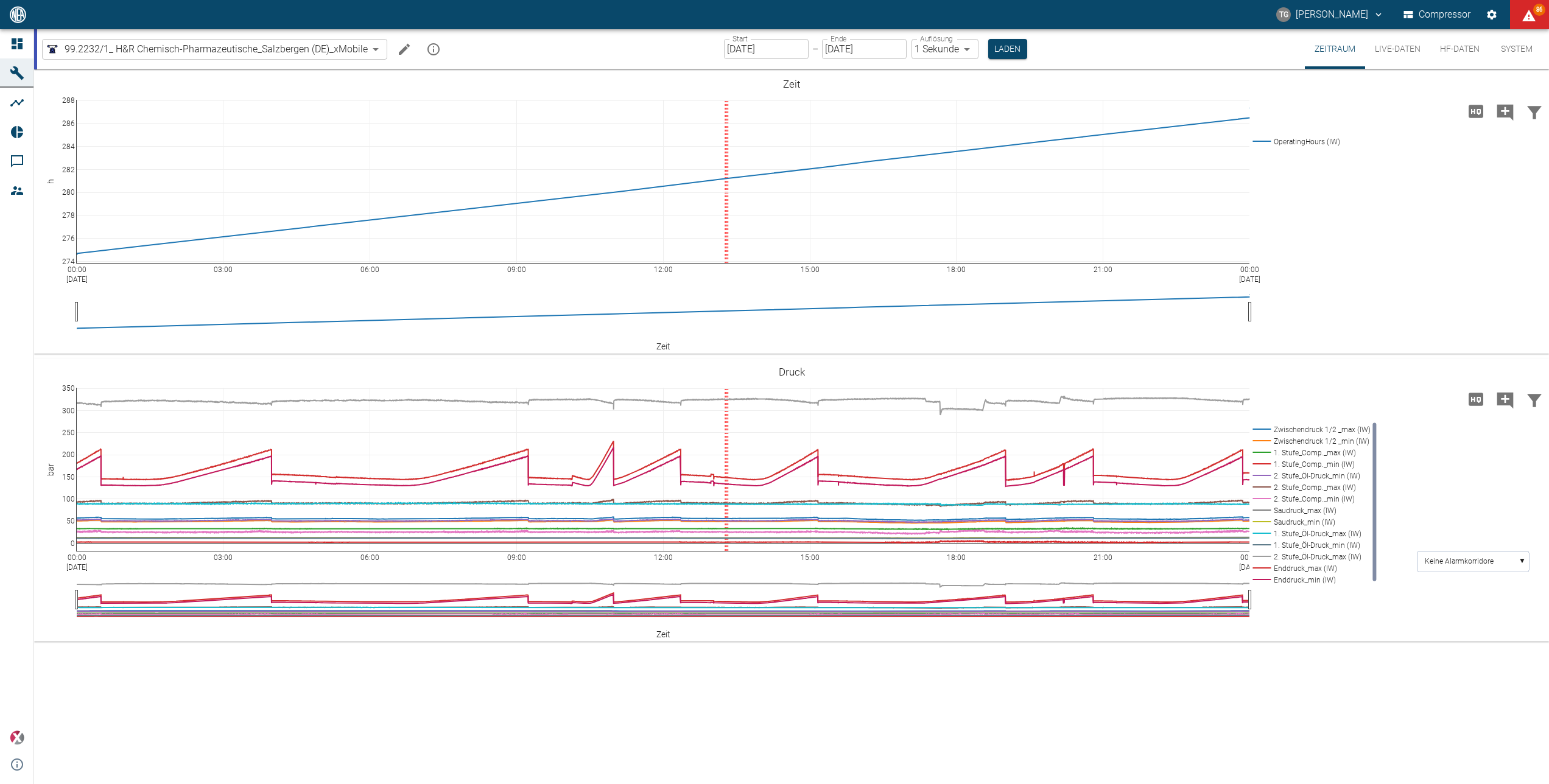
click at [793, 48] on input "05.09.2025" at bounding box center [766, 49] width 85 height 20
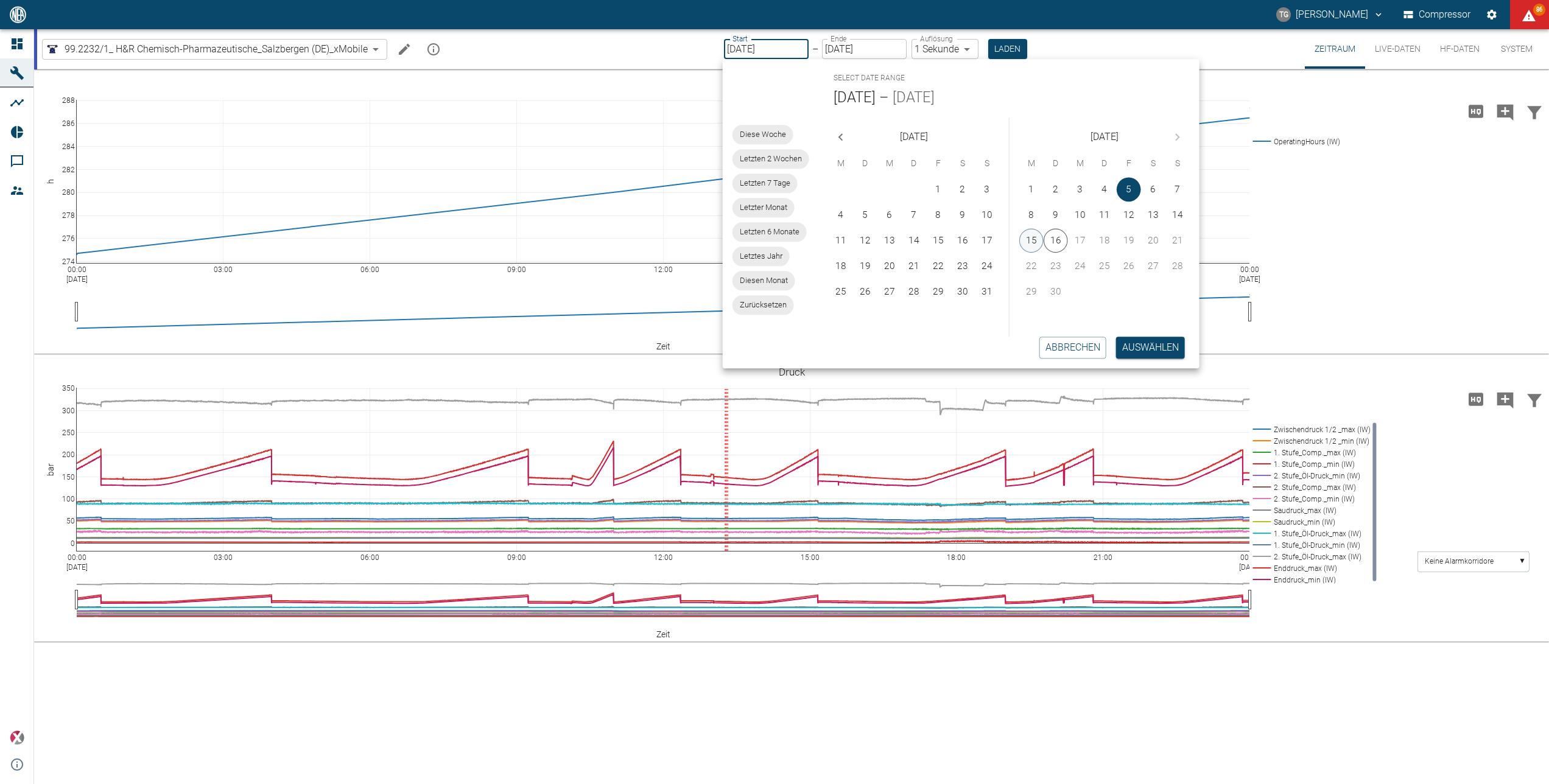
drag, startPoint x: 1029, startPoint y: 230, endPoint x: 1036, endPoint y: 244, distance: 15.7
click at [968, 230] on button "15" at bounding box center [1032, 241] width 25 height 25
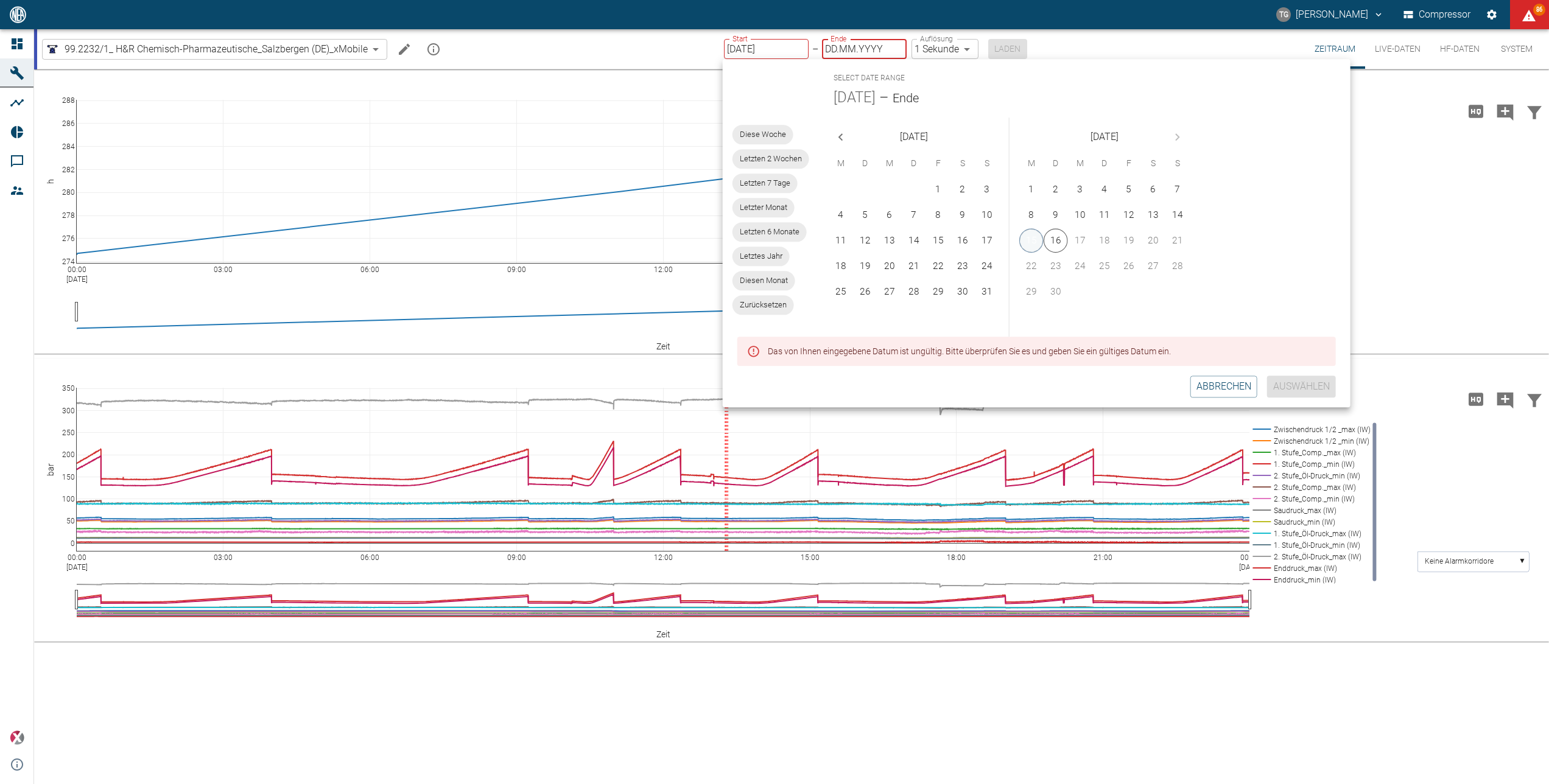
type input "[DATE]"
type input "DD.MM.YYYY"
click at [968, 234] on button "15" at bounding box center [1032, 241] width 25 height 25
type input "15.09.2025"
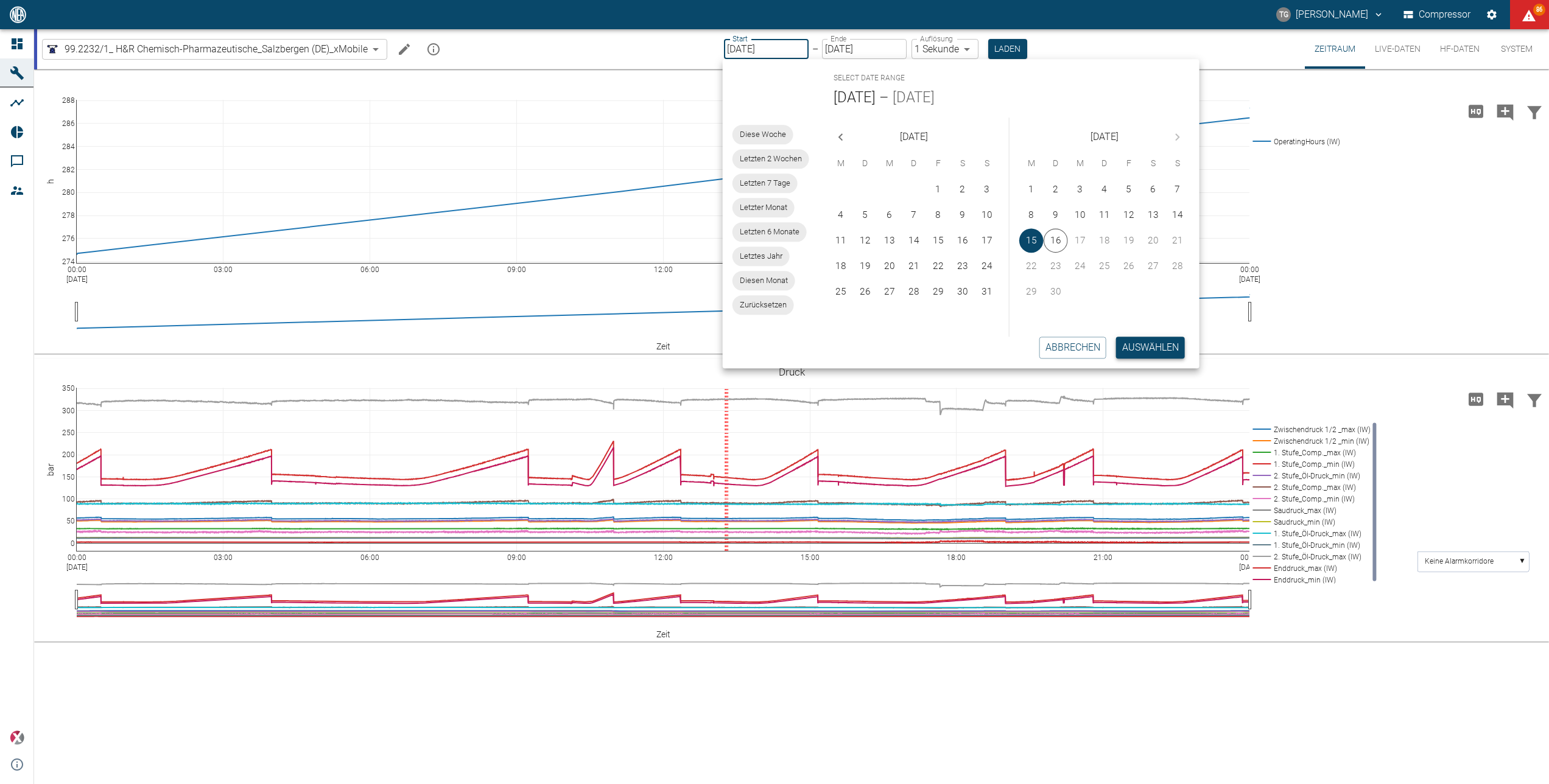
click at [968, 352] on button "Auswählen" at bounding box center [1151, 347] width 69 height 22
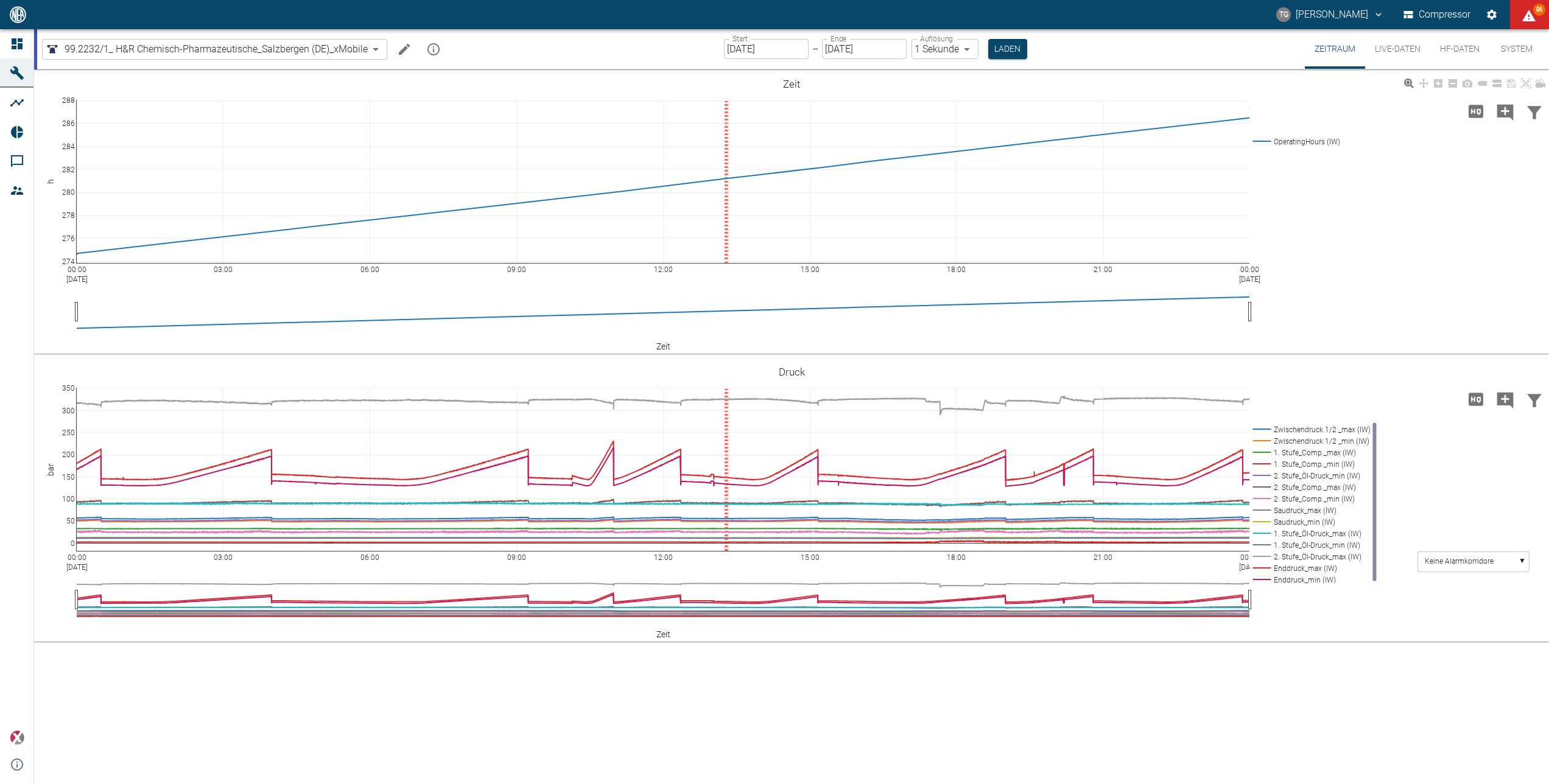
click at [968, 42] on button "Laden" at bounding box center [1008, 49] width 39 height 20
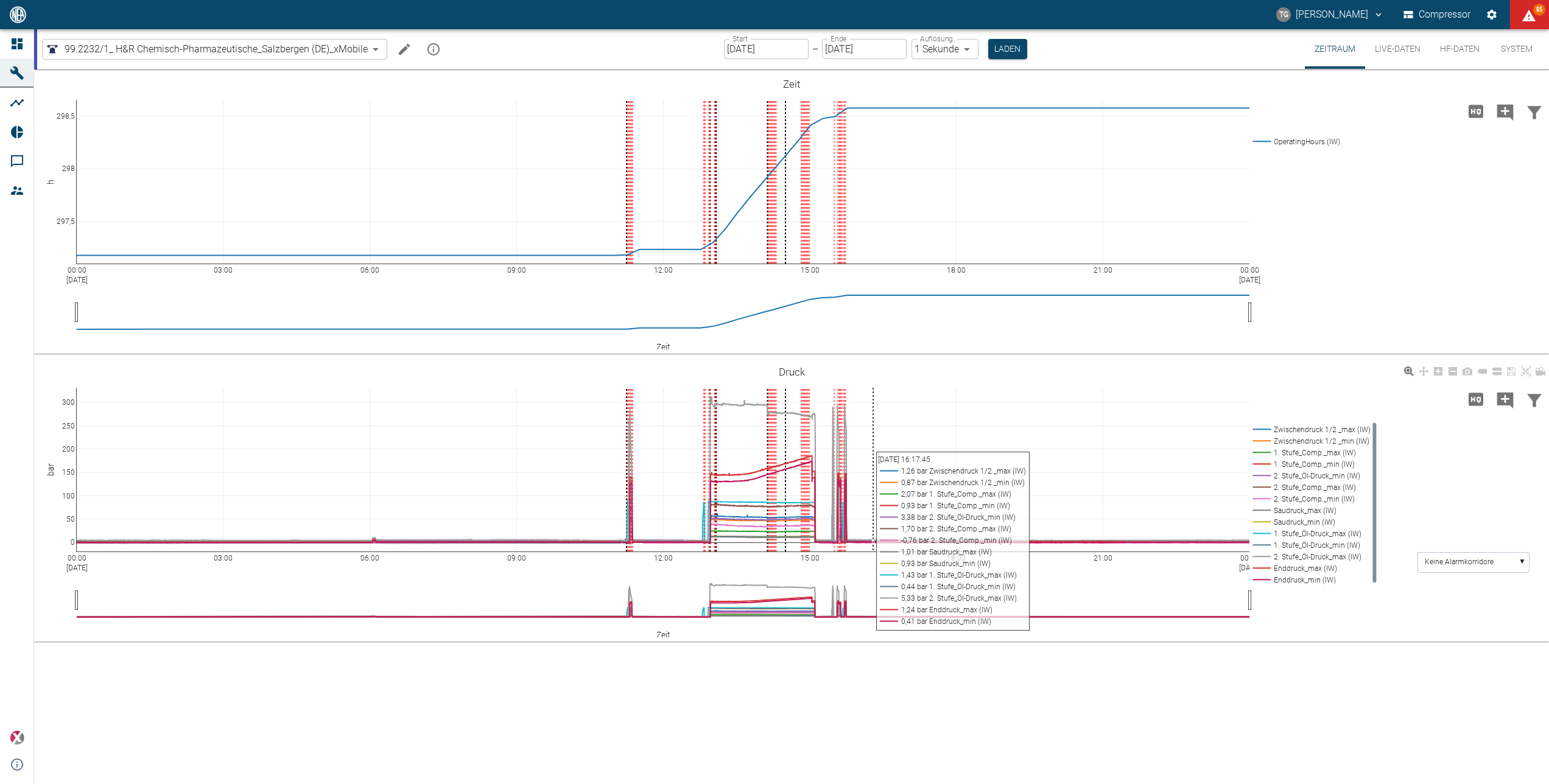
drag, startPoint x: 710, startPoint y: 413, endPoint x: 688, endPoint y: 394, distance: 29.1
click at [867, 438] on div "00:00 Sep 15, 2025 03:00 06:00 09:00 12:00 15:00 18:00 21:00 00:00 Sep 16, 2025…" at bounding box center [791, 500] width 1515 height 274
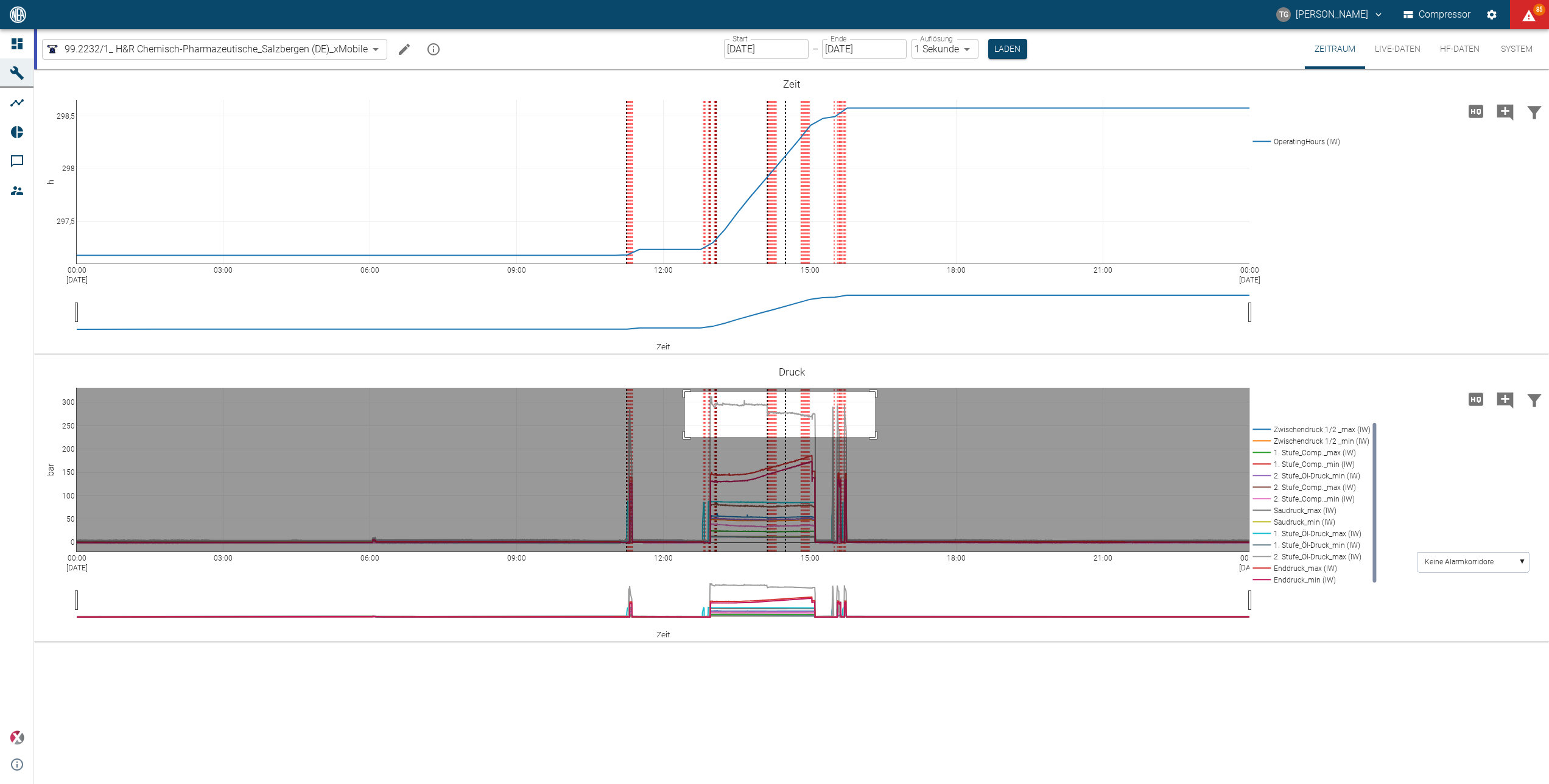
drag, startPoint x: 685, startPoint y: 392, endPoint x: 877, endPoint y: 439, distance: 197.7
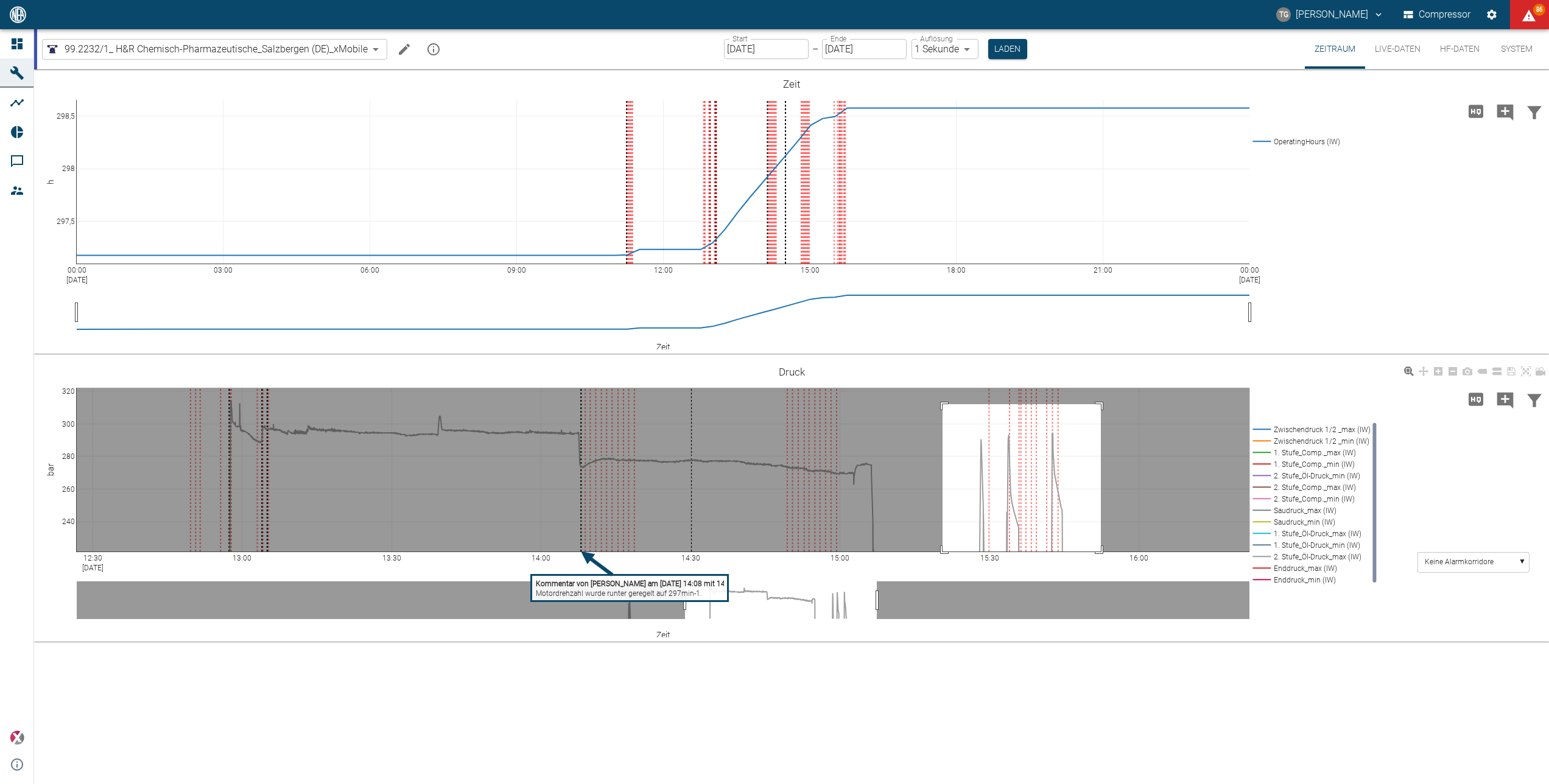
drag, startPoint x: 942, startPoint y: 404, endPoint x: 1136, endPoint y: 594, distance: 271.5
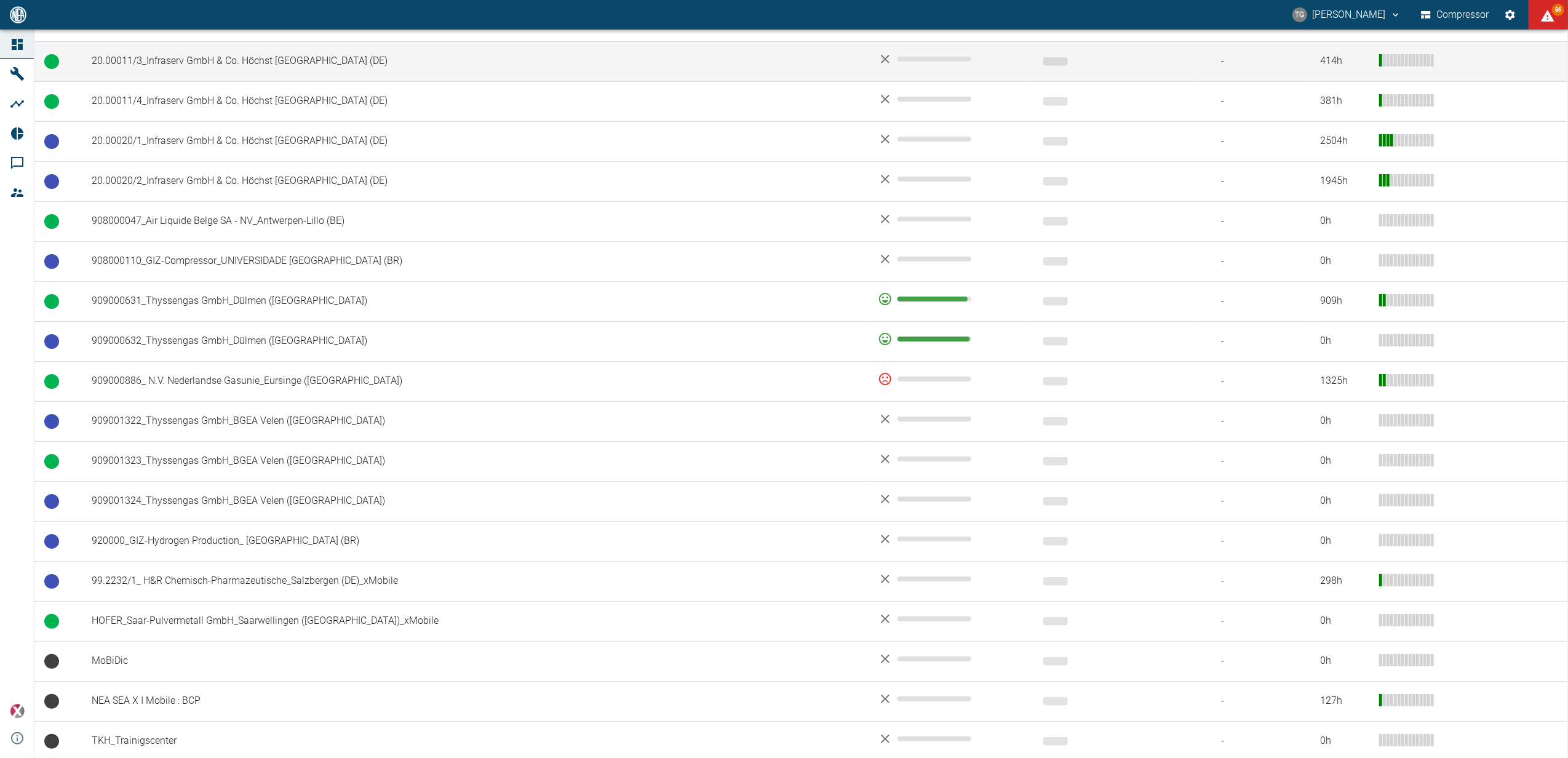
scroll to position [712, 0]
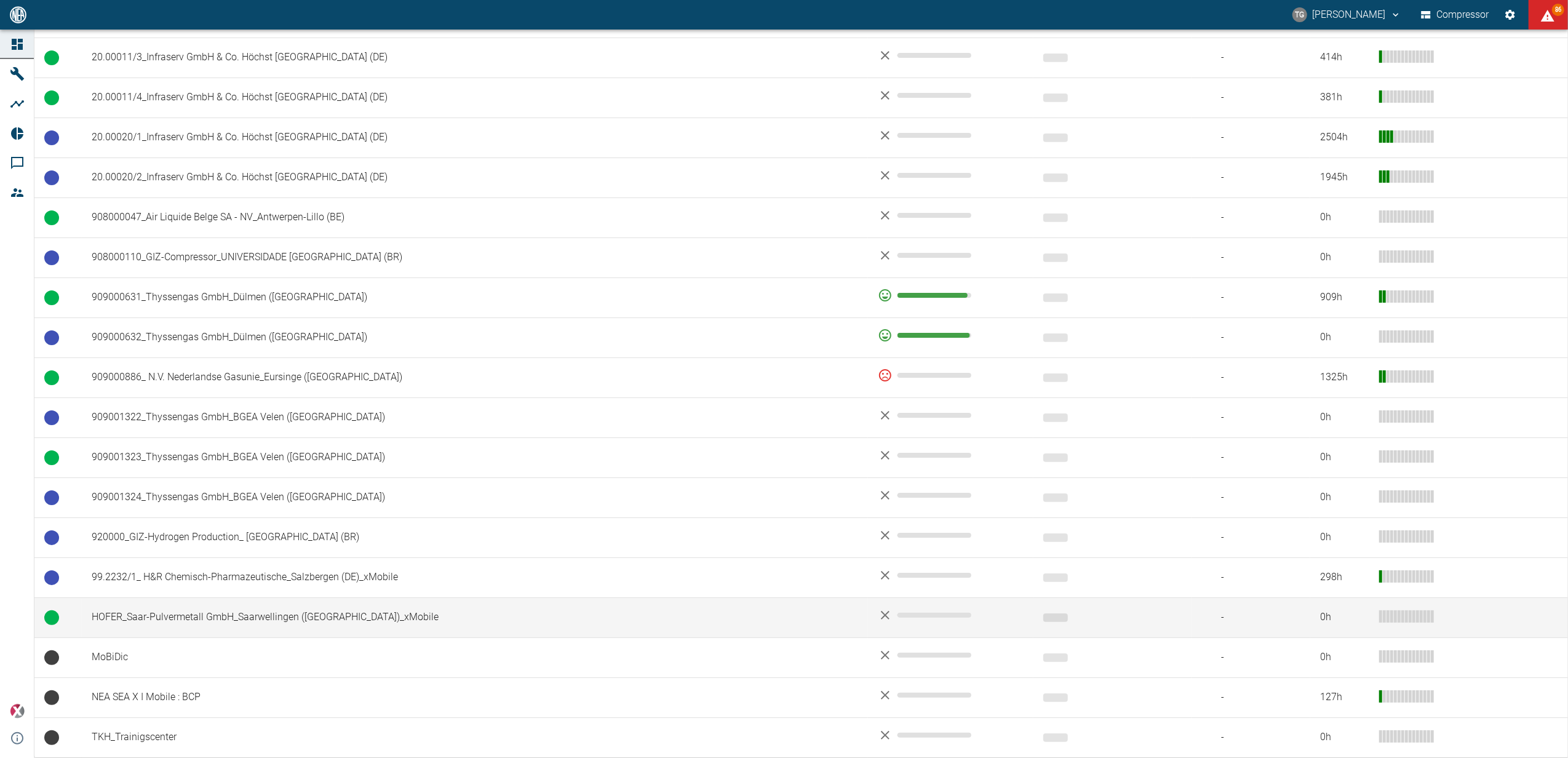
click at [280, 621] on td "HOFER_Saar-Pulvermetall GmbH_Saarwellingen ([GEOGRAPHIC_DATA])_xMobile" at bounding box center [475, 617] width 786 height 40
